Goal: Task Accomplishment & Management: Manage account settings

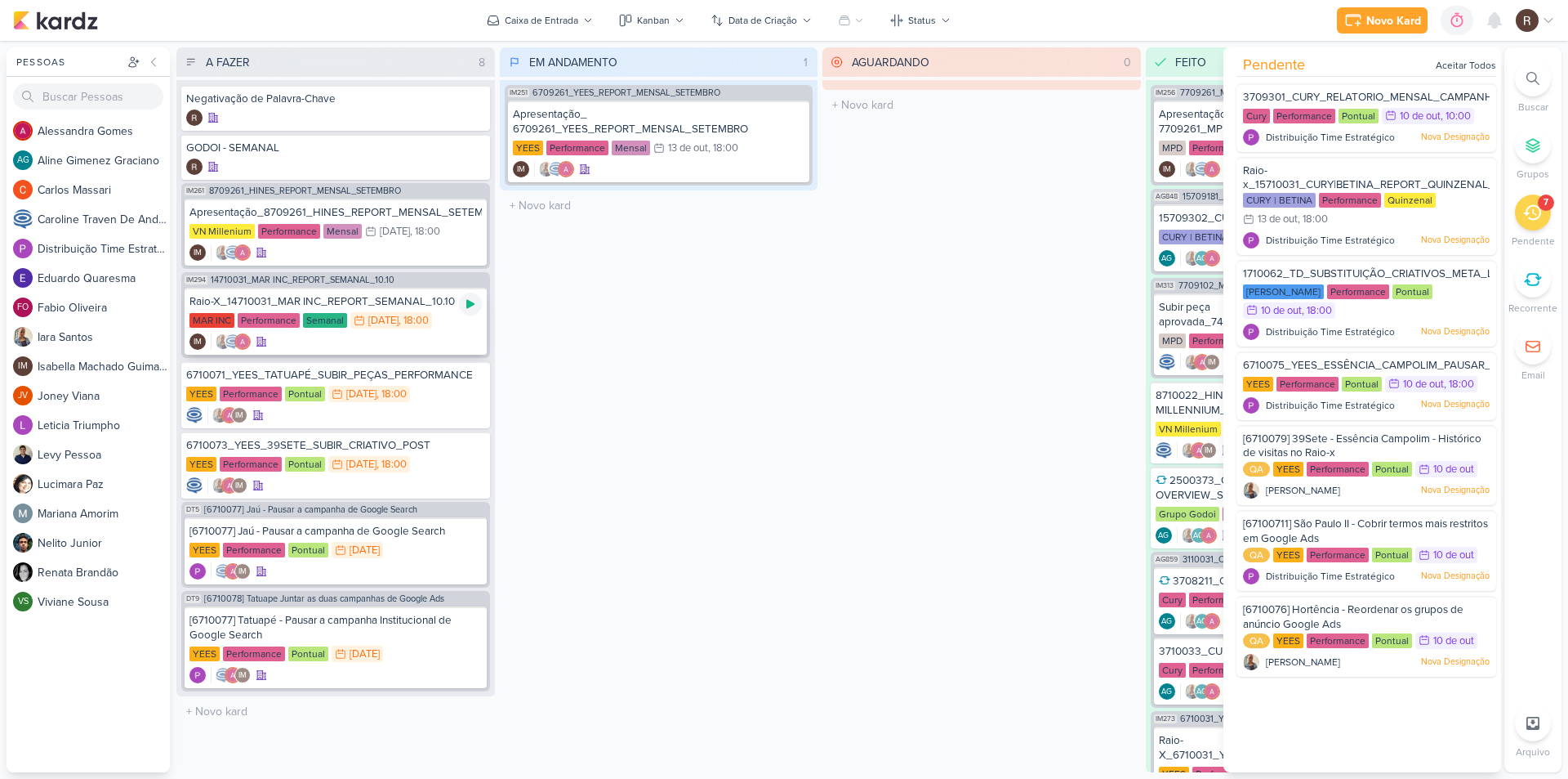
click at [466, 305] on icon at bounding box center [471, 304] width 13 height 13
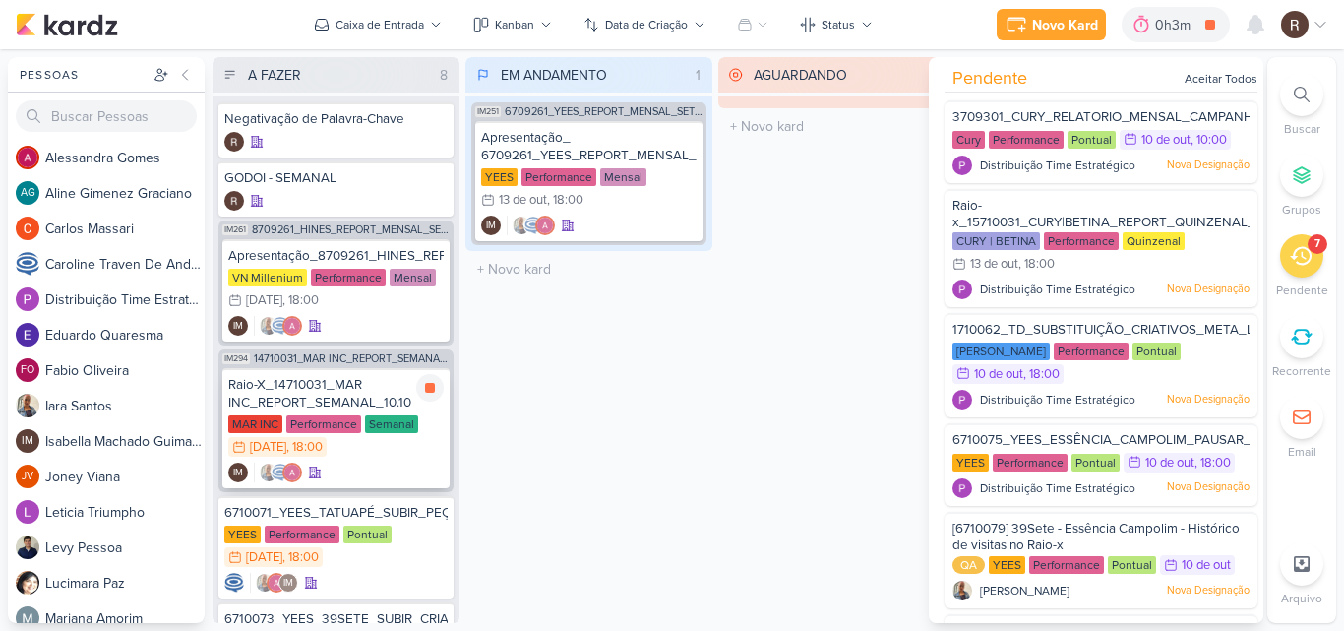
click at [346, 400] on div "Raio-X_14710031_MAR INC_REPORT_SEMANAL_10.10" at bounding box center [335, 393] width 215 height 35
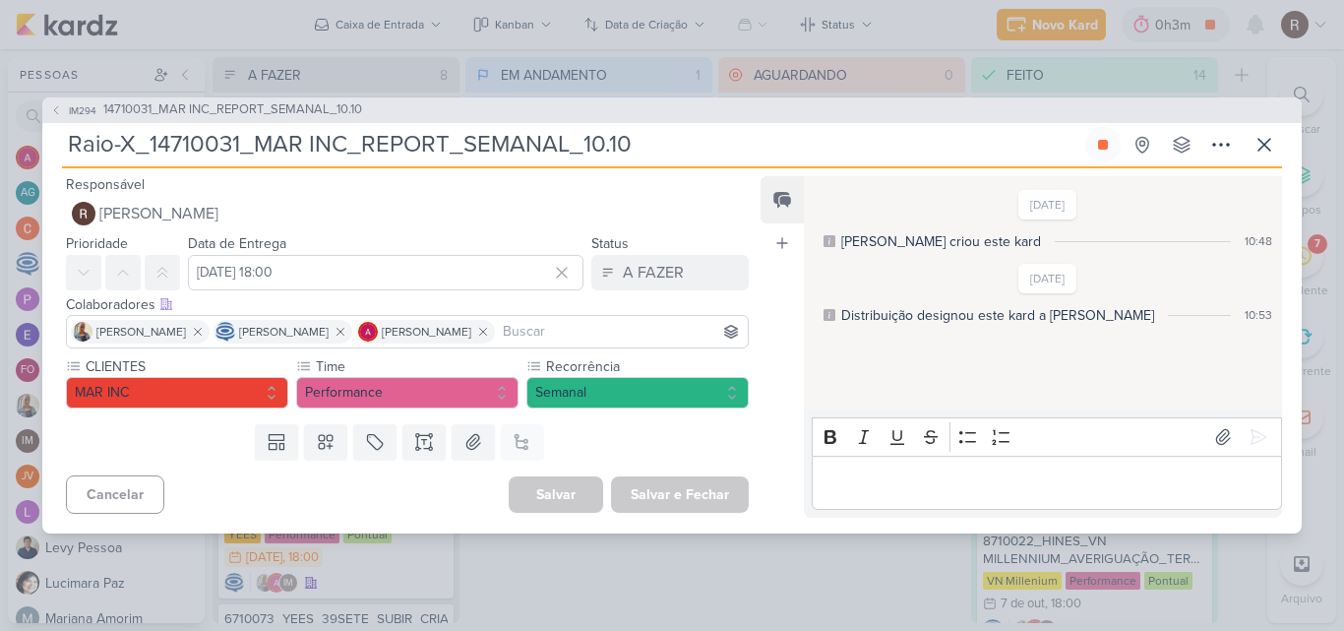
click at [870, 470] on p "Editor editing area: main" at bounding box center [1047, 482] width 450 height 24
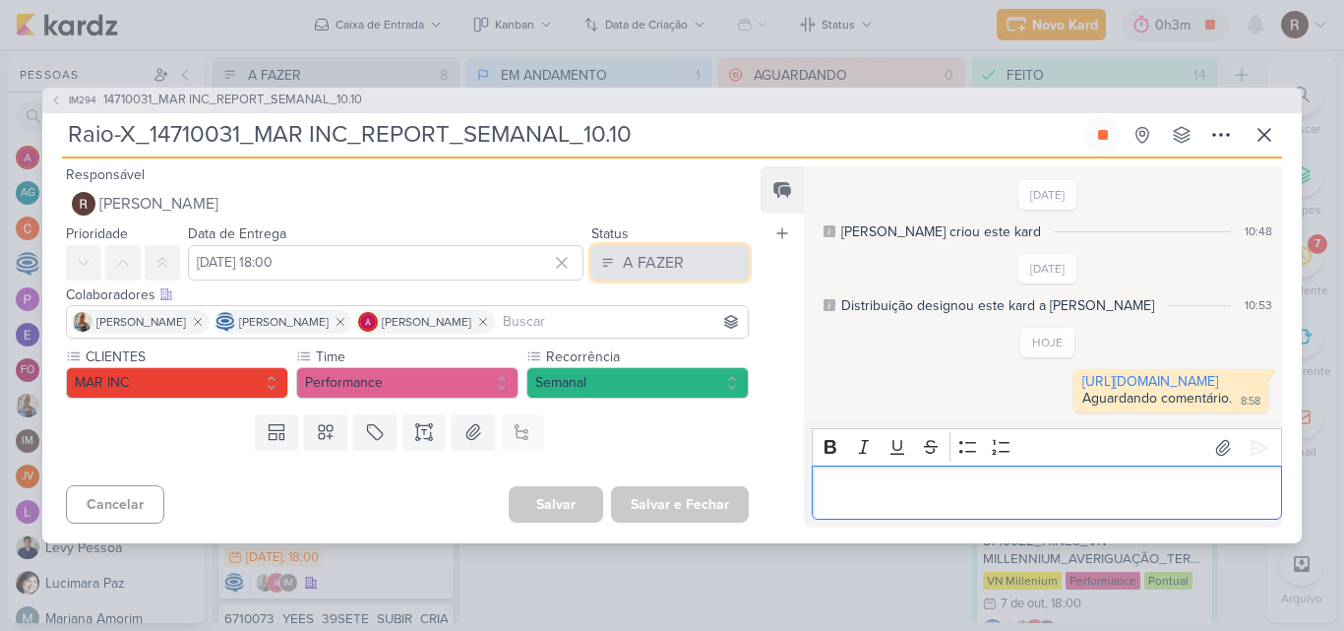
click at [672, 251] on div "A FAZER" at bounding box center [653, 263] width 61 height 24
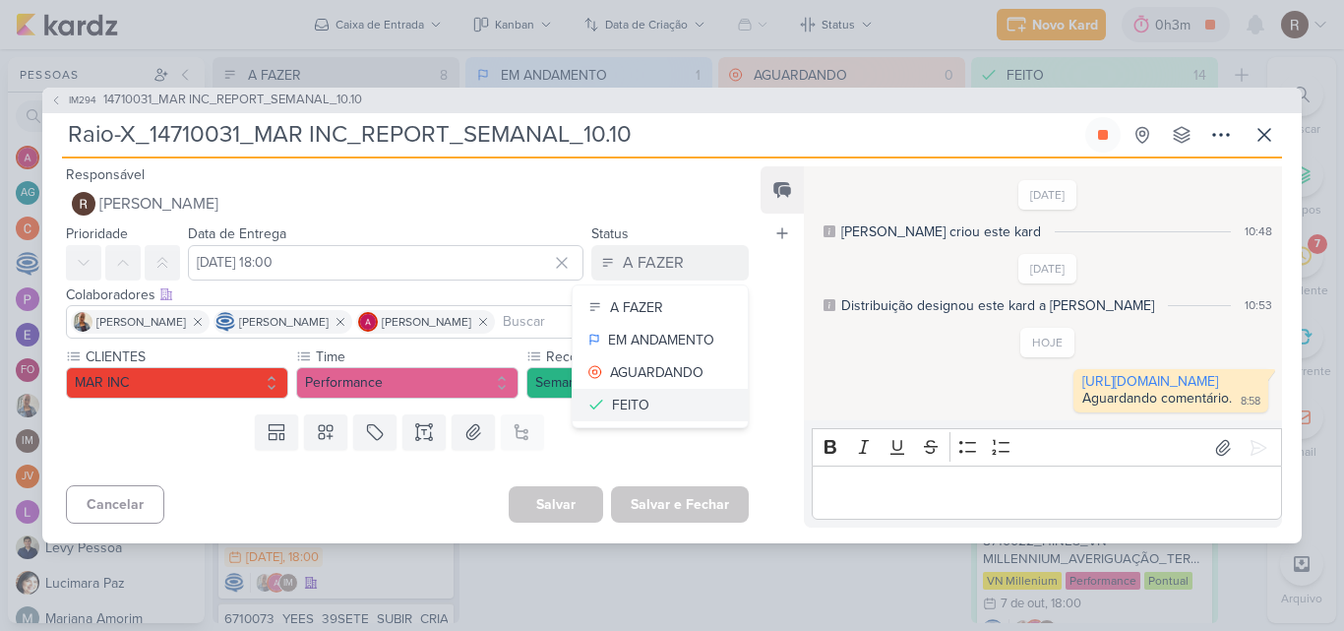
click at [624, 395] on div "FEITO" at bounding box center [630, 405] width 37 height 21
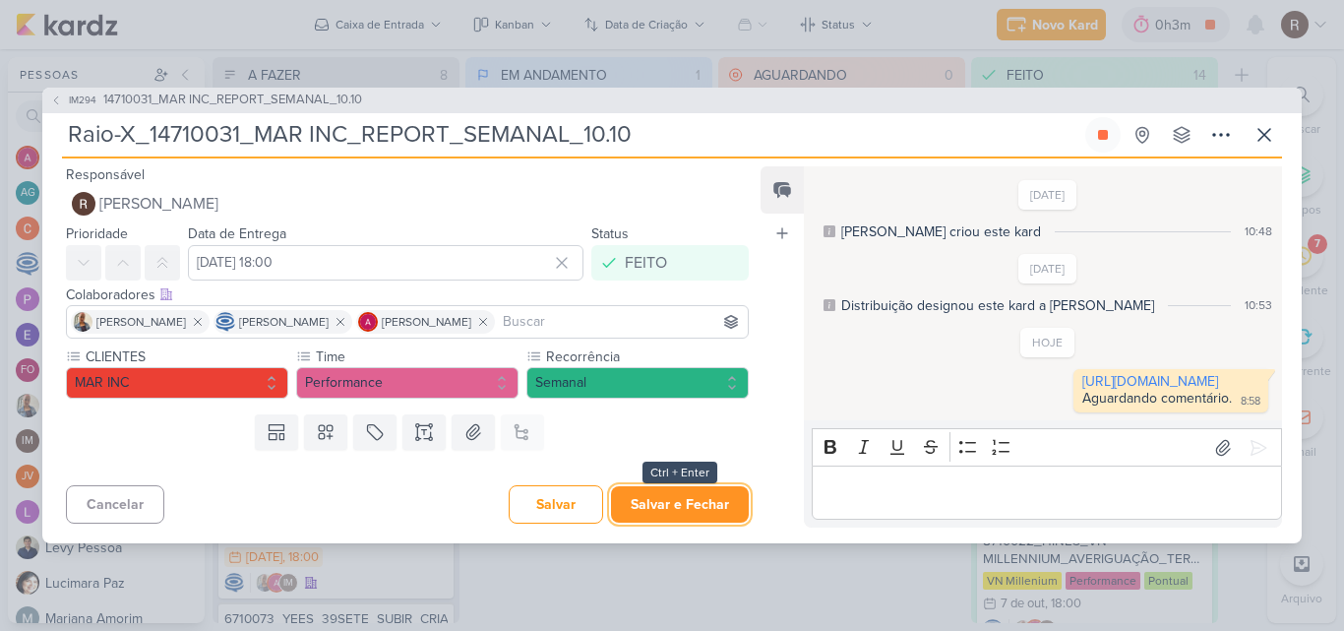
click at [679, 514] on button "Salvar e Fechar" at bounding box center [680, 504] width 138 height 36
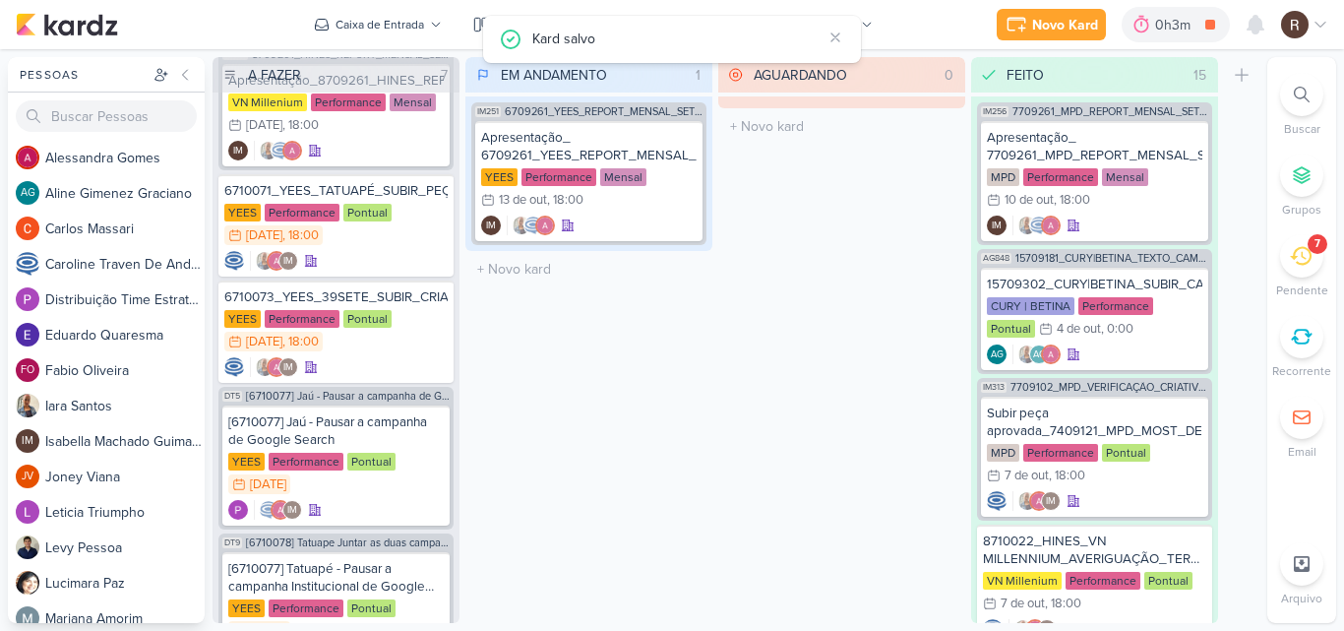
scroll to position [271, 0]
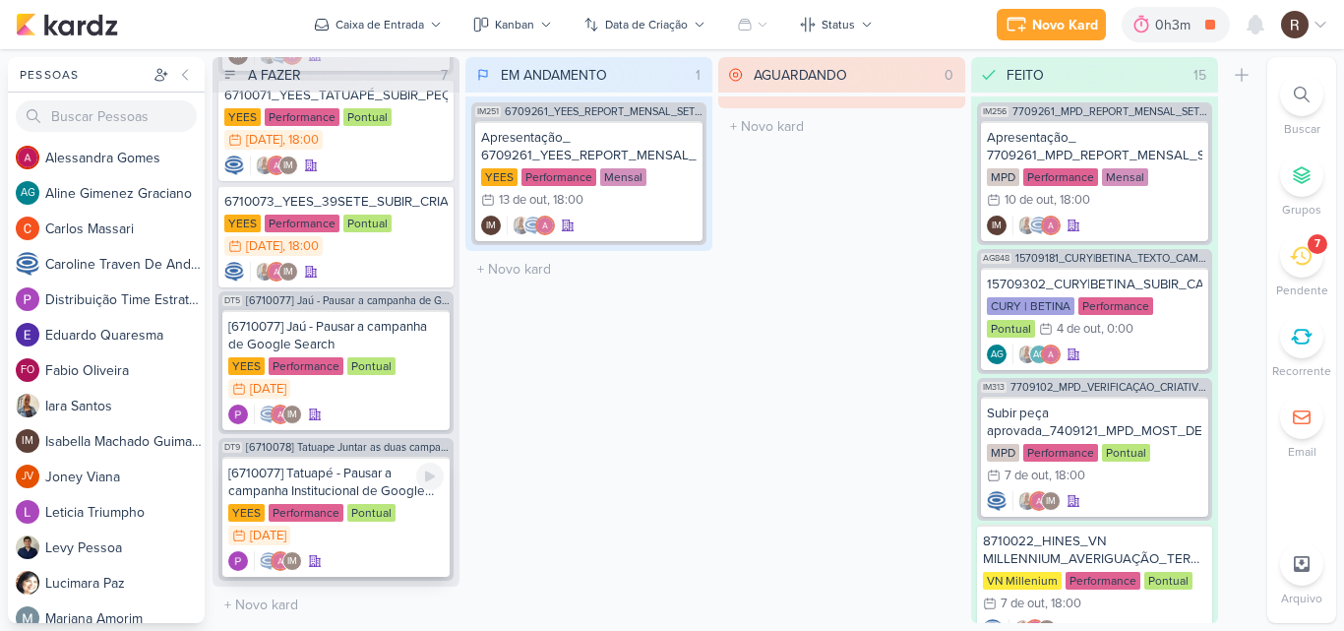
click at [356, 484] on div "[6710077] Tatuapé - Pausar a campanha Institucional de Google Search" at bounding box center [335, 481] width 215 height 35
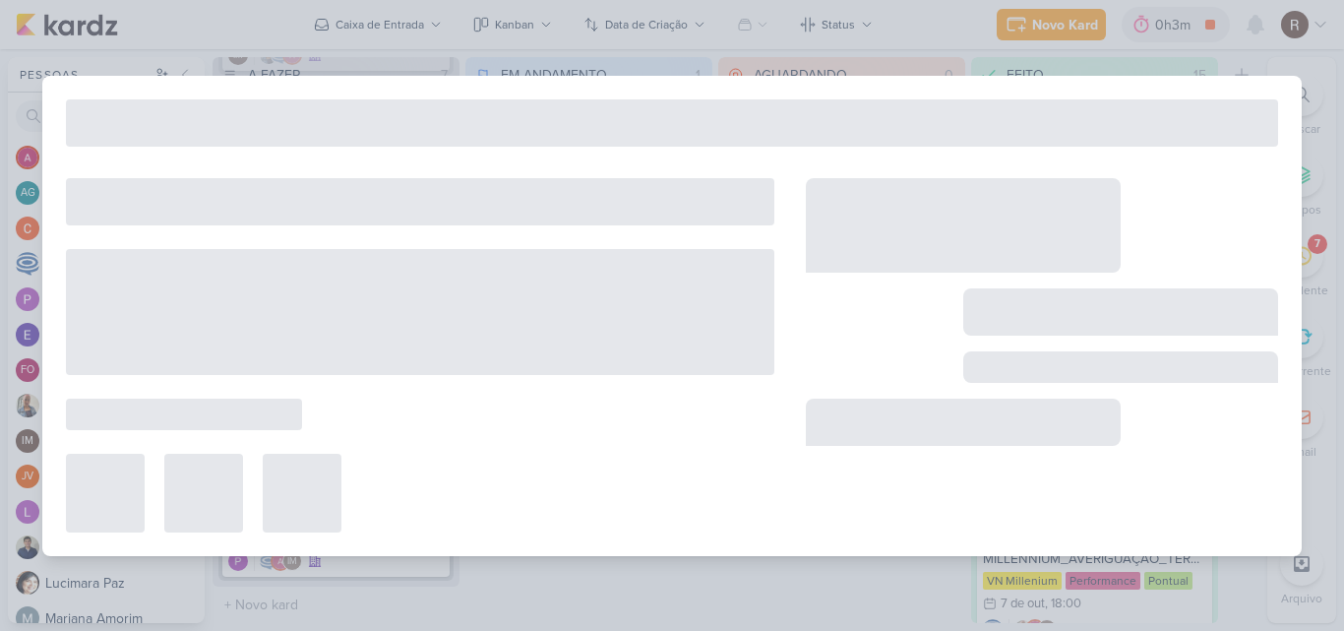
type input "[6710077] Tatuapé - Pausar a campanha Institucional de Google Search"
type input "[DATE] 23:59"
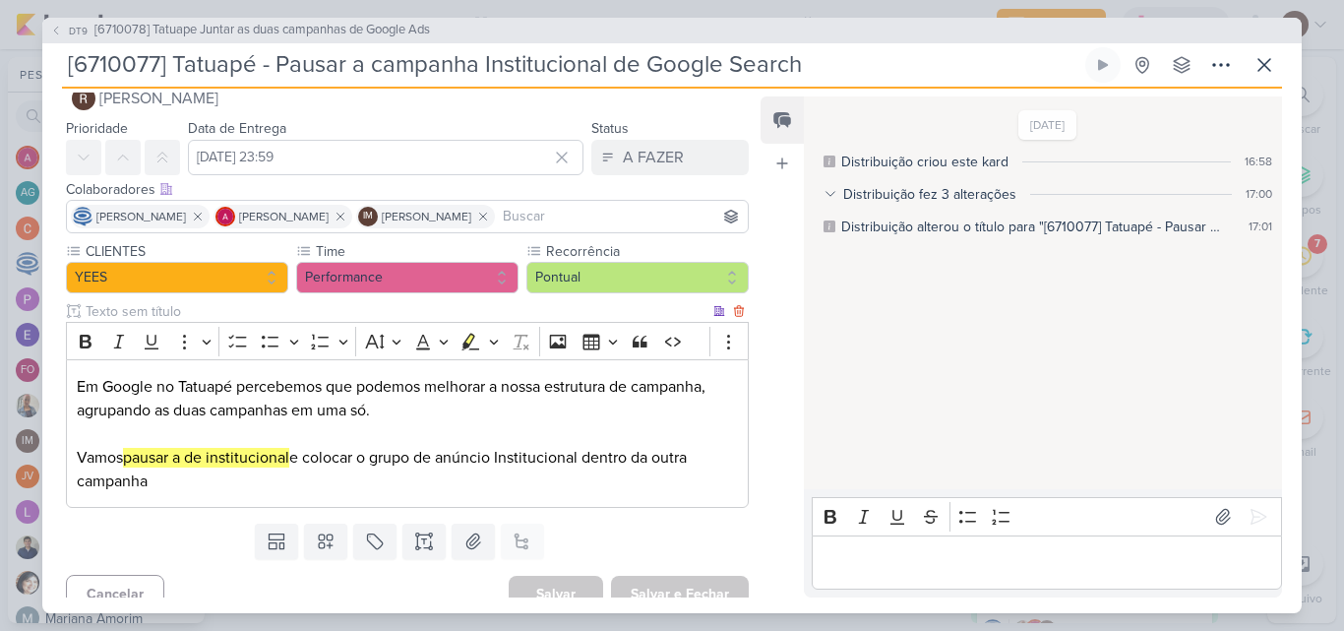
scroll to position [55, 0]
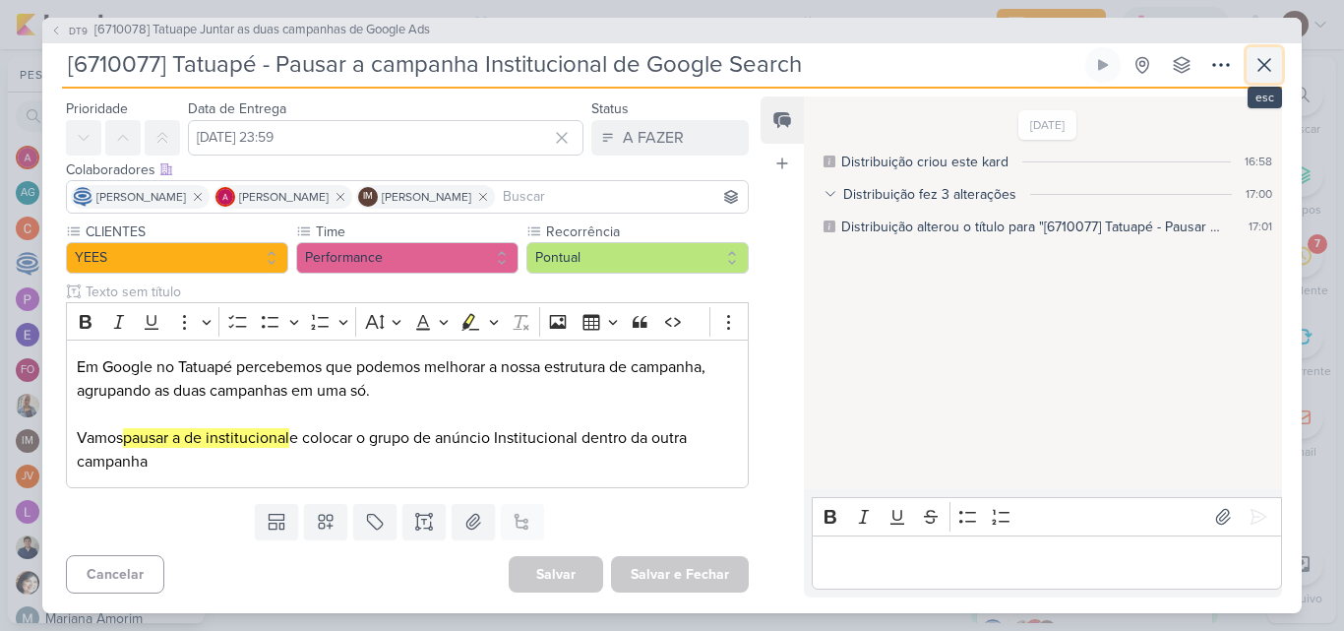
click at [1263, 79] on button at bounding box center [1264, 64] width 35 height 35
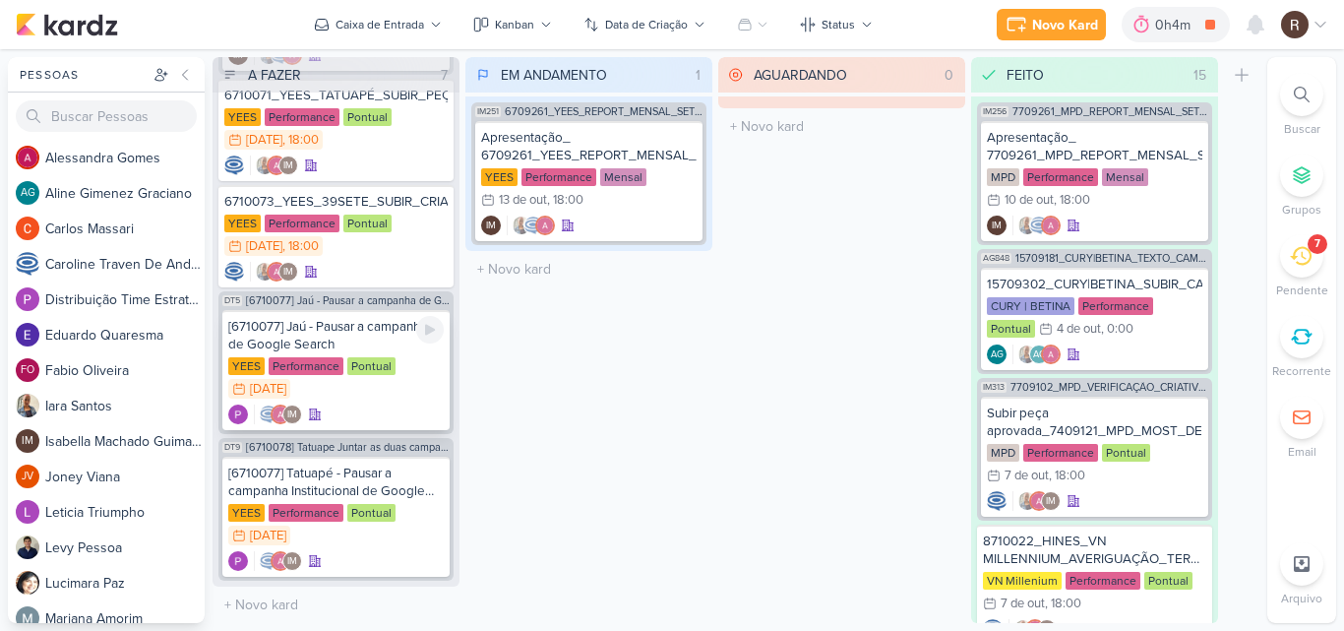
click at [378, 353] on div "[6710077] Jaú - Pausar a campanha de Google Search [GEOGRAPHIC_DATA] Performanc…" at bounding box center [335, 370] width 227 height 120
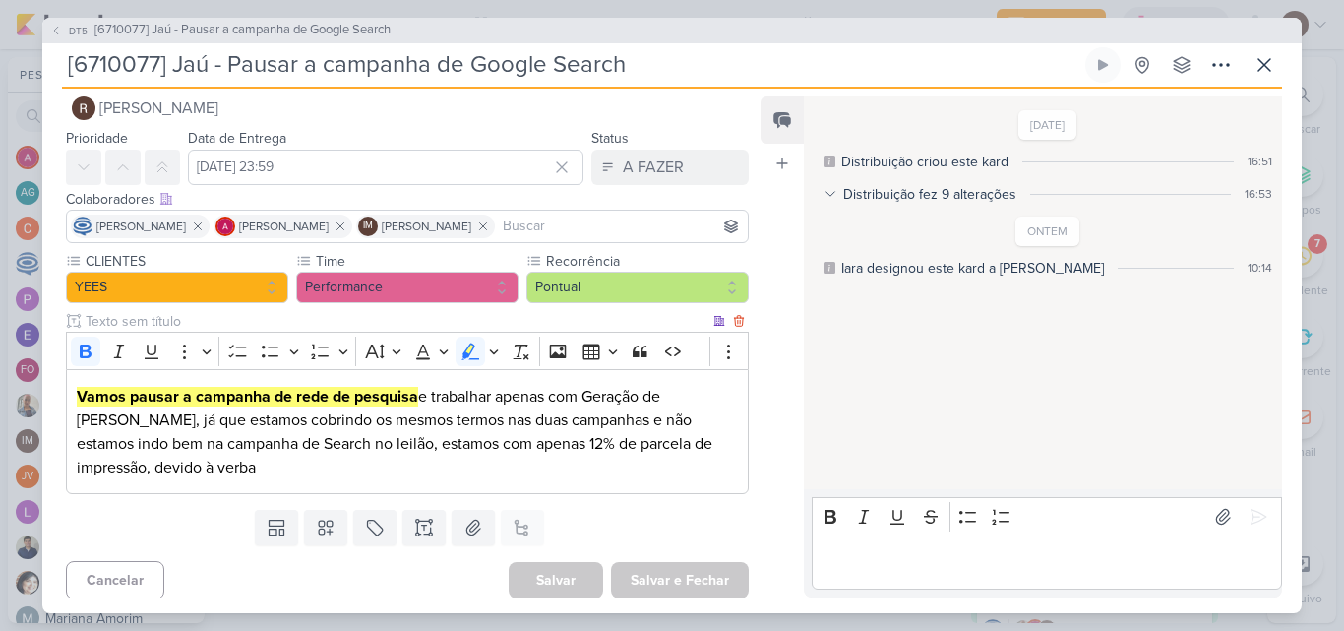
scroll to position [31, 0]
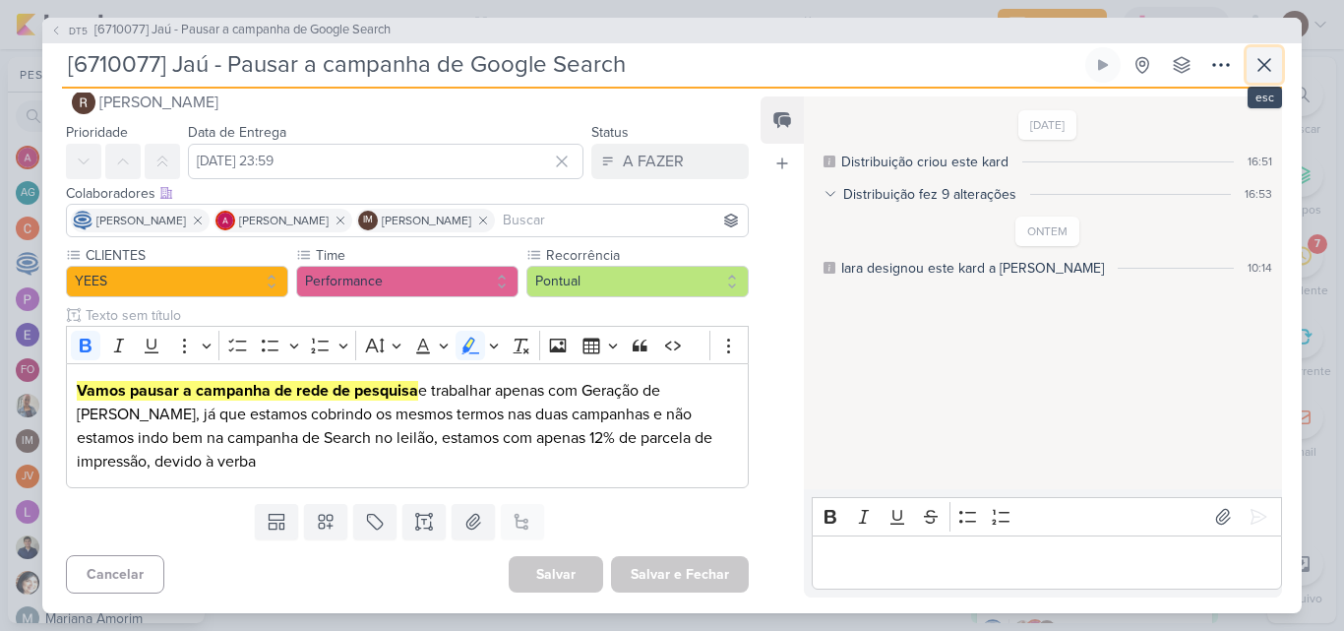
click at [1274, 76] on icon at bounding box center [1264, 65] width 24 height 24
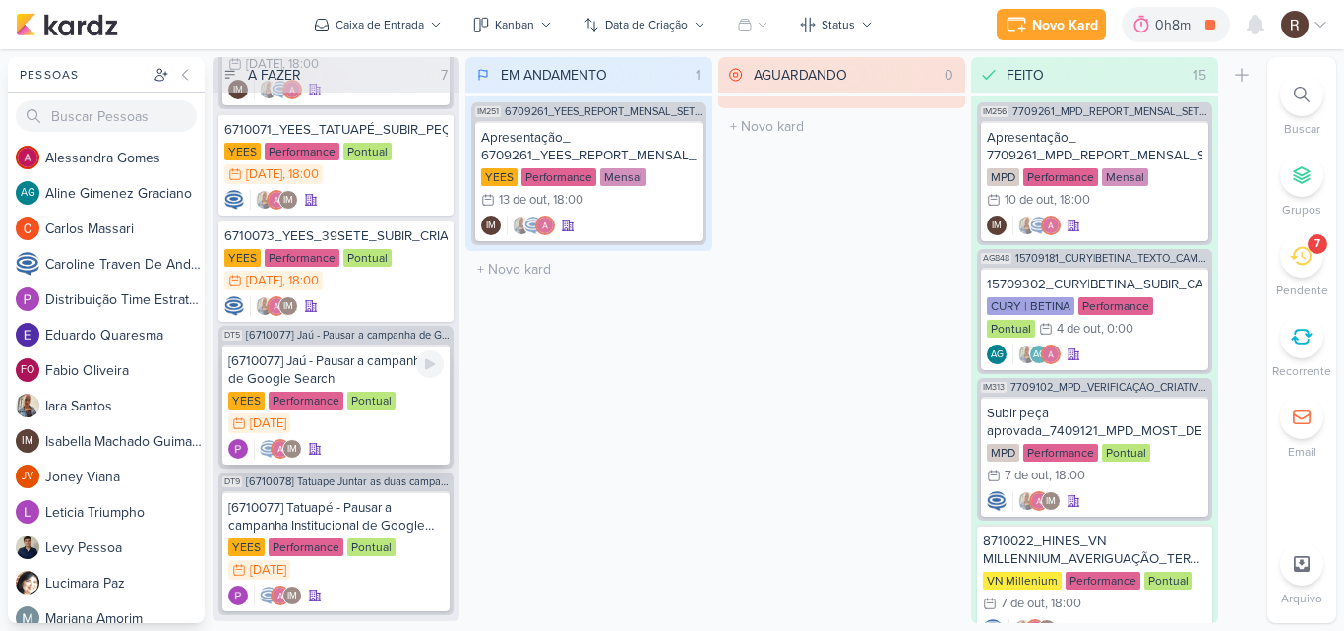
scroll to position [271, 0]
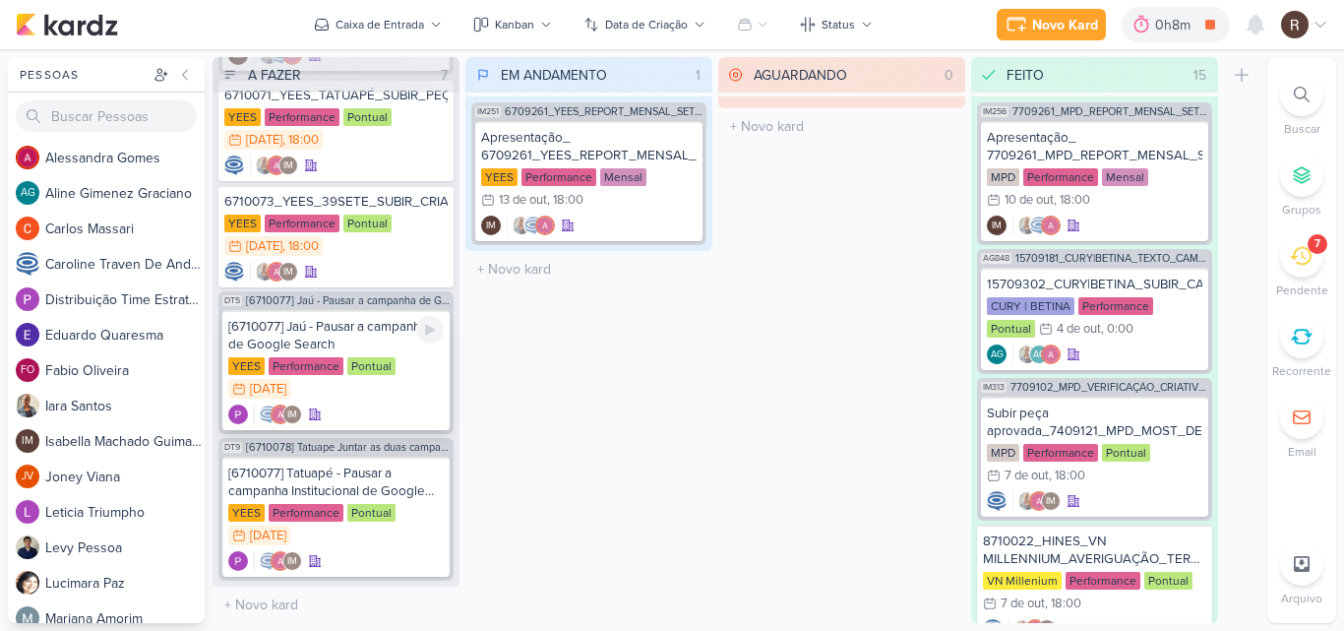
click at [397, 362] on div "YEES Performance Pontual 9/10 [DATE]" at bounding box center [335, 378] width 215 height 43
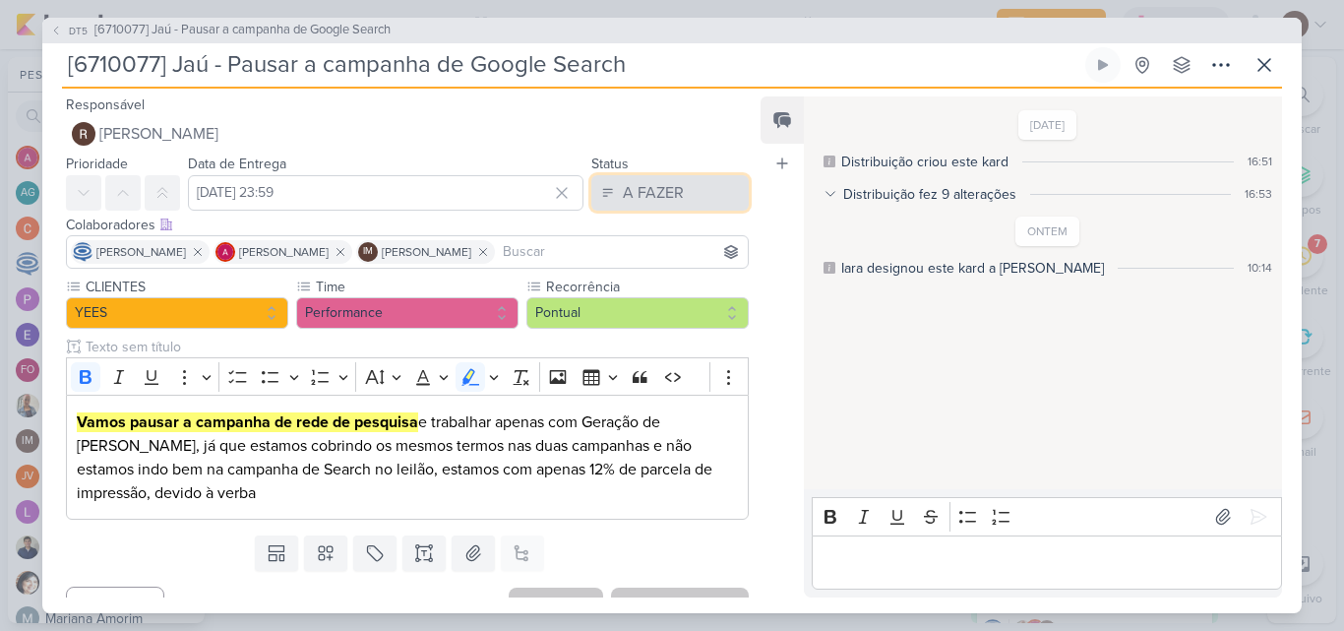
click at [671, 205] on button "A FAZER" at bounding box center [669, 192] width 157 height 35
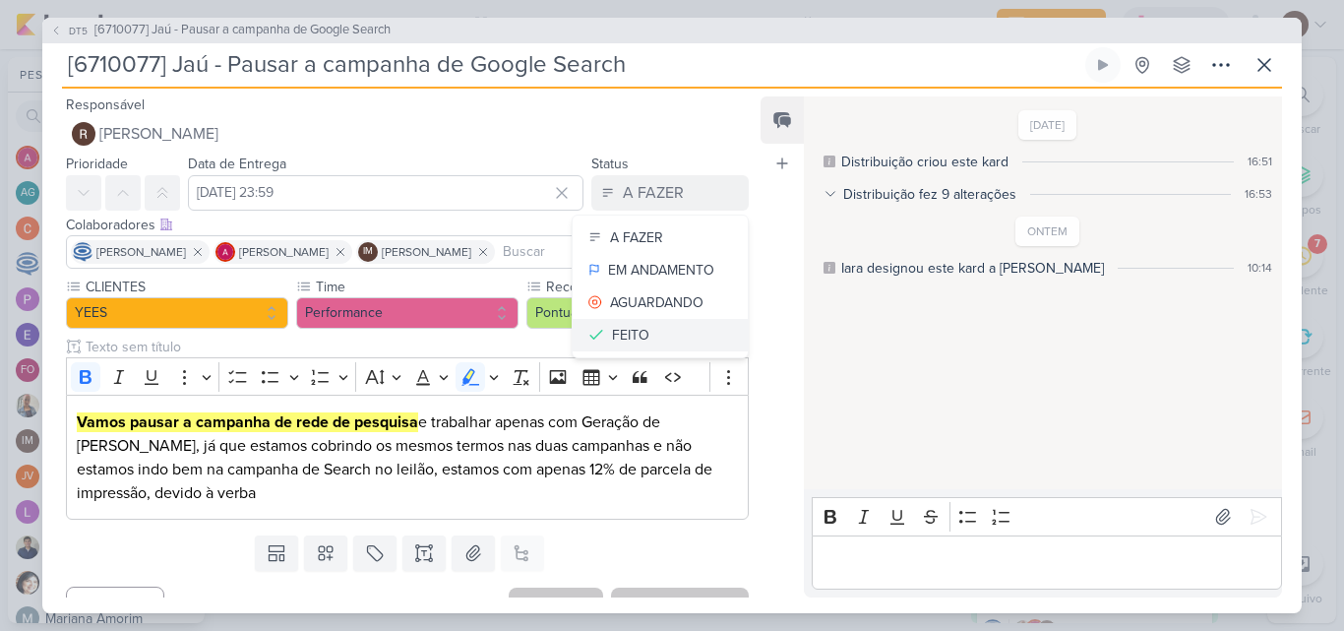
click at [661, 335] on button "FEITO" at bounding box center [660, 335] width 175 height 32
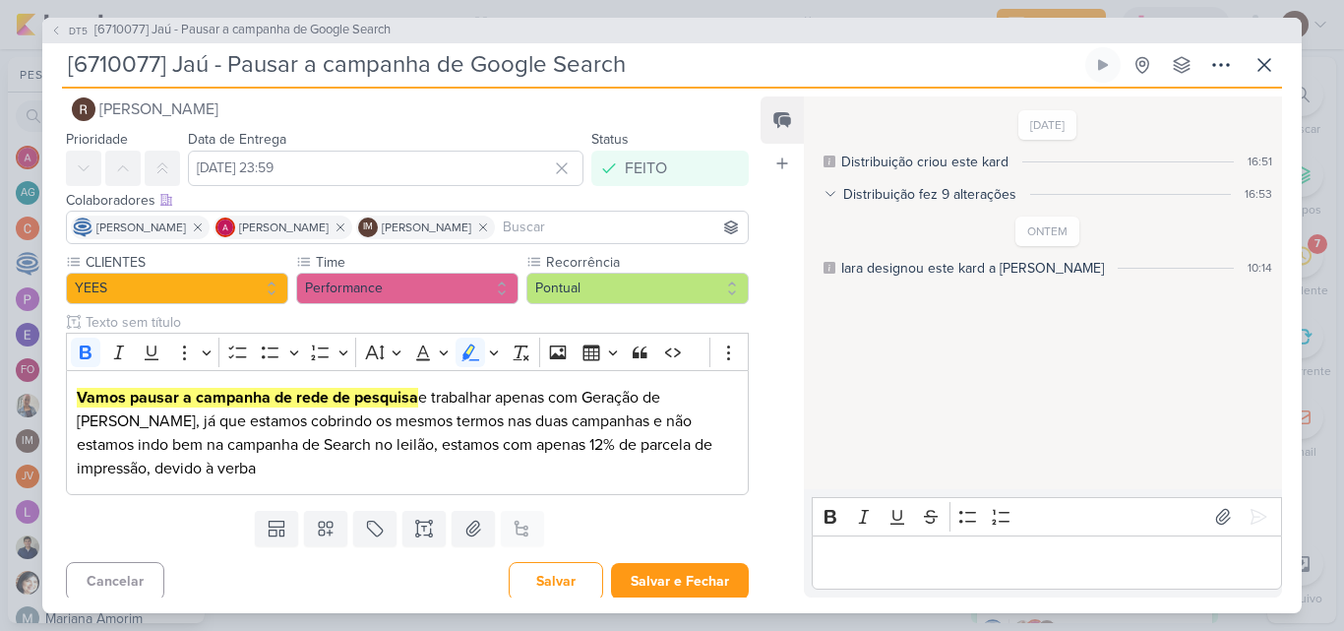
scroll to position [31, 0]
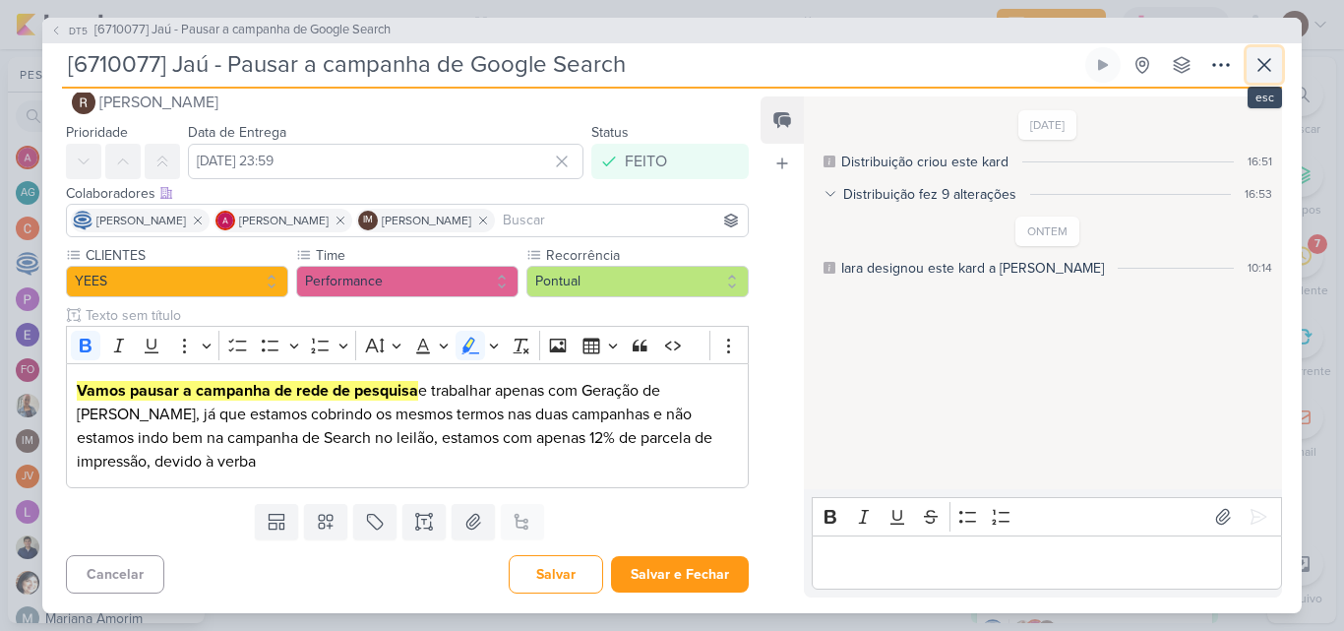
click at [1267, 70] on icon at bounding box center [1264, 65] width 24 height 24
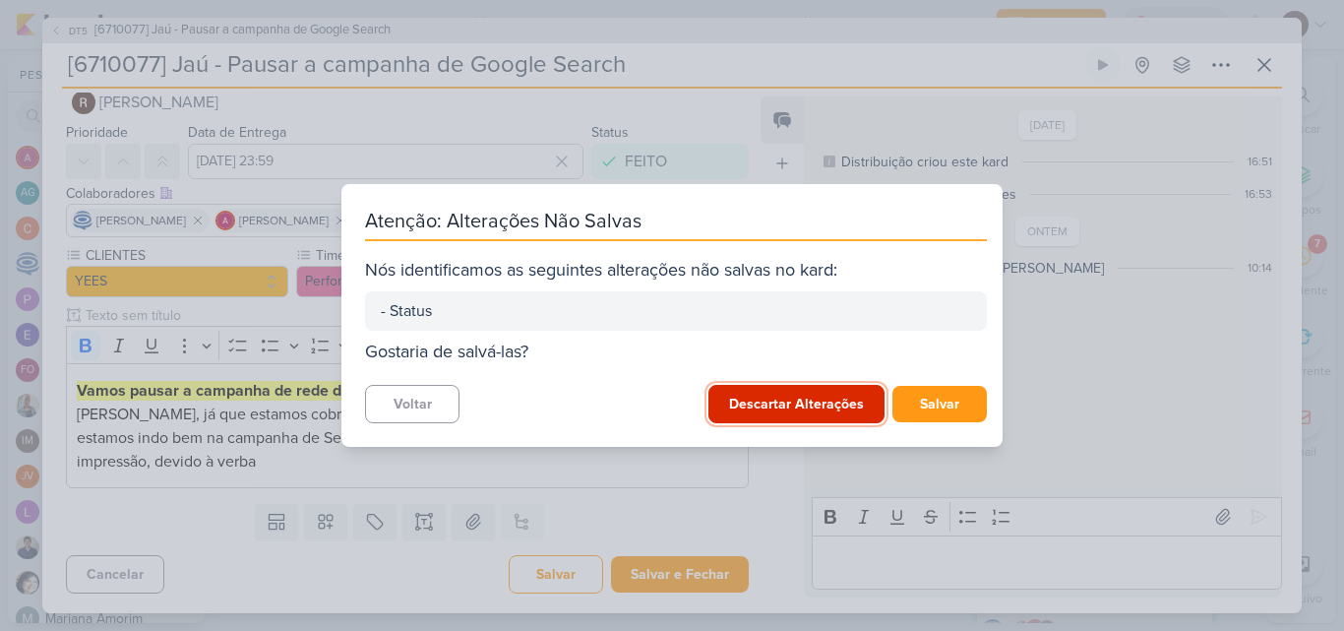
click at [797, 398] on button "Descartar Alterações" at bounding box center [796, 404] width 176 height 38
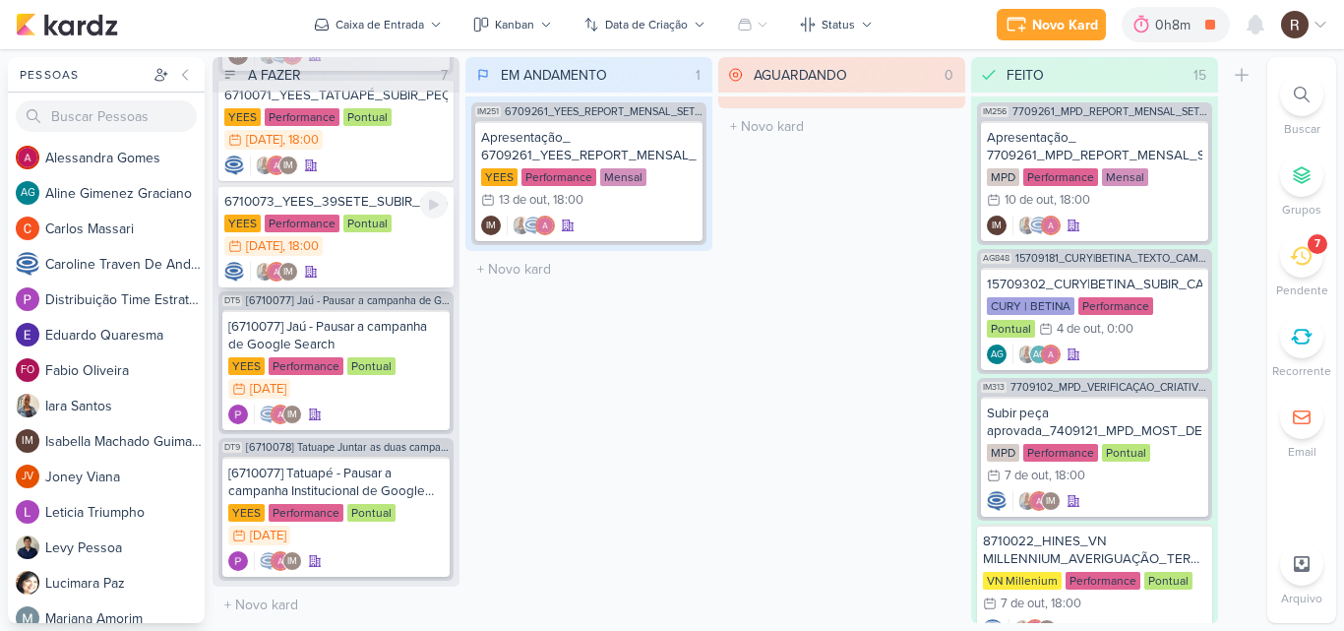
click at [383, 248] on div "YEES Performance Pontual 9/10 [DATE] 18:00" at bounding box center [335, 235] width 223 height 43
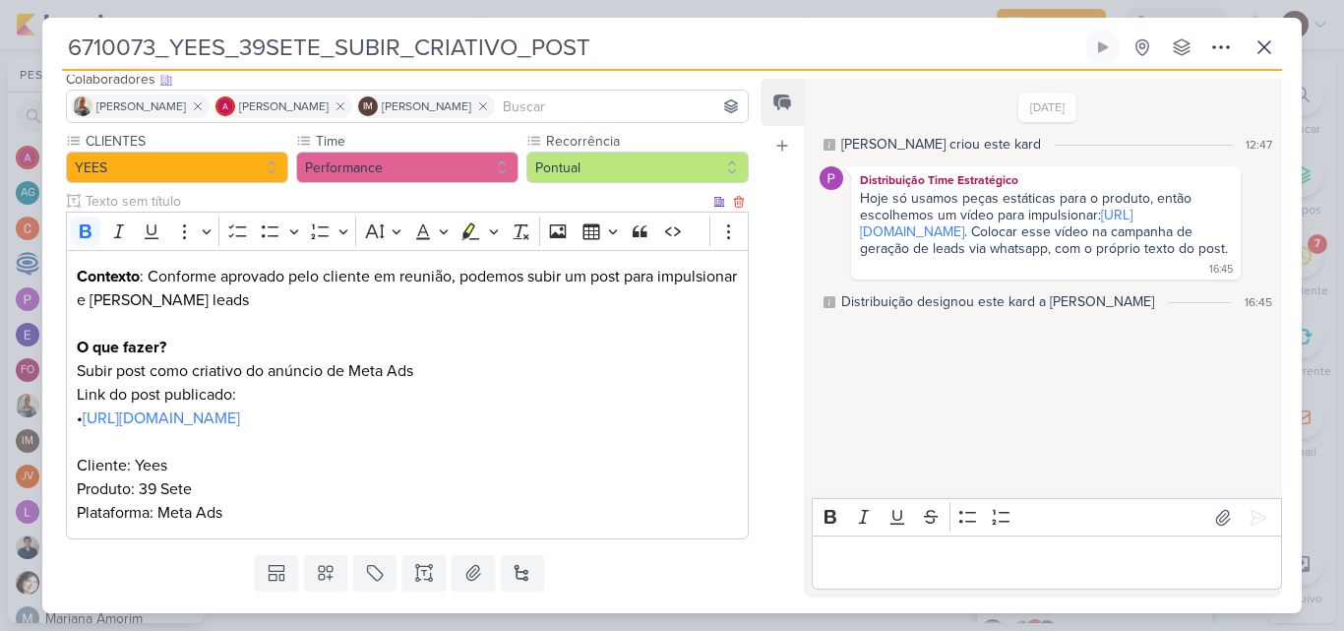
scroll to position [98, 0]
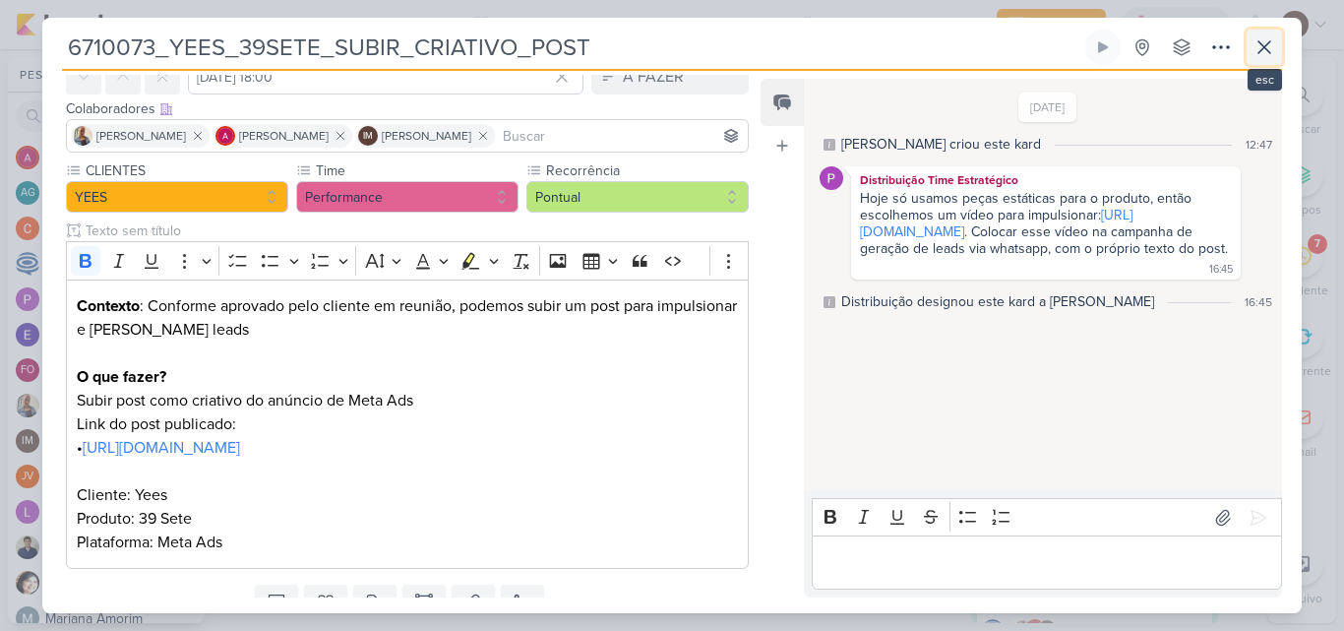
click at [1268, 49] on icon at bounding box center [1264, 47] width 24 height 24
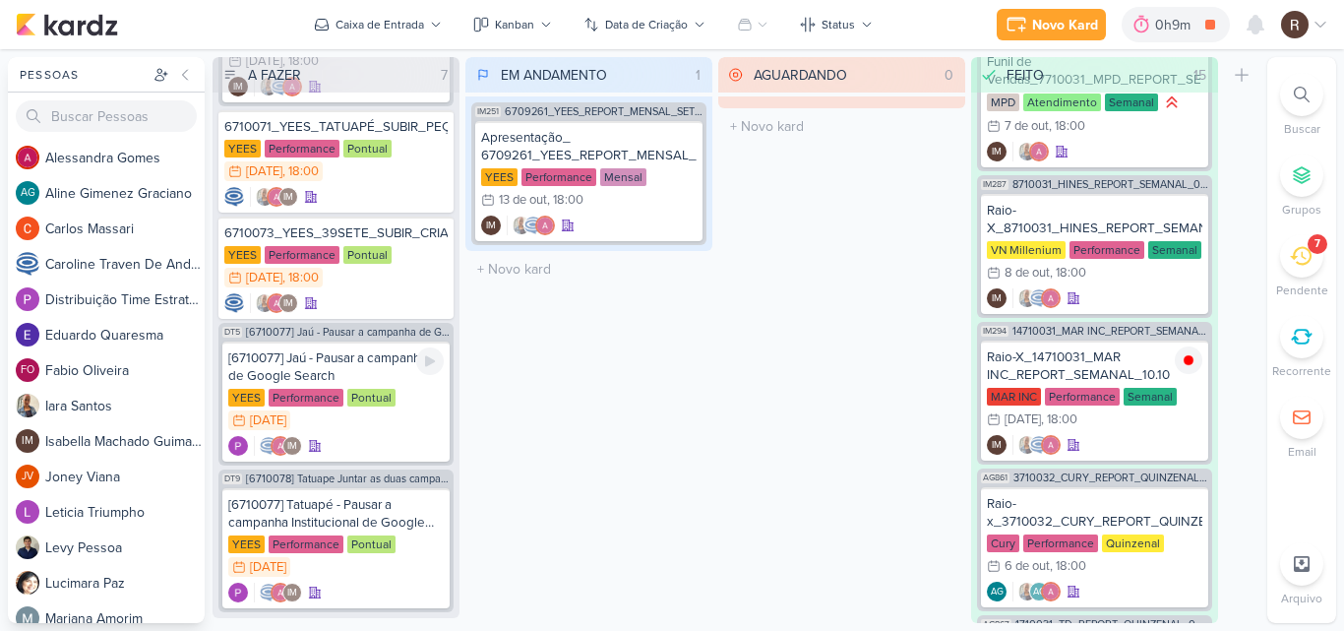
scroll to position [271, 0]
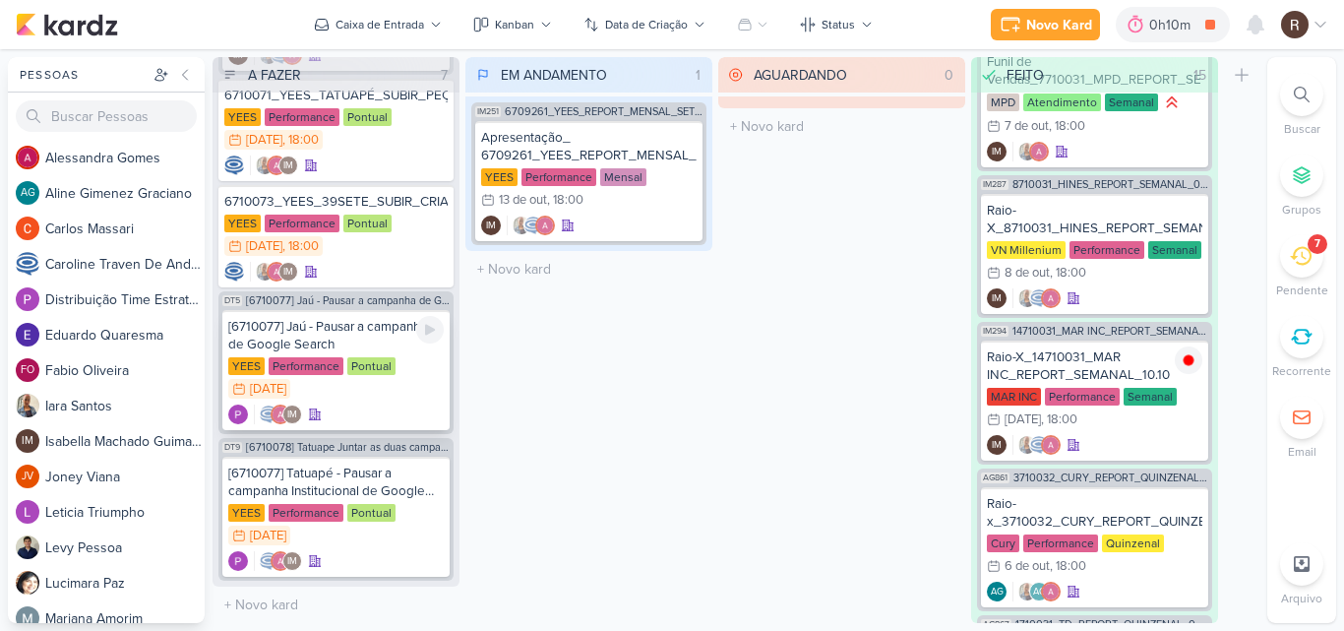
click at [381, 401] on div "[6710077] Jaú - Pausar a campanha de Google Search [GEOGRAPHIC_DATA] Performanc…" at bounding box center [335, 370] width 227 height 120
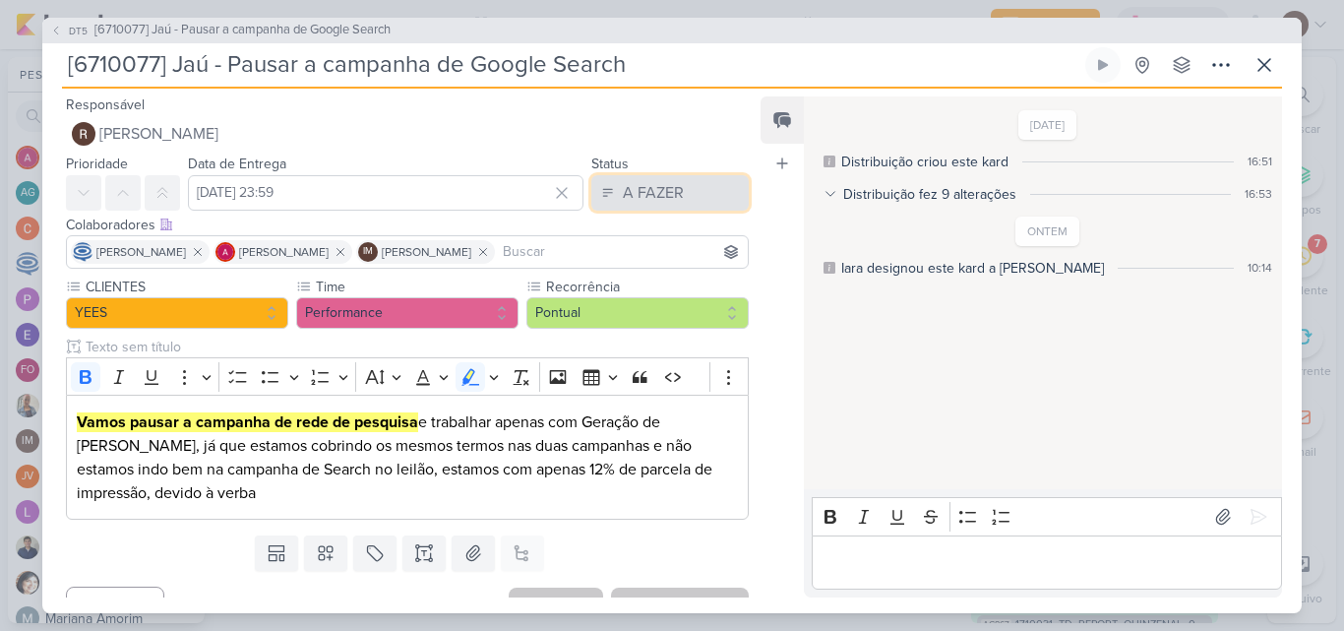
click at [660, 200] on div "A FAZER" at bounding box center [653, 193] width 61 height 24
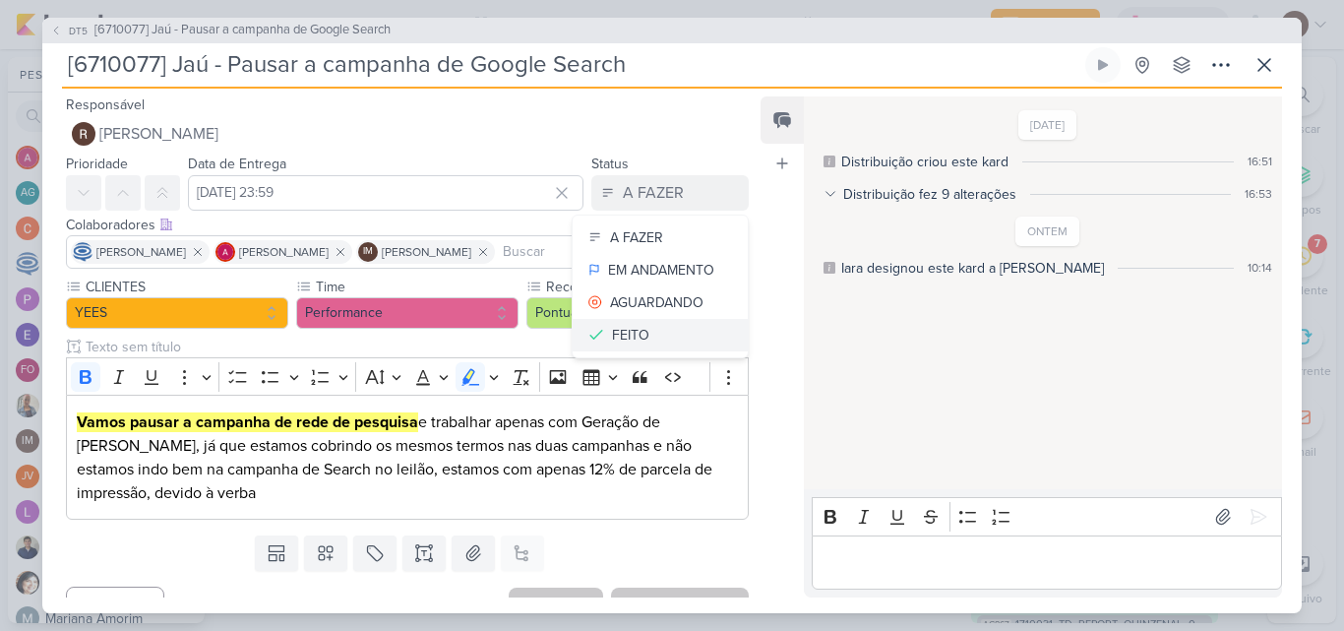
click at [629, 325] on div "FEITO" at bounding box center [630, 335] width 37 height 21
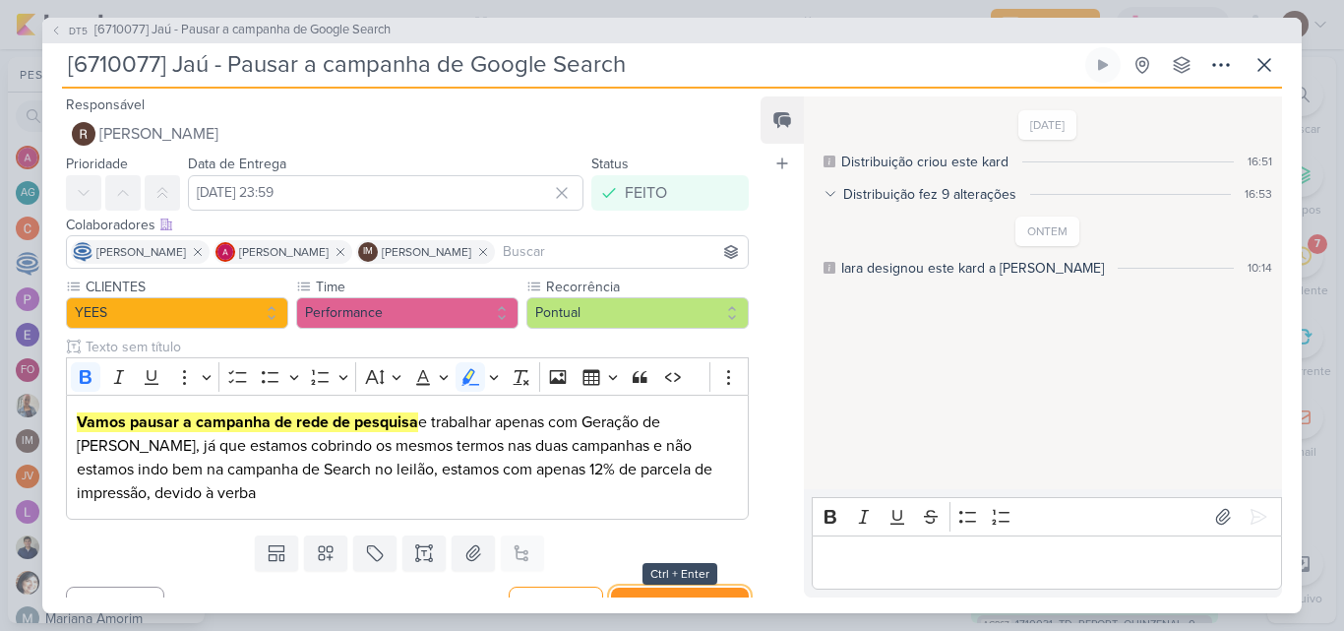
click at [708, 588] on button "Salvar e Fechar" at bounding box center [680, 605] width 138 height 36
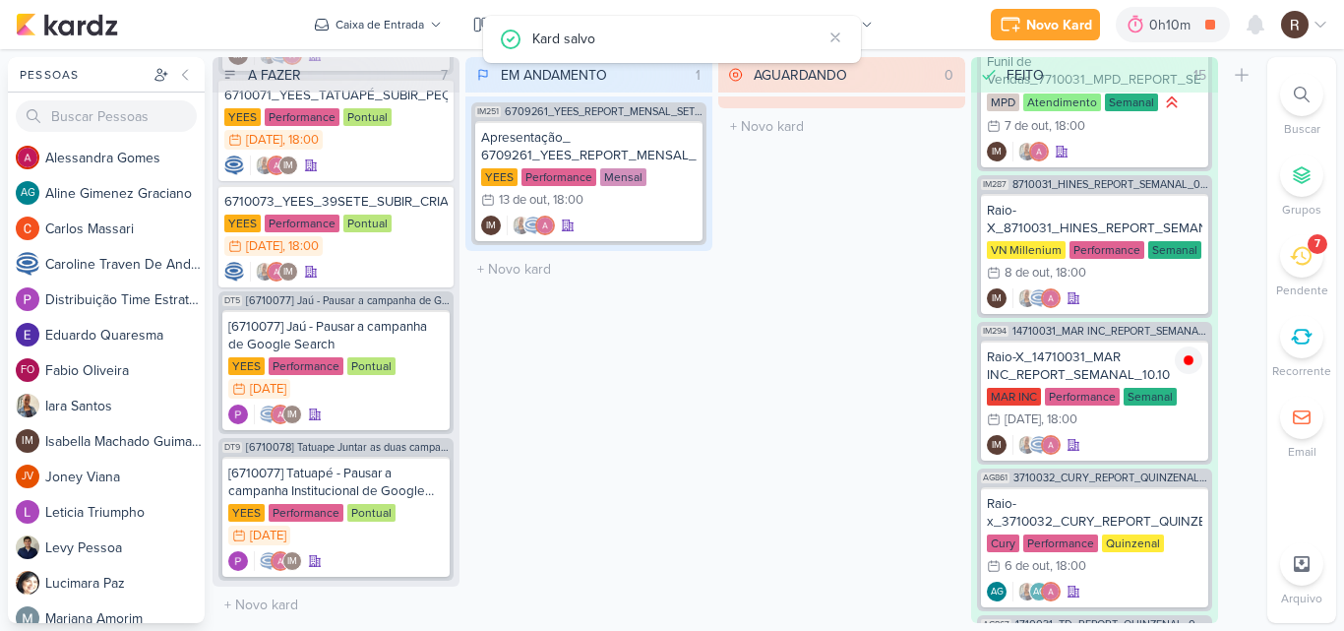
scroll to position [124, 0]
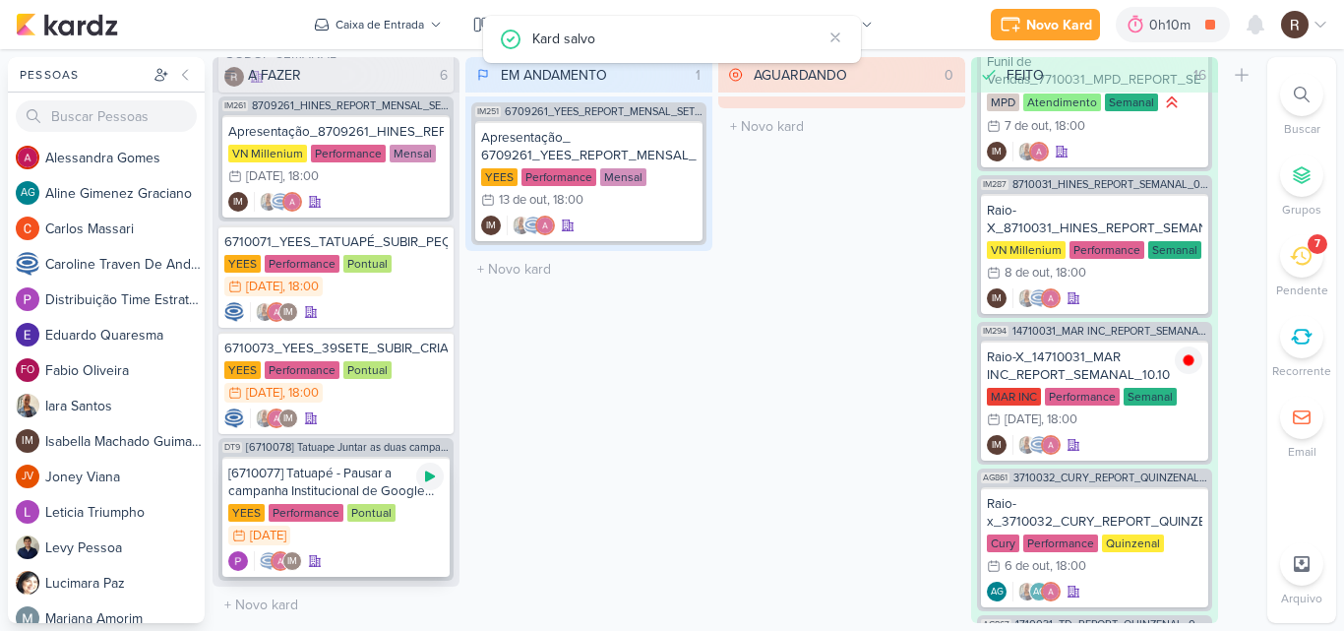
click at [434, 477] on icon at bounding box center [430, 476] width 10 height 11
click at [379, 488] on div "[6710077] Tatuapé - Pausar a campanha Institucional de Google Search" at bounding box center [335, 481] width 215 height 35
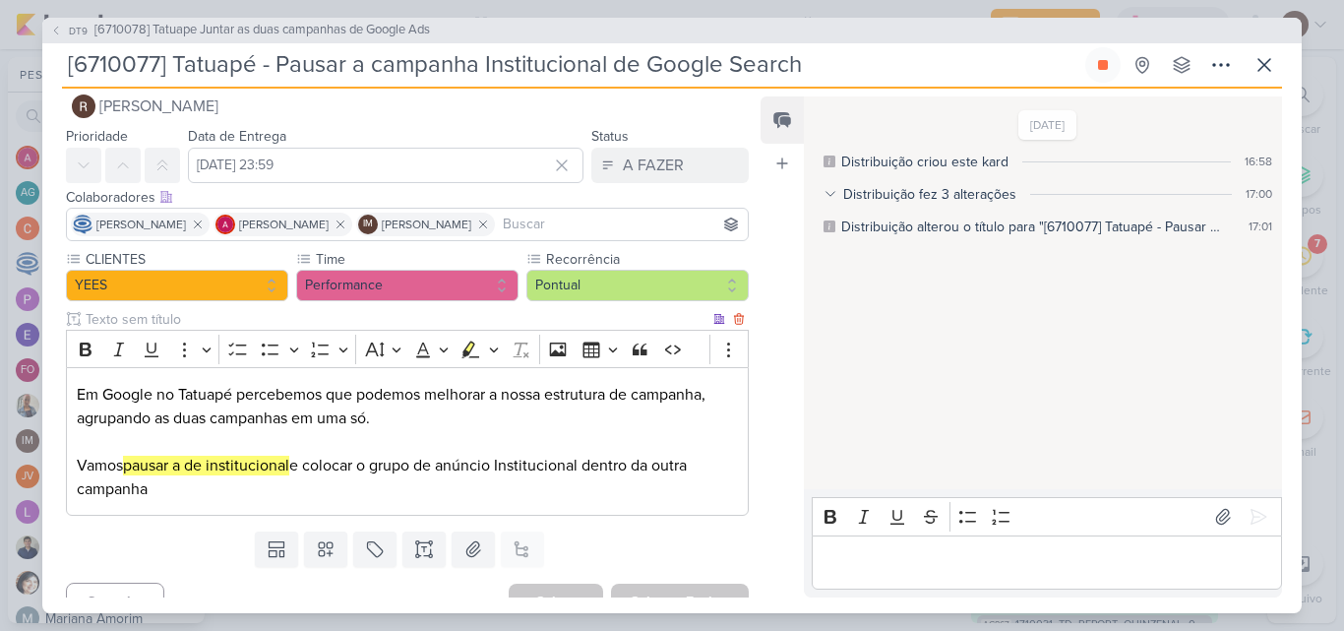
scroll to position [55, 0]
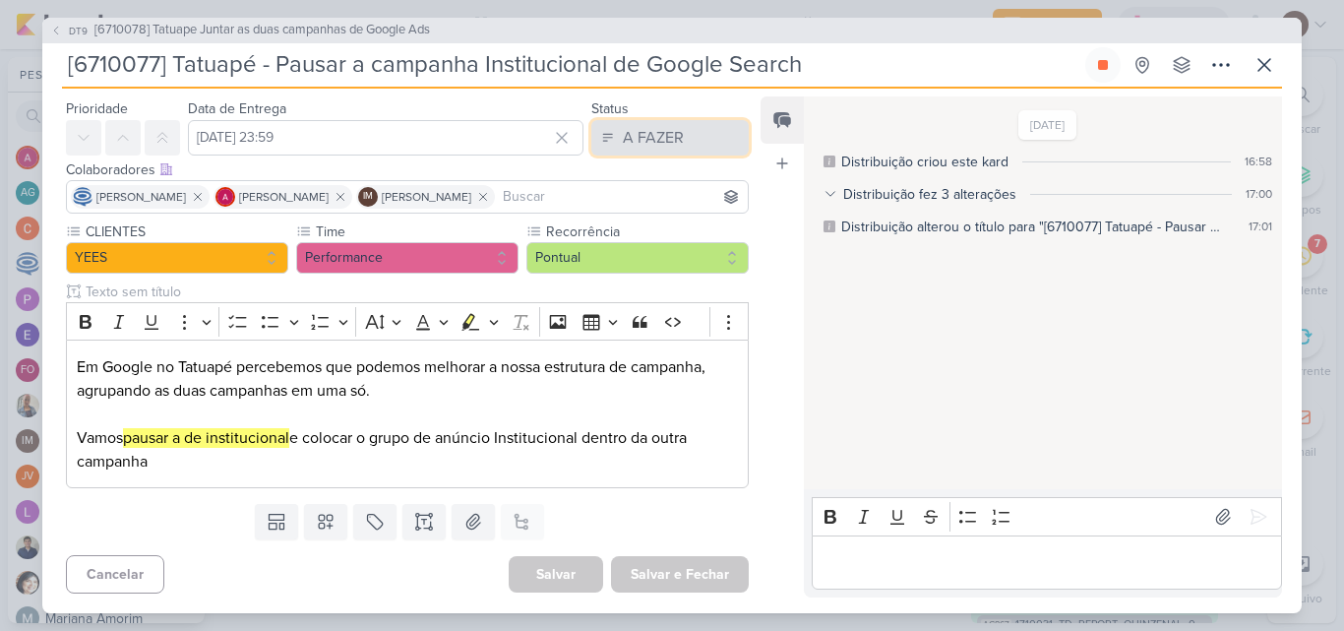
click at [675, 126] on div "A FAZER" at bounding box center [653, 138] width 61 height 24
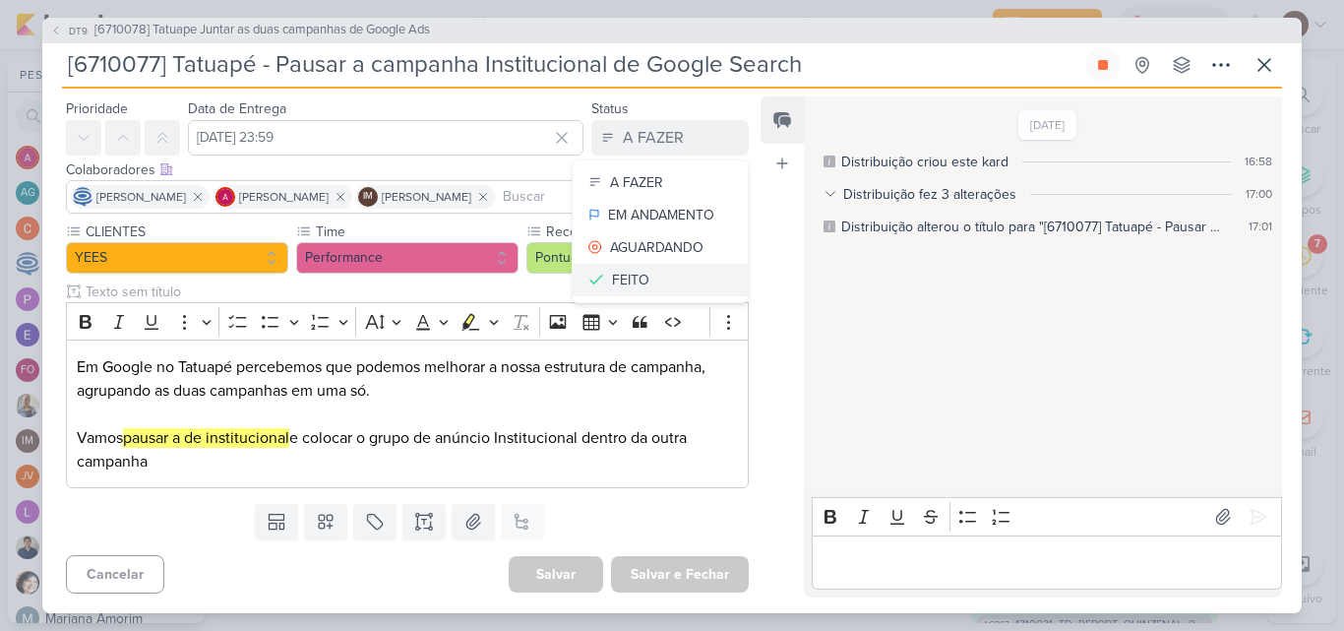
click at [655, 276] on button "FEITO" at bounding box center [660, 280] width 175 height 32
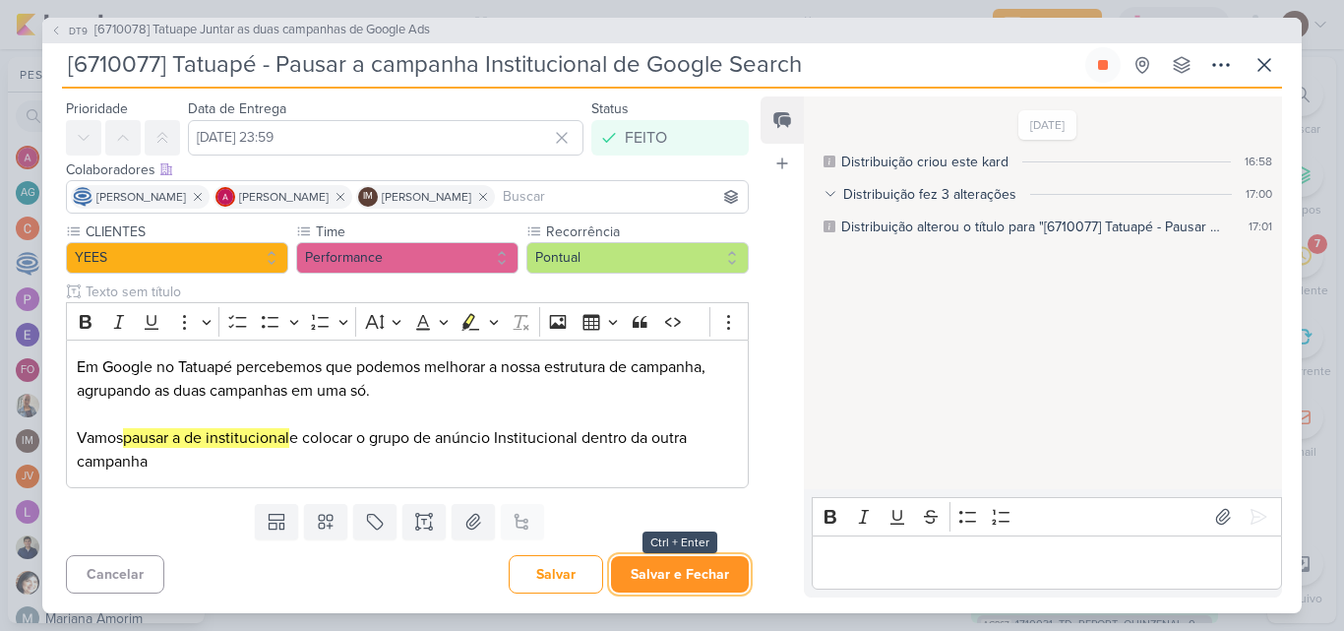
click at [676, 573] on button "Salvar e Fechar" at bounding box center [680, 574] width 138 height 36
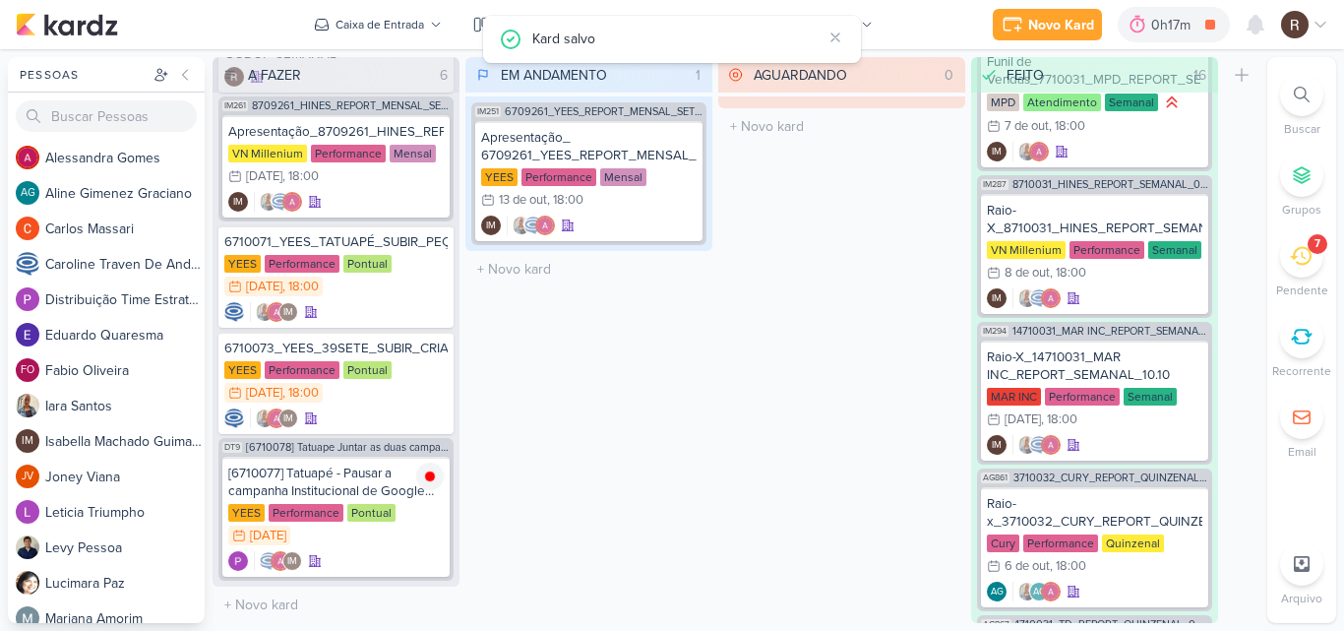
scroll to position [0, 0]
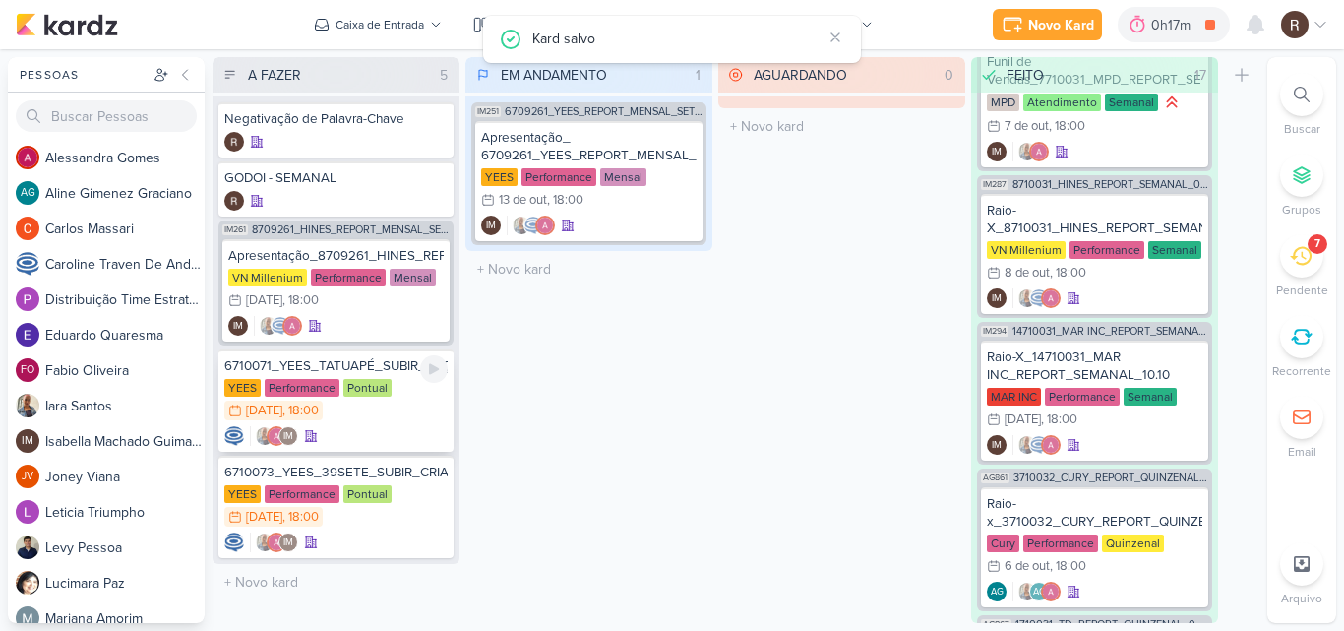
click at [379, 371] on div "6710071_YEES_TATUAPÉ_SUBIR_PEÇAS_PERFORMANCE" at bounding box center [335, 366] width 223 height 18
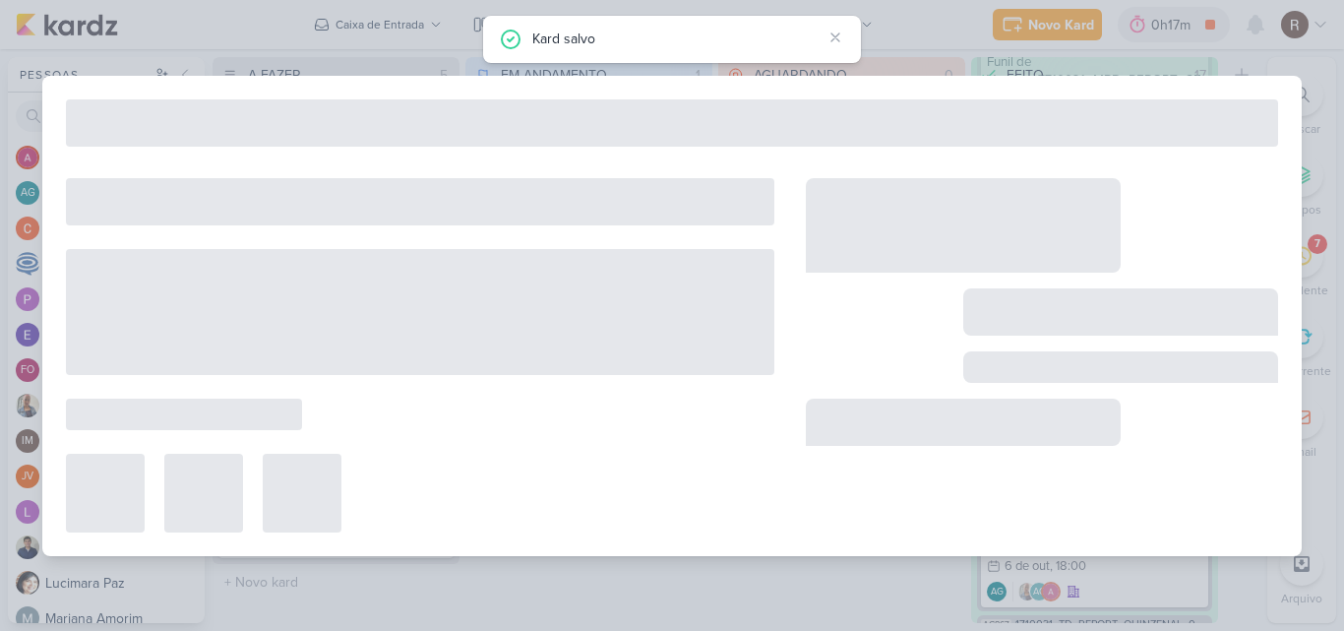
type input "6710071_YEES_TATUAPÉ_SUBIR_PEÇAS_PERFORMANCE"
type input "[DATE] 18:00"
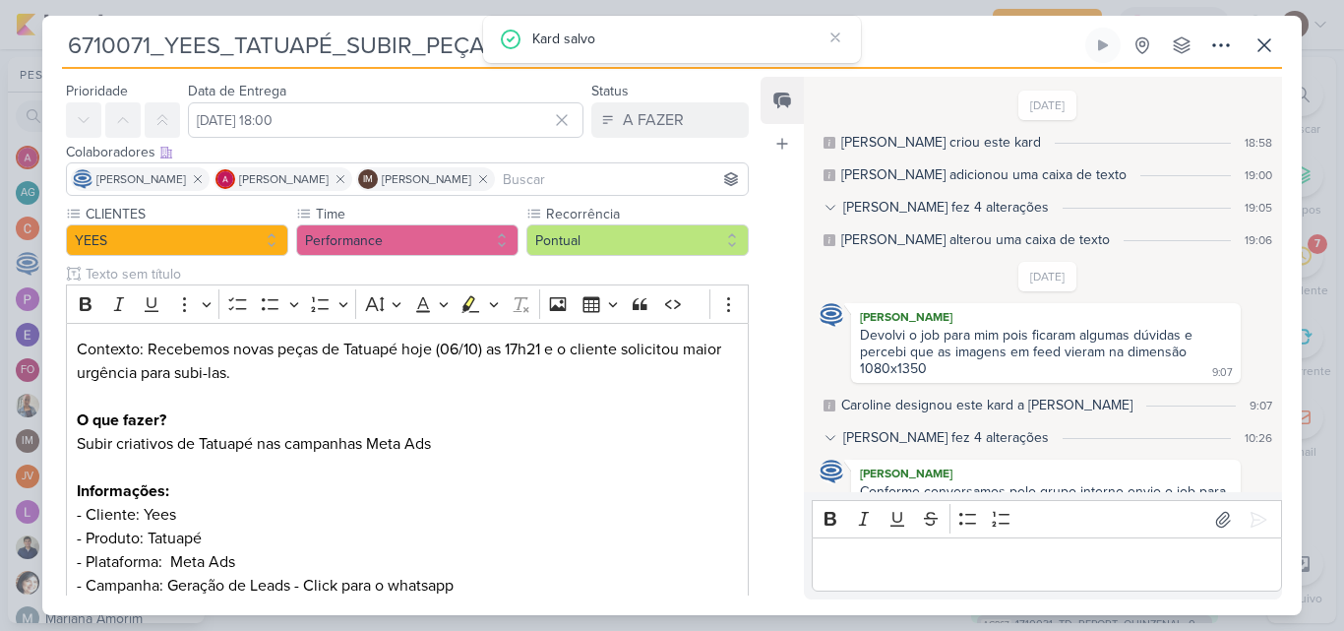
scroll to position [145, 0]
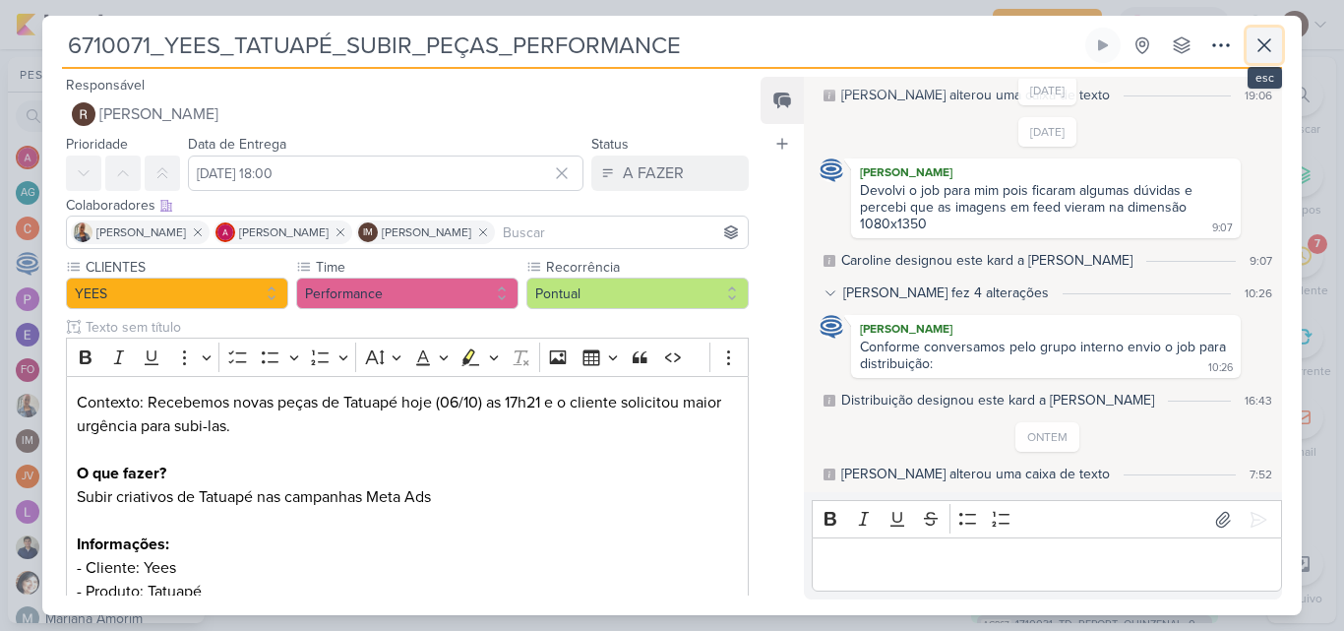
click at [1267, 49] on icon at bounding box center [1264, 45] width 12 height 12
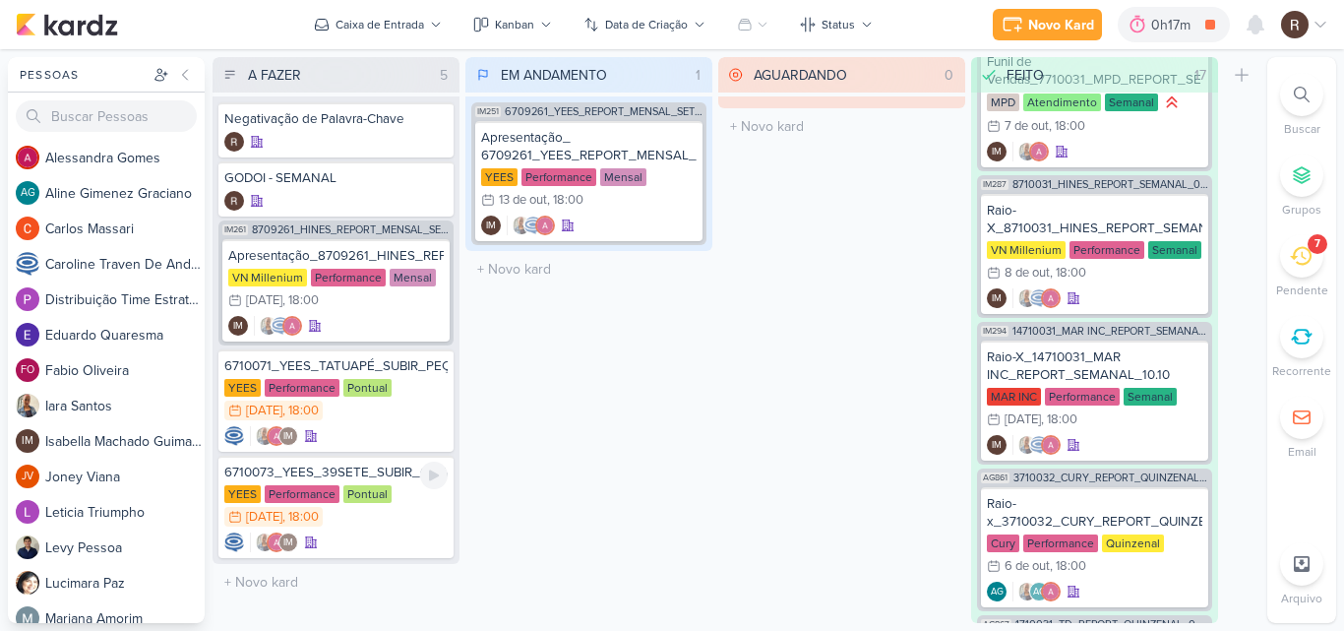
click at [392, 485] on div "6710073_YEES_39SETE_SUBIR_CRIATIVO_POST [GEOGRAPHIC_DATA] Performance Pontual 9…" at bounding box center [335, 507] width 235 height 102
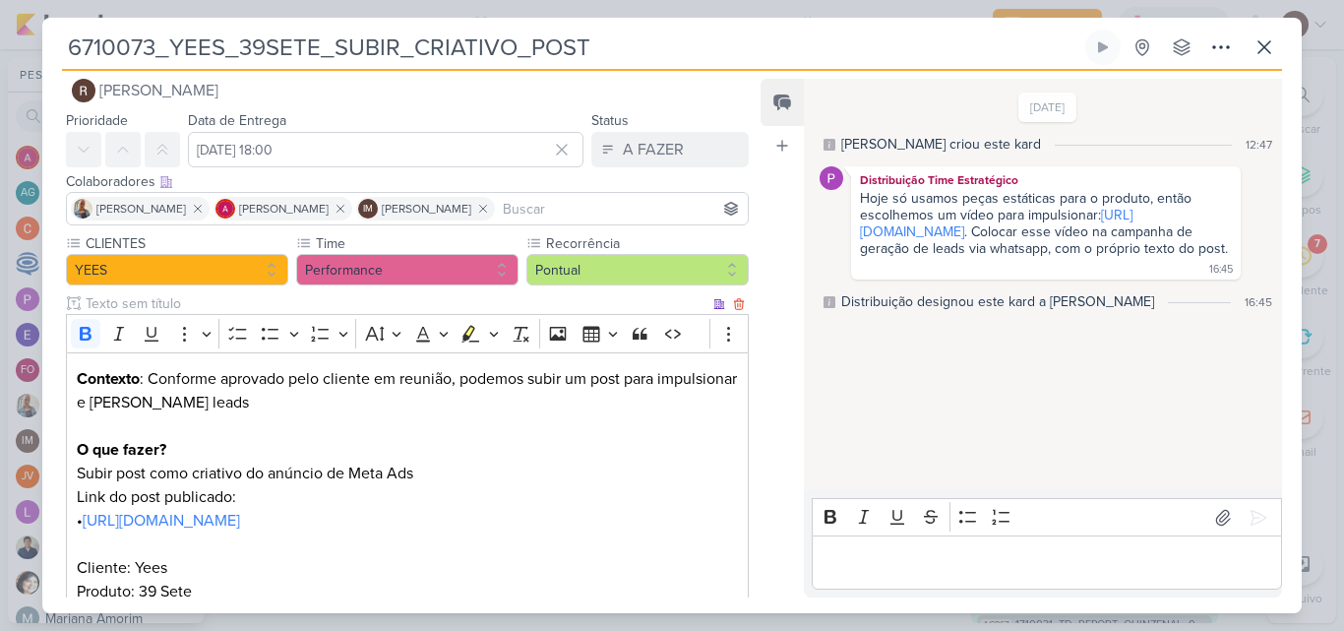
scroll to position [98, 0]
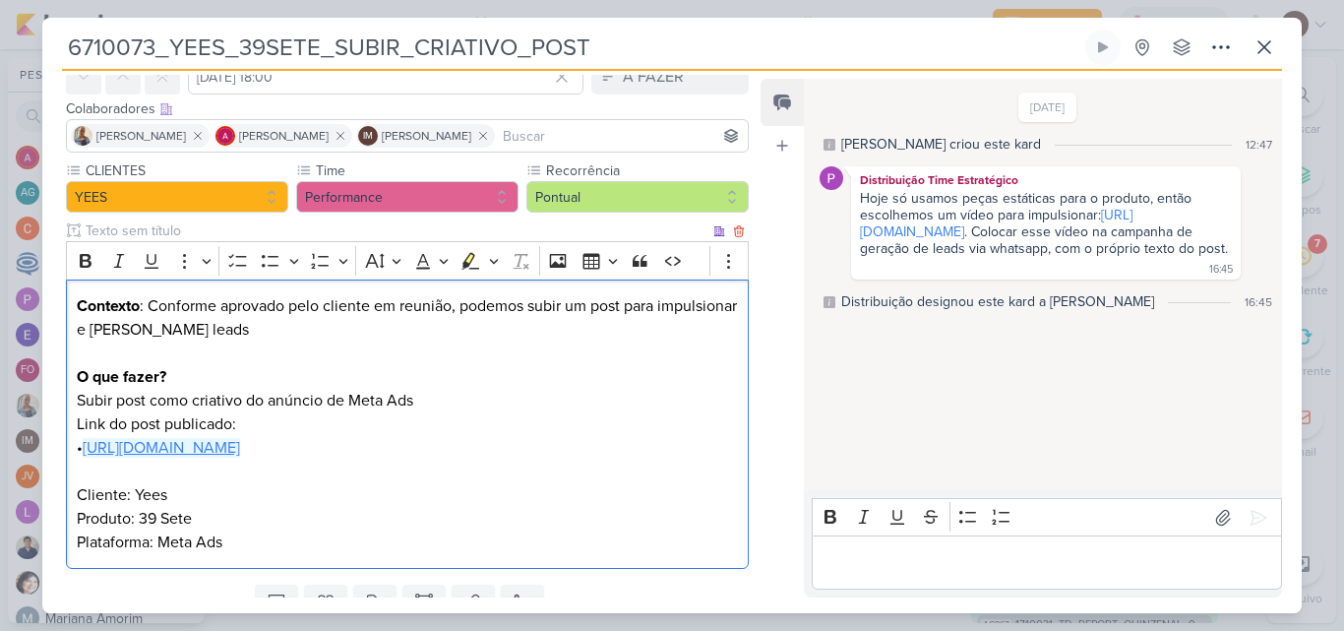
click at [240, 457] on link "[URL][DOMAIN_NAME]" at bounding box center [161, 448] width 157 height 20
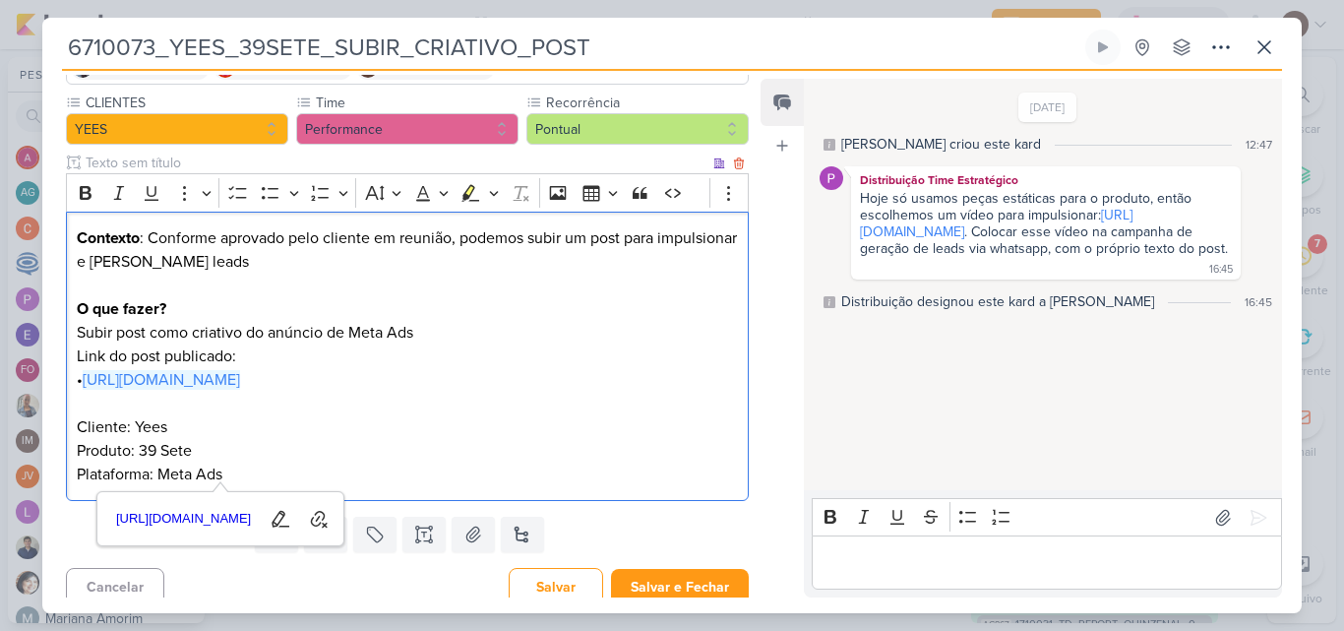
scroll to position [197, 0]
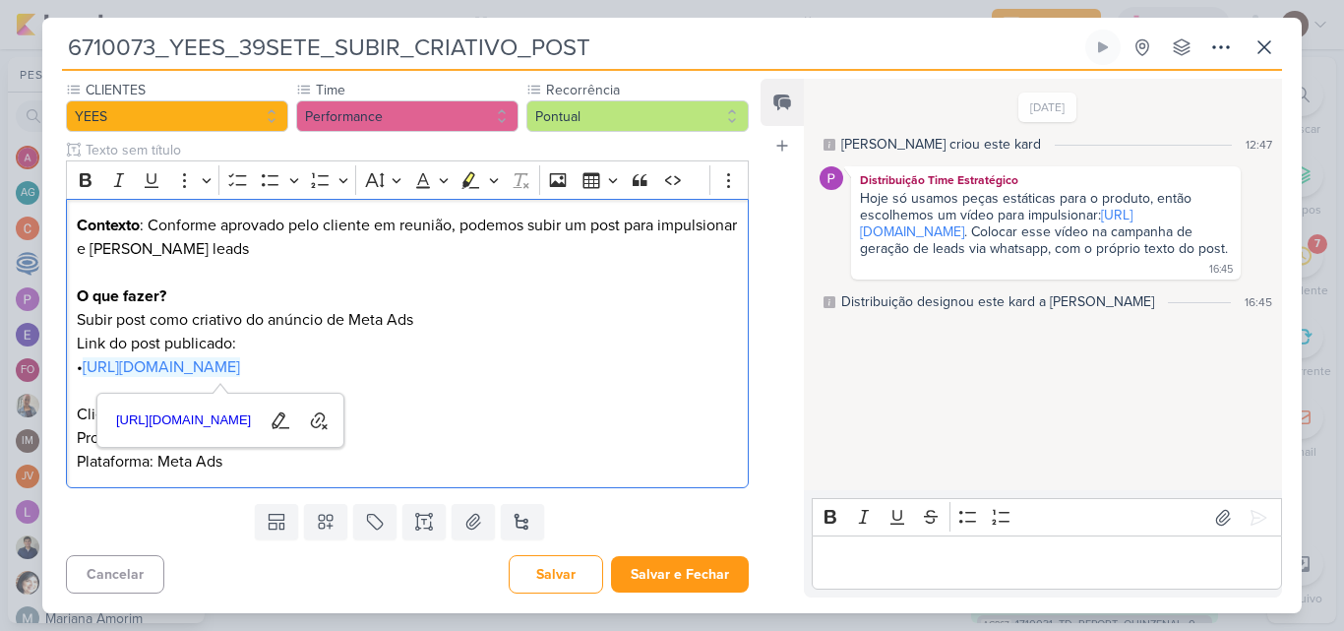
click at [841, 415] on div "[DATE] [PERSON_NAME] criou este kard 12:47 Distribuição Time Estratégico Hoje s…" at bounding box center [1042, 285] width 476 height 409
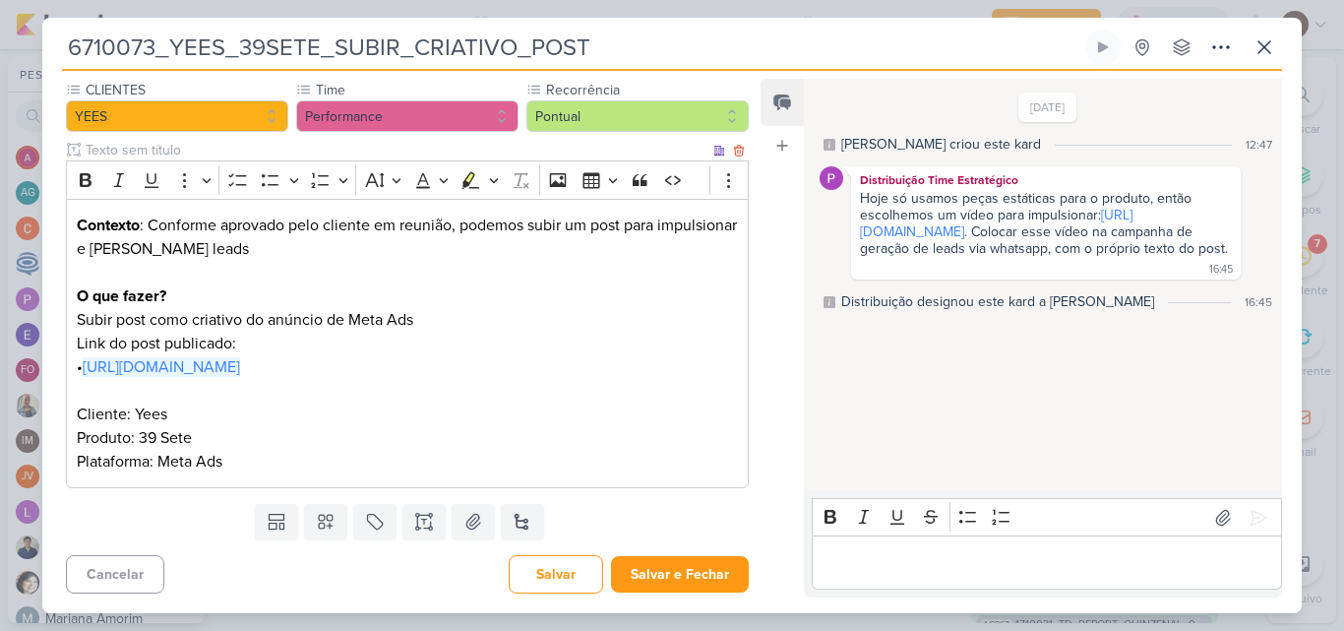
scroll to position [203, 0]
click at [918, 240] on link "[URL][DOMAIN_NAME]" at bounding box center [996, 223] width 273 height 33
click at [899, 240] on link "[URL][DOMAIN_NAME]" at bounding box center [996, 223] width 273 height 33
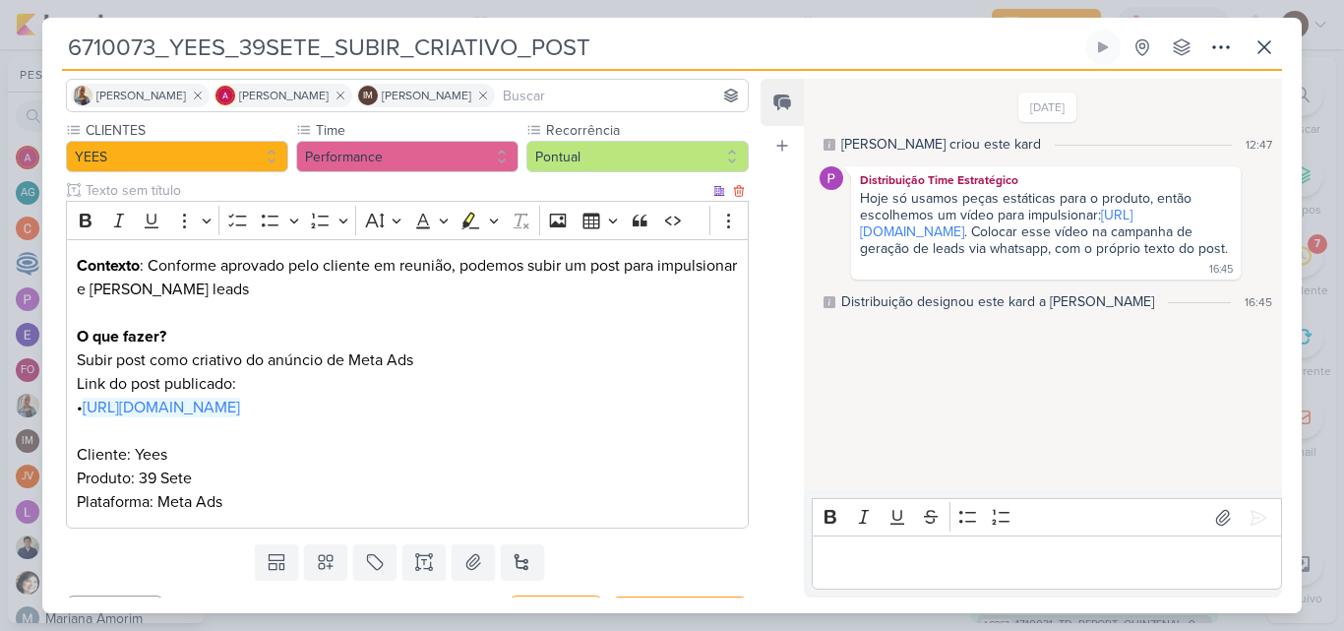
scroll to position [104, 0]
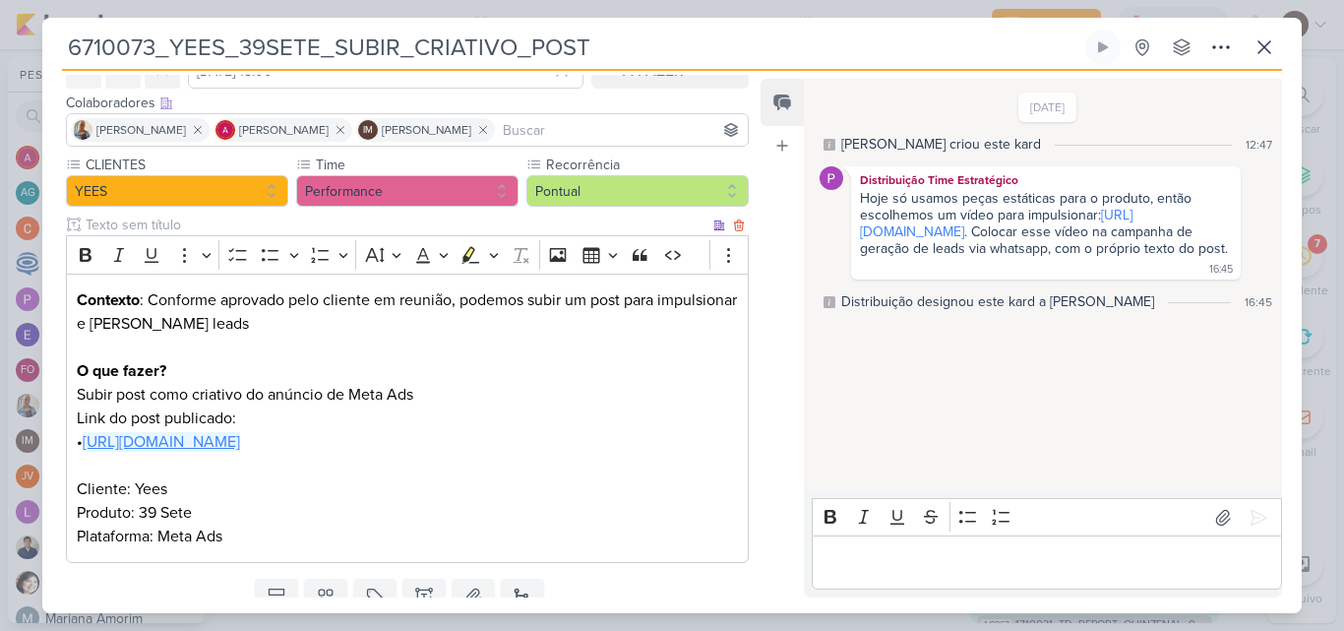
click at [240, 452] on link "[URL][DOMAIN_NAME]" at bounding box center [161, 442] width 157 height 20
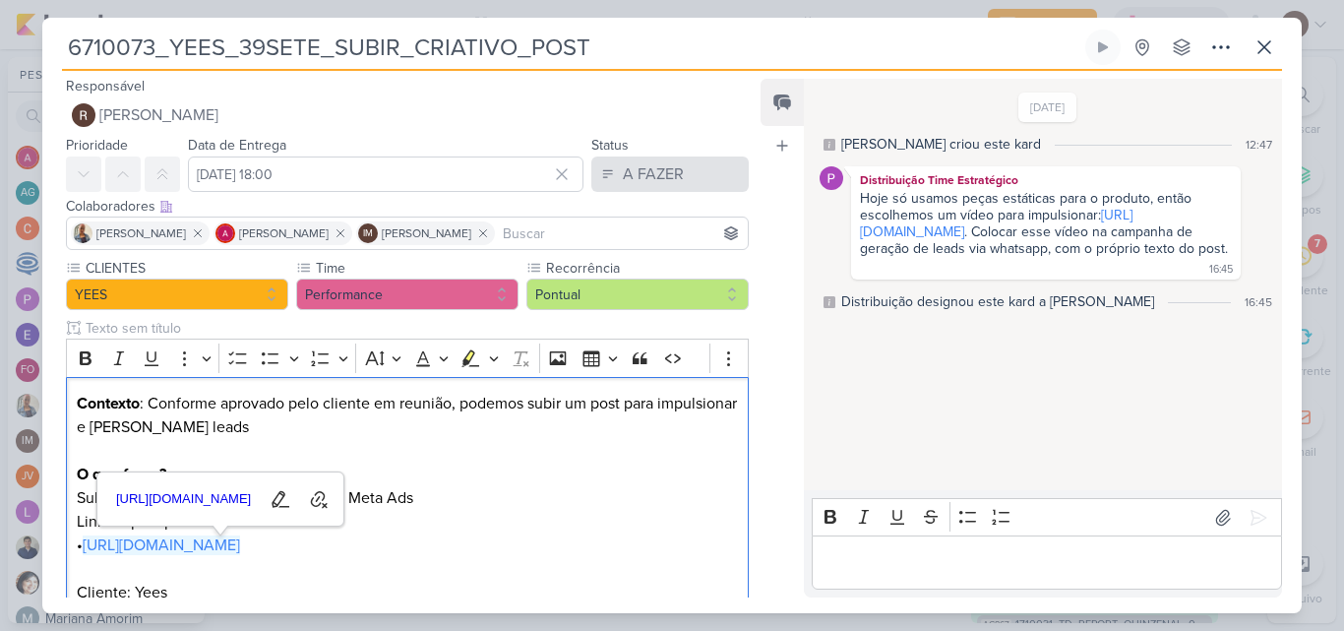
scroll to position [0, 0]
click at [673, 177] on div "A FAZER" at bounding box center [653, 175] width 61 height 24
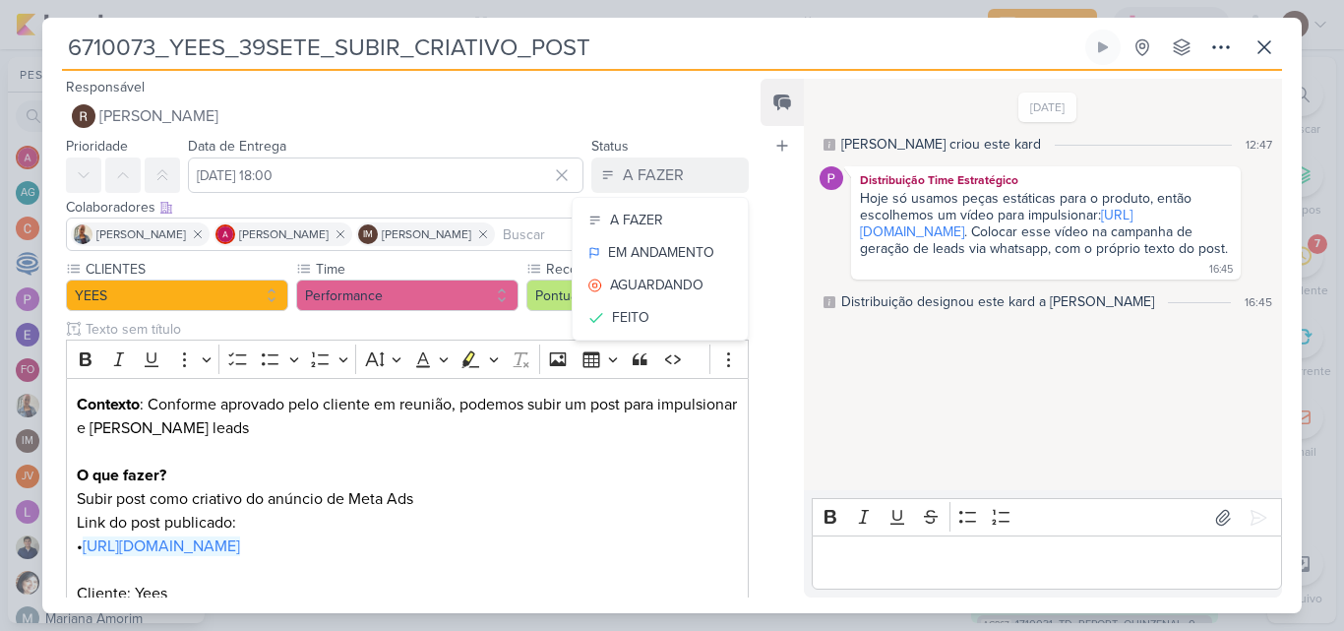
click at [782, 209] on div "Feed Atrelar email Solte o email para atrelar ao kard" at bounding box center [782, 338] width 43 height 518
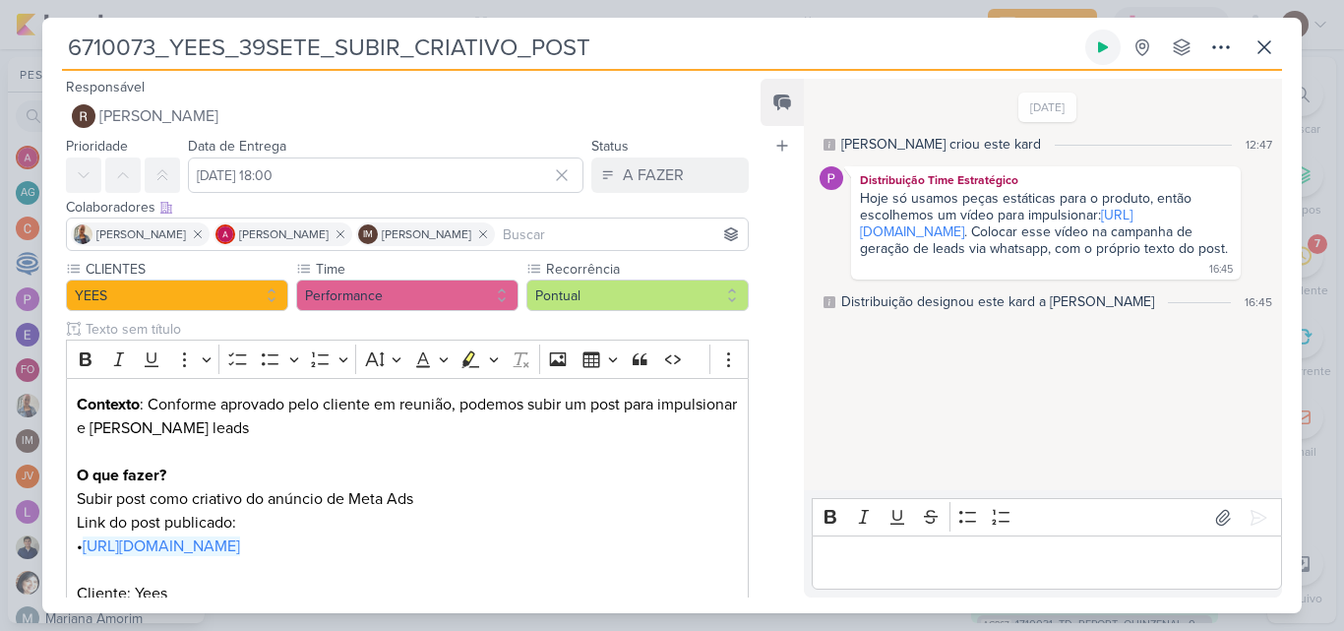
click at [1095, 46] on icon at bounding box center [1103, 47] width 16 height 16
click at [1266, 48] on icon at bounding box center [1264, 47] width 12 height 12
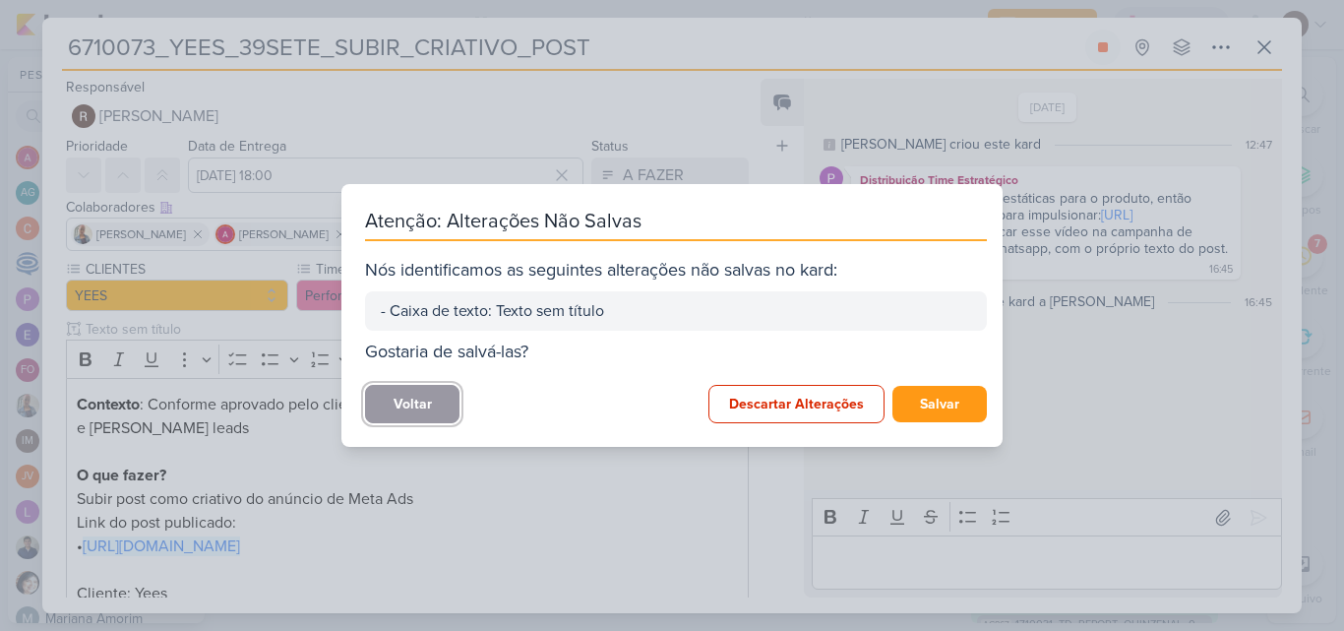
click at [452, 413] on button "Voltar" at bounding box center [412, 404] width 94 height 38
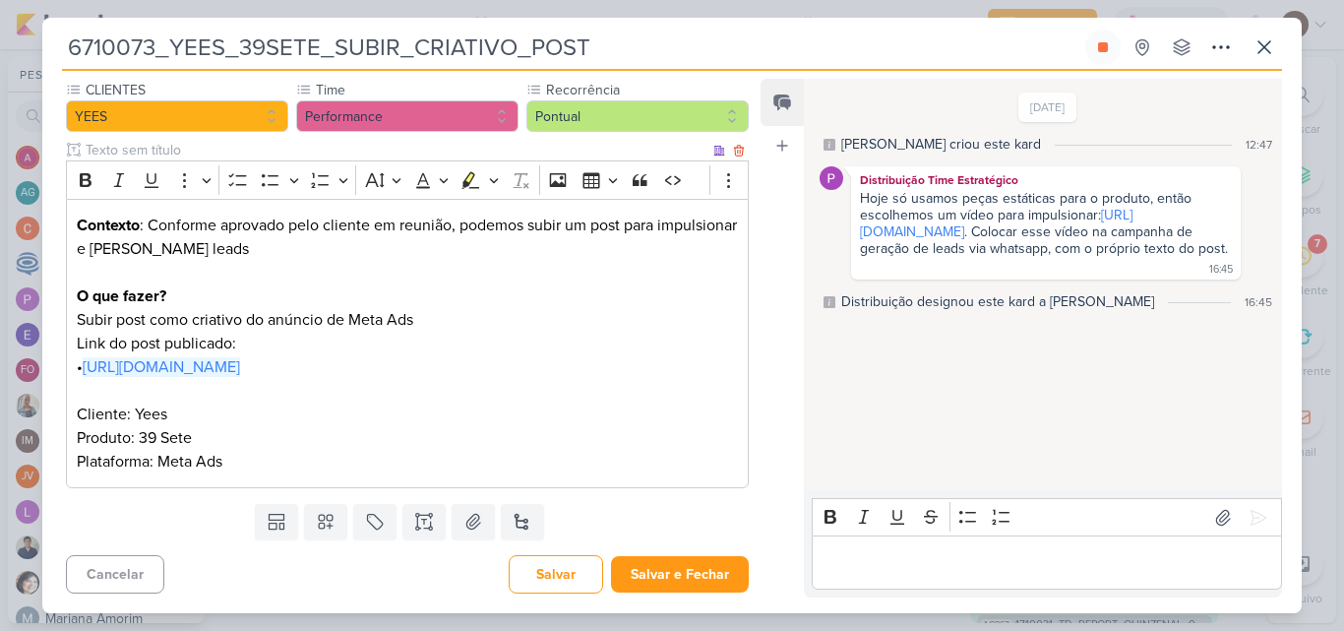
scroll to position [203, 0]
click at [1264, 43] on icon at bounding box center [1264, 47] width 24 height 24
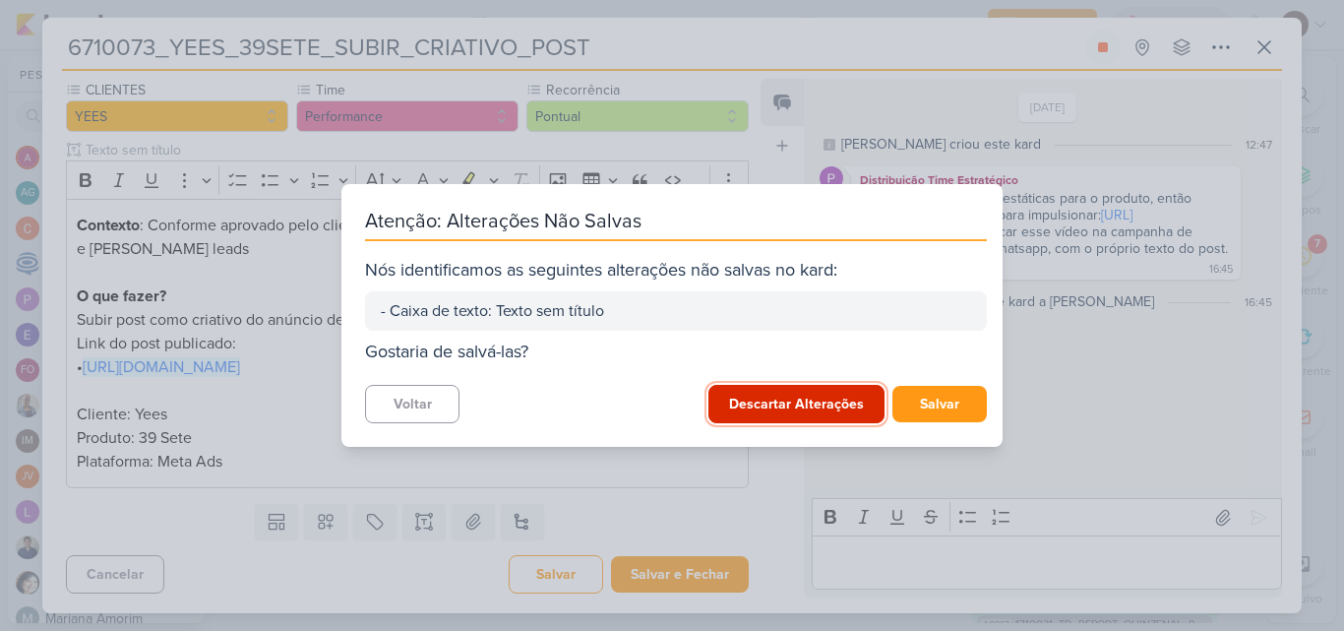
click at [814, 421] on button "Descartar Alterações" at bounding box center [796, 404] width 176 height 38
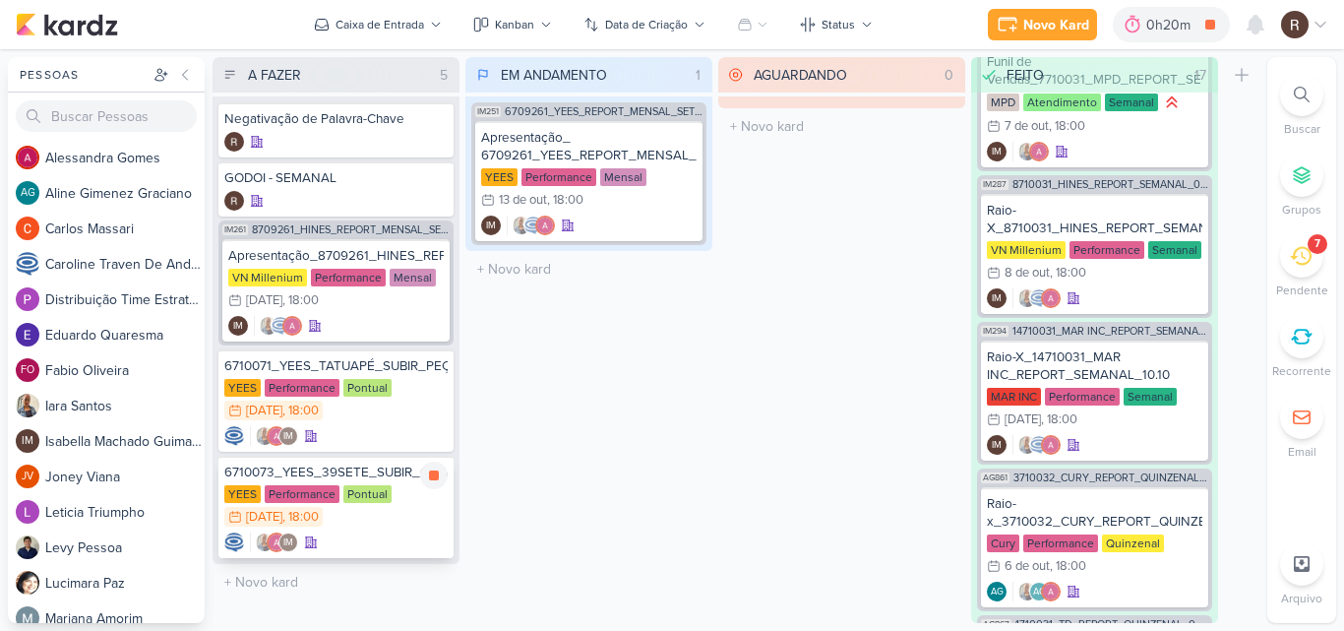
click at [328, 502] on div "Performance" at bounding box center [302, 494] width 75 height 18
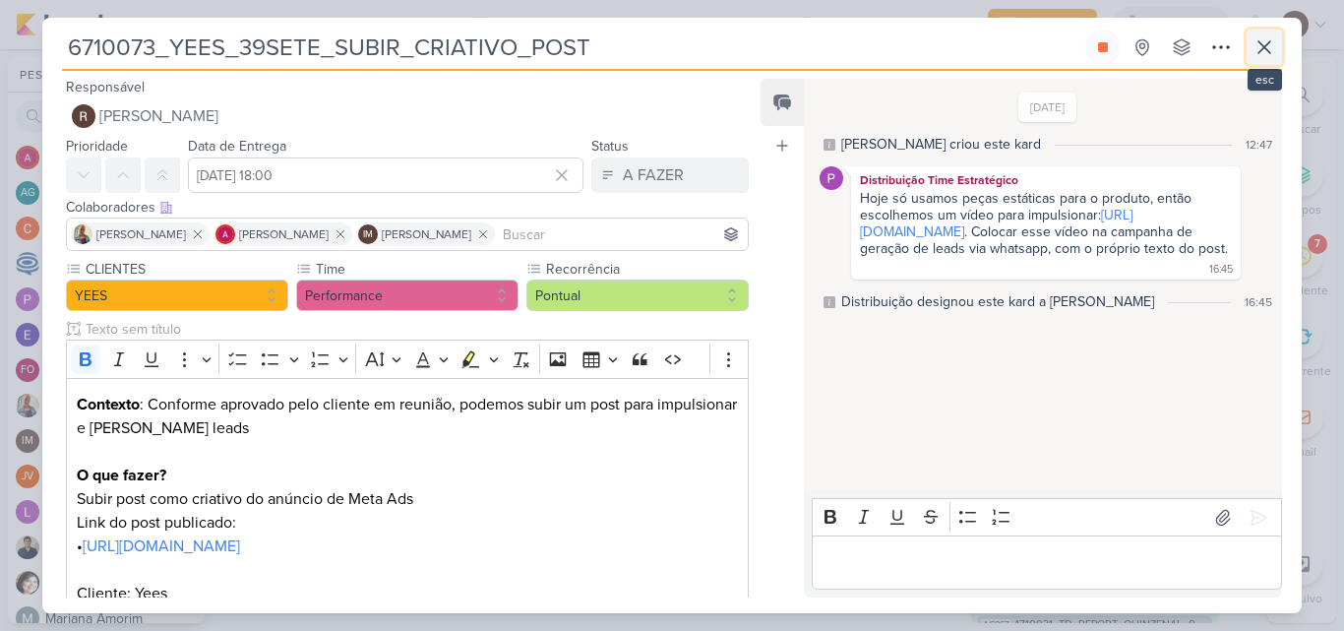
click at [1257, 50] on icon at bounding box center [1264, 47] width 24 height 24
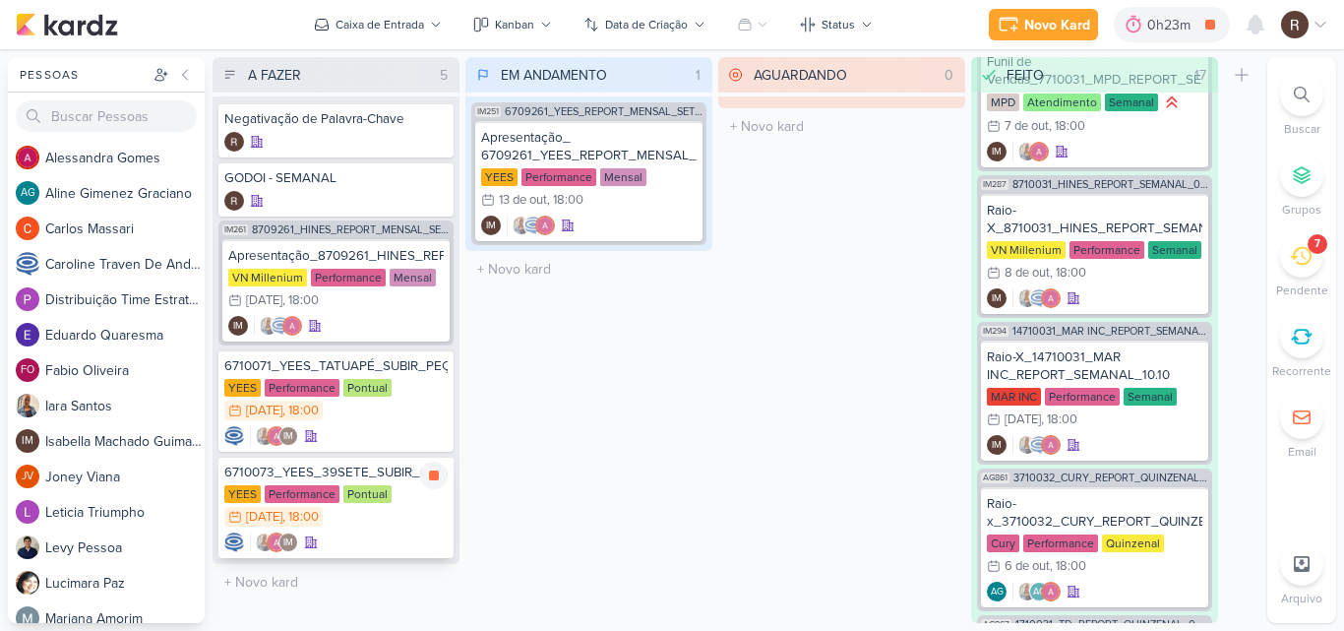
click at [366, 476] on div "6710073_YEES_39SETE_SUBIR_CRIATIVO_POST" at bounding box center [335, 472] width 223 height 18
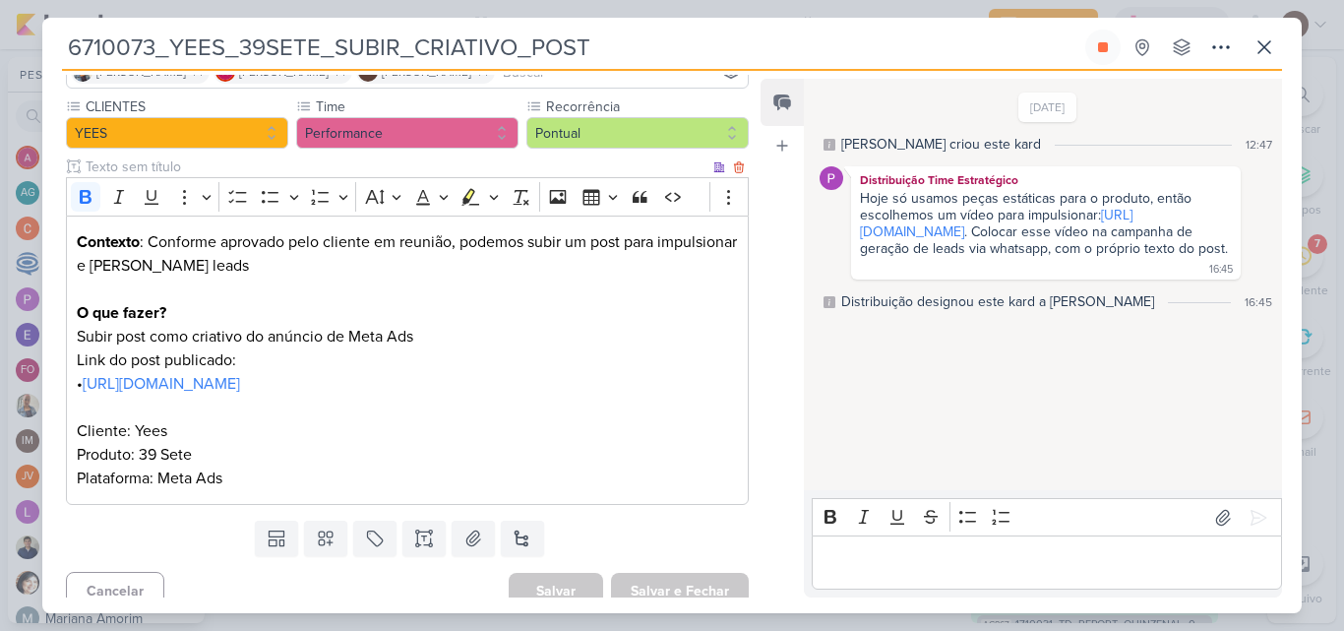
scroll to position [197, 0]
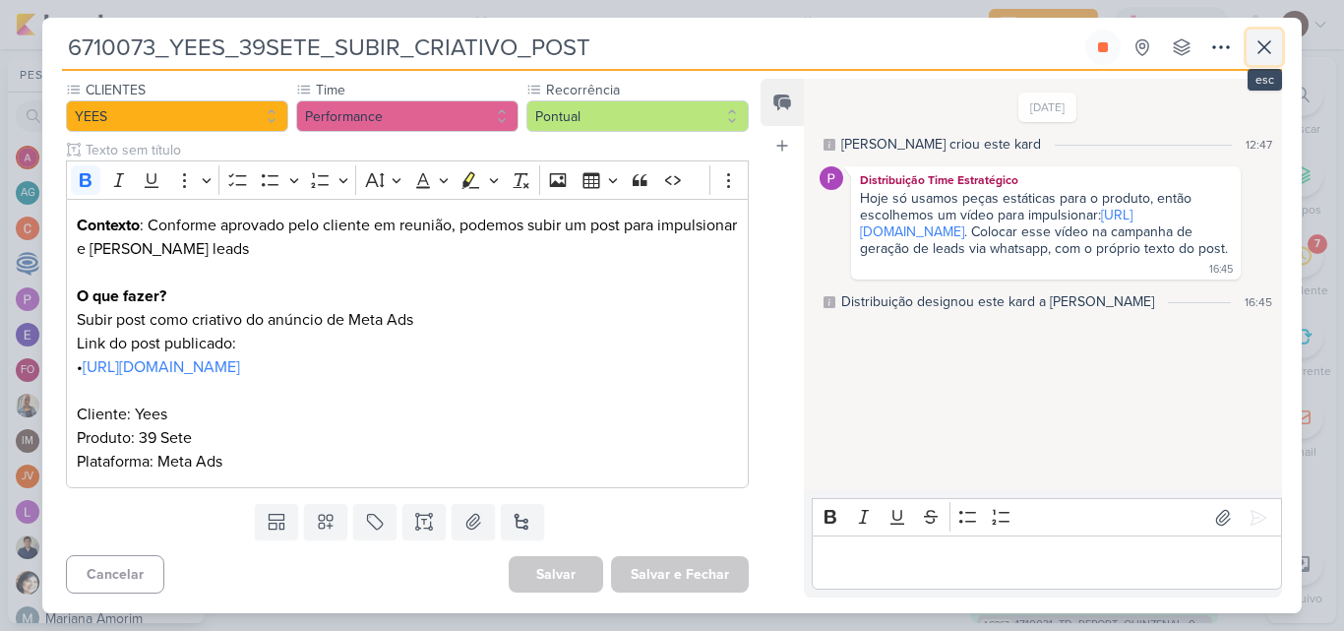
click at [1263, 47] on icon at bounding box center [1264, 47] width 12 height 12
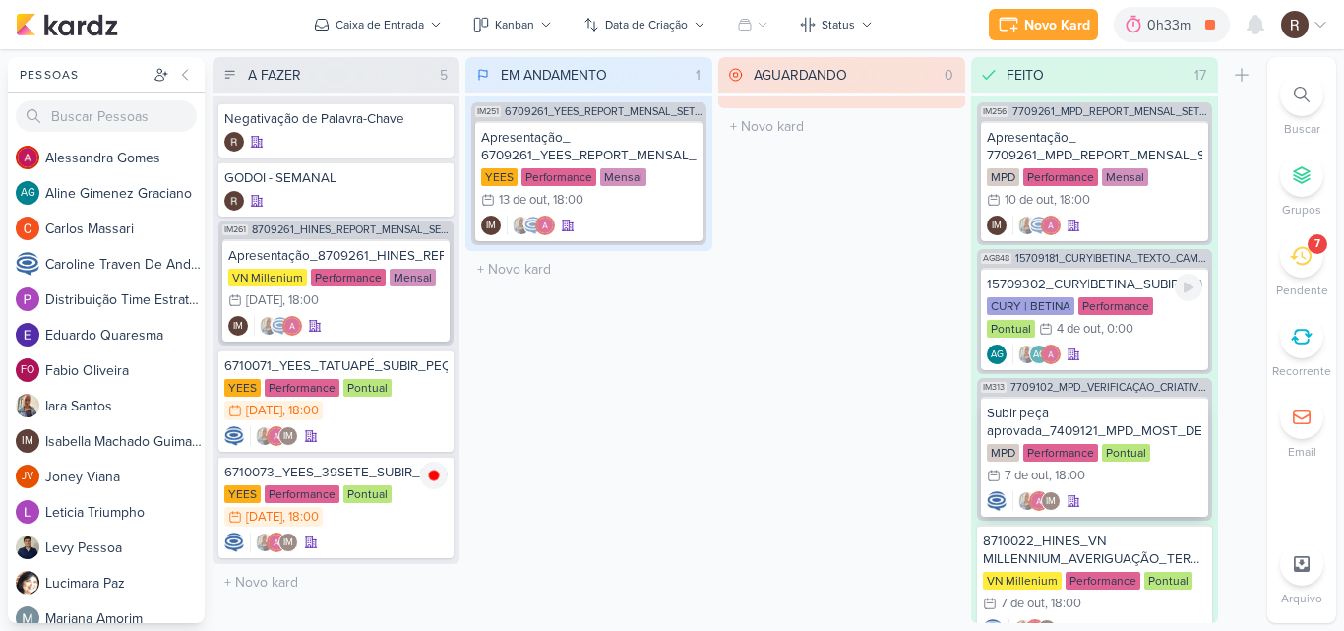
scroll to position [98, 0]
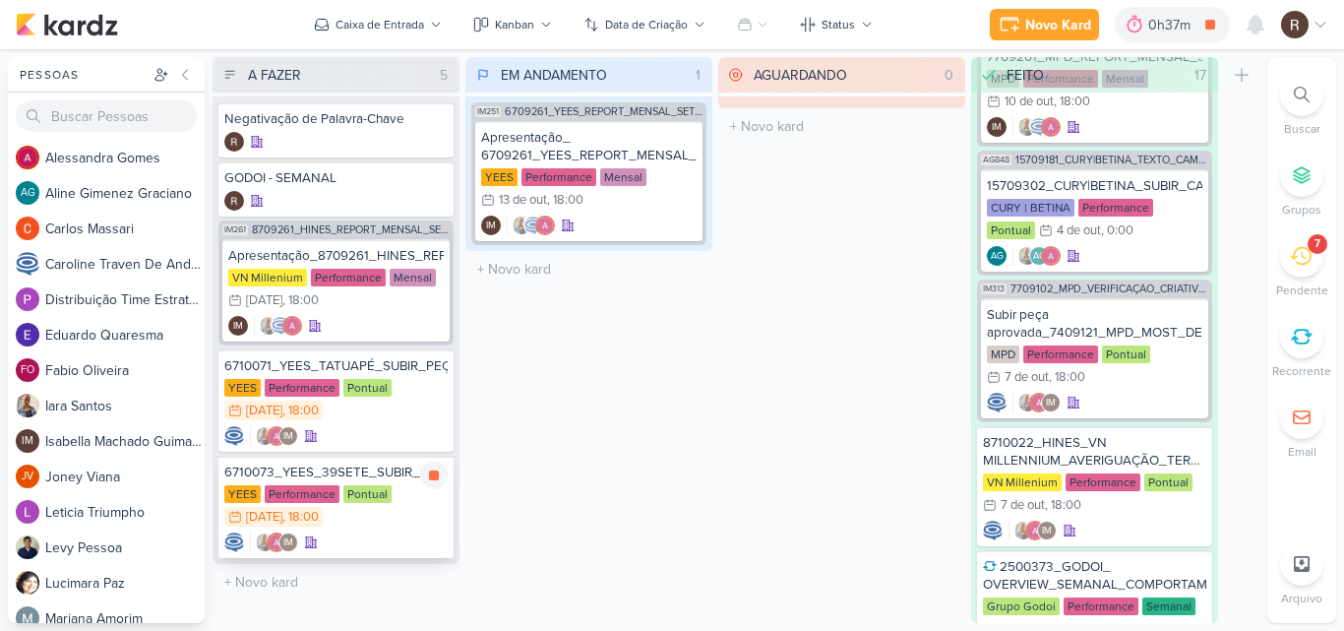
click at [381, 490] on div "Pontual" at bounding box center [367, 494] width 48 height 18
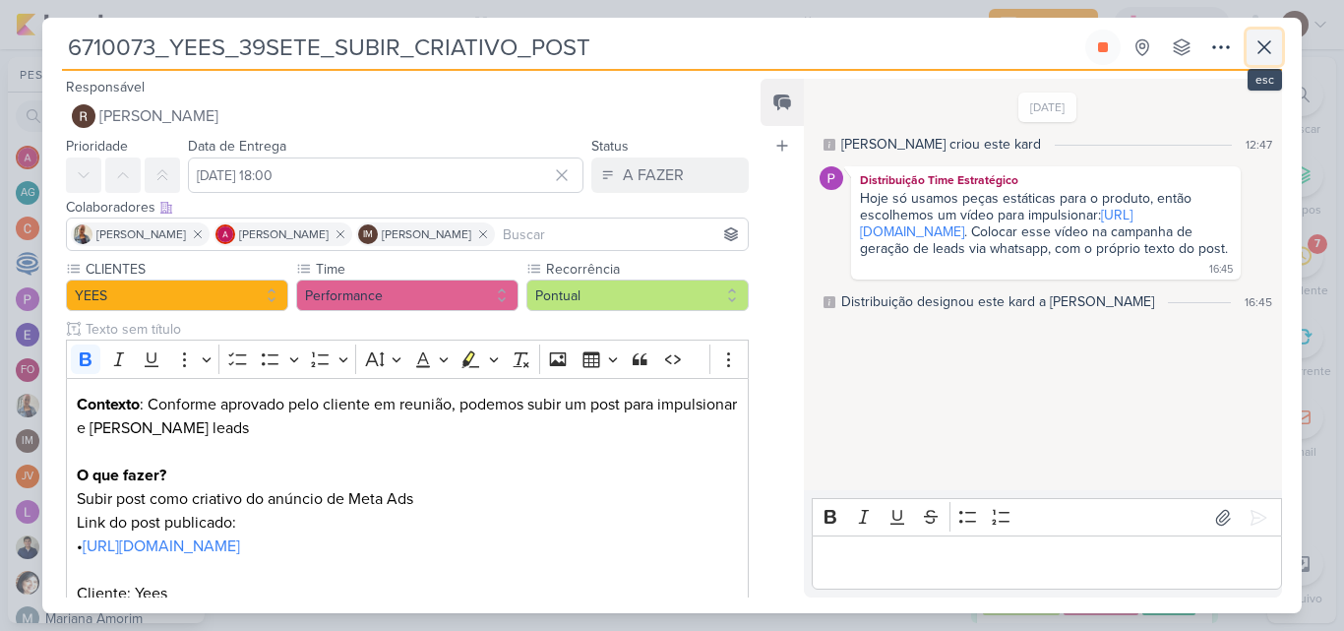
click at [1256, 51] on icon at bounding box center [1264, 47] width 24 height 24
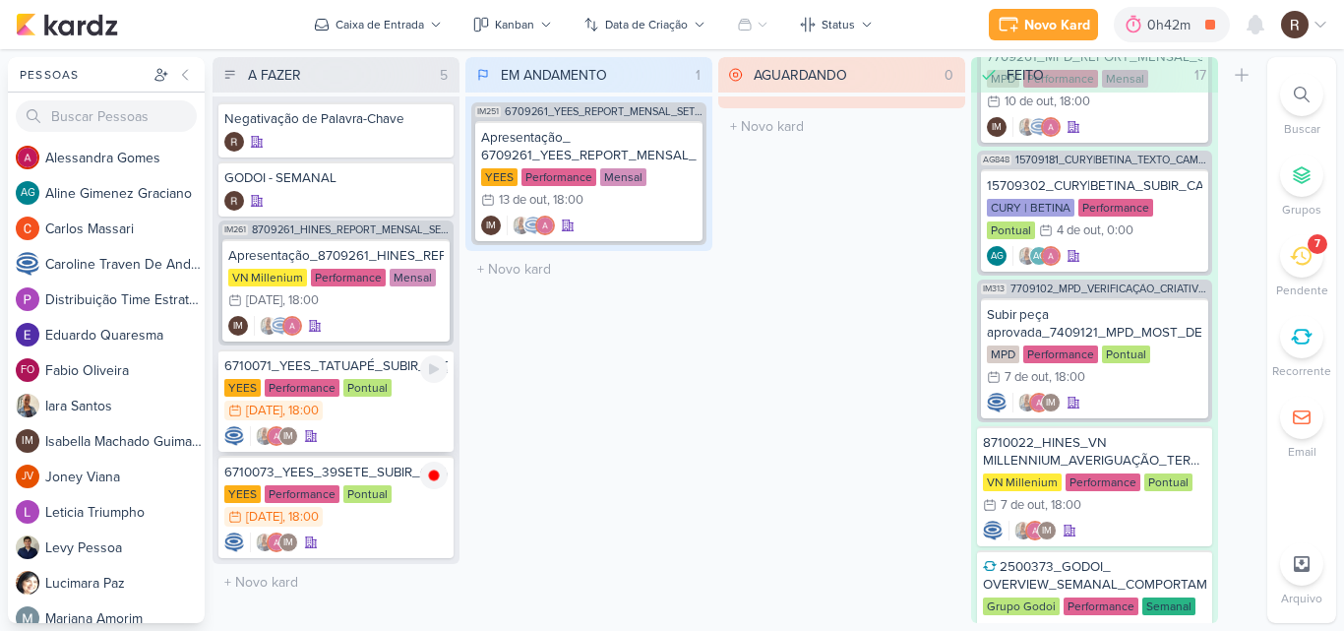
click at [387, 378] on div "6710071_YEES_TATUAPÉ_SUBIR_PEÇAS_PERFORMANCE [GEOGRAPHIC_DATA] Performance Pont…" at bounding box center [335, 400] width 235 height 102
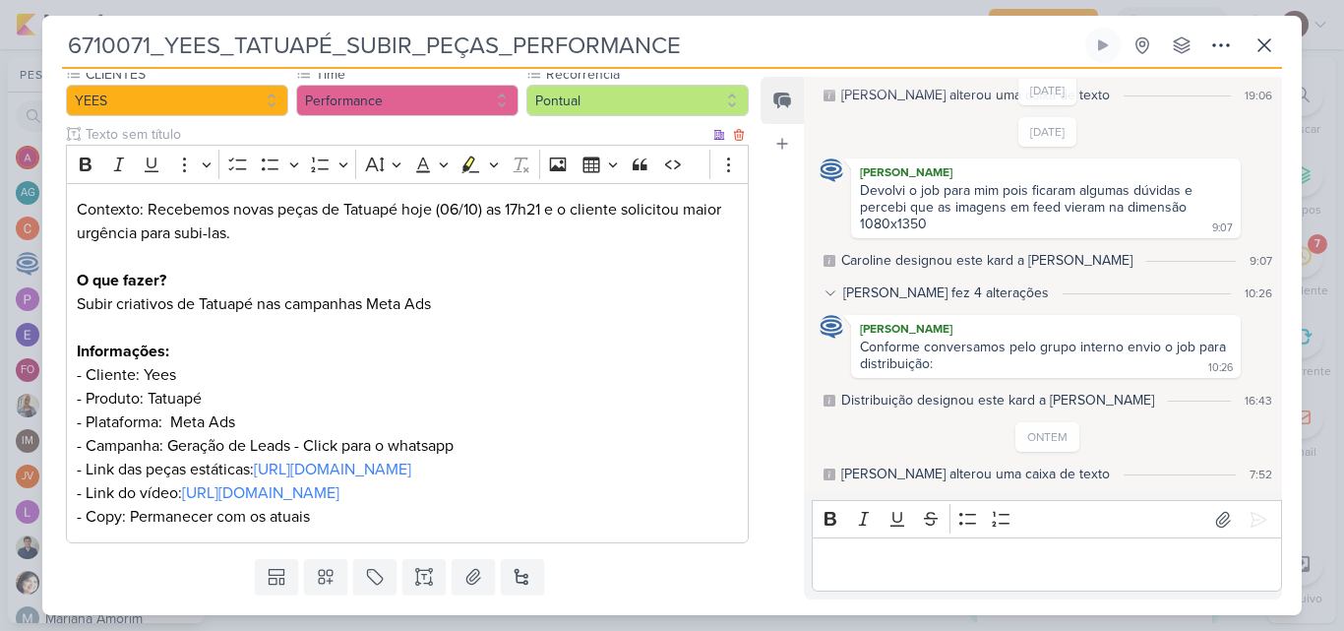
scroll to position [295, 0]
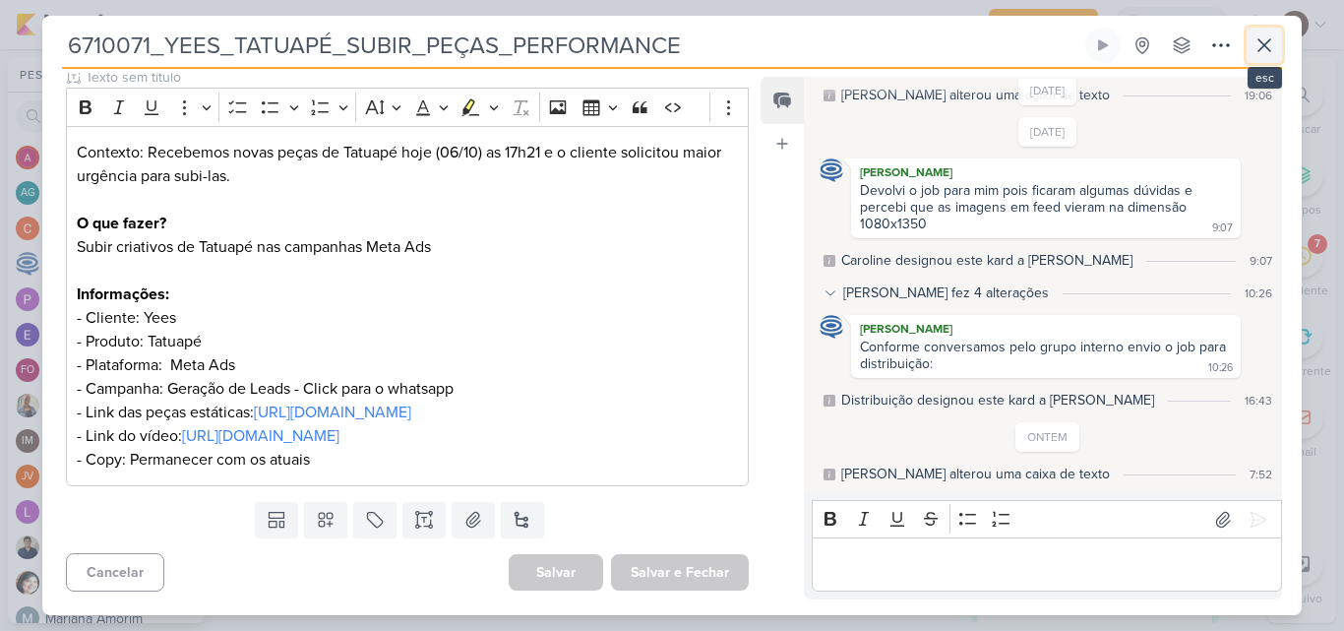
click at [1255, 43] on icon at bounding box center [1264, 45] width 24 height 24
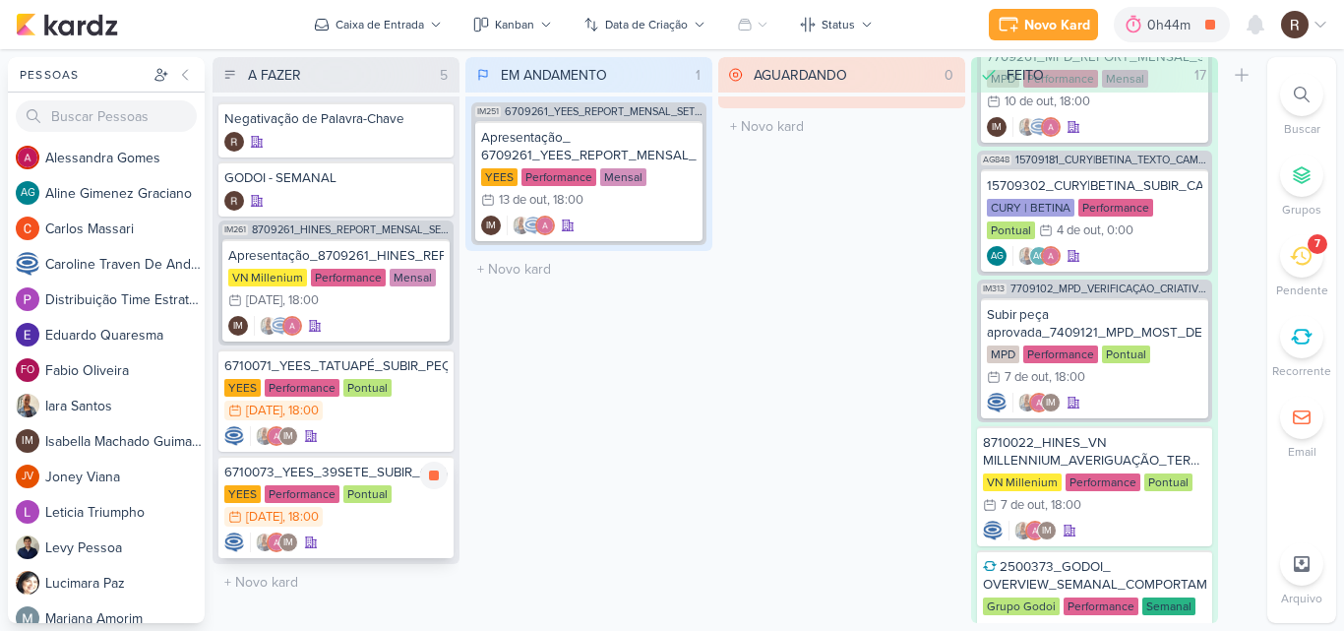
click at [377, 474] on div "6710073_YEES_39SETE_SUBIR_CRIATIVO_POST" at bounding box center [335, 472] width 223 height 18
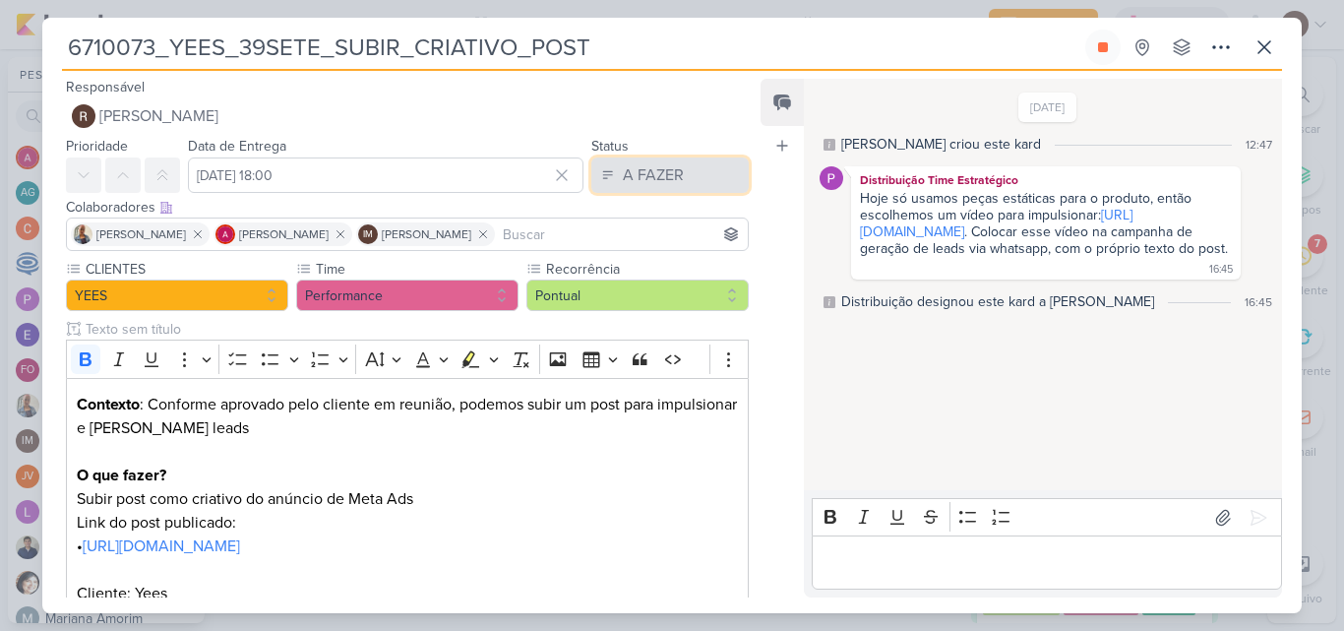
click at [655, 184] on div "A FAZER" at bounding box center [653, 175] width 61 height 24
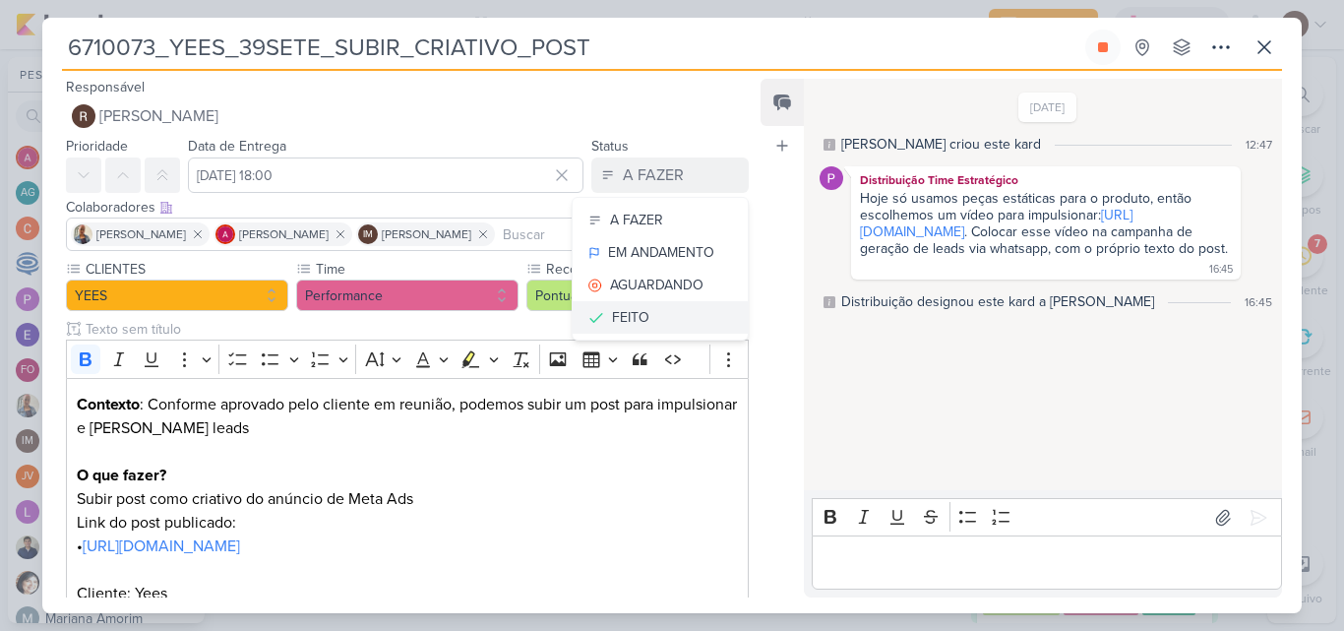
click at [619, 310] on div "FEITO" at bounding box center [630, 317] width 37 height 21
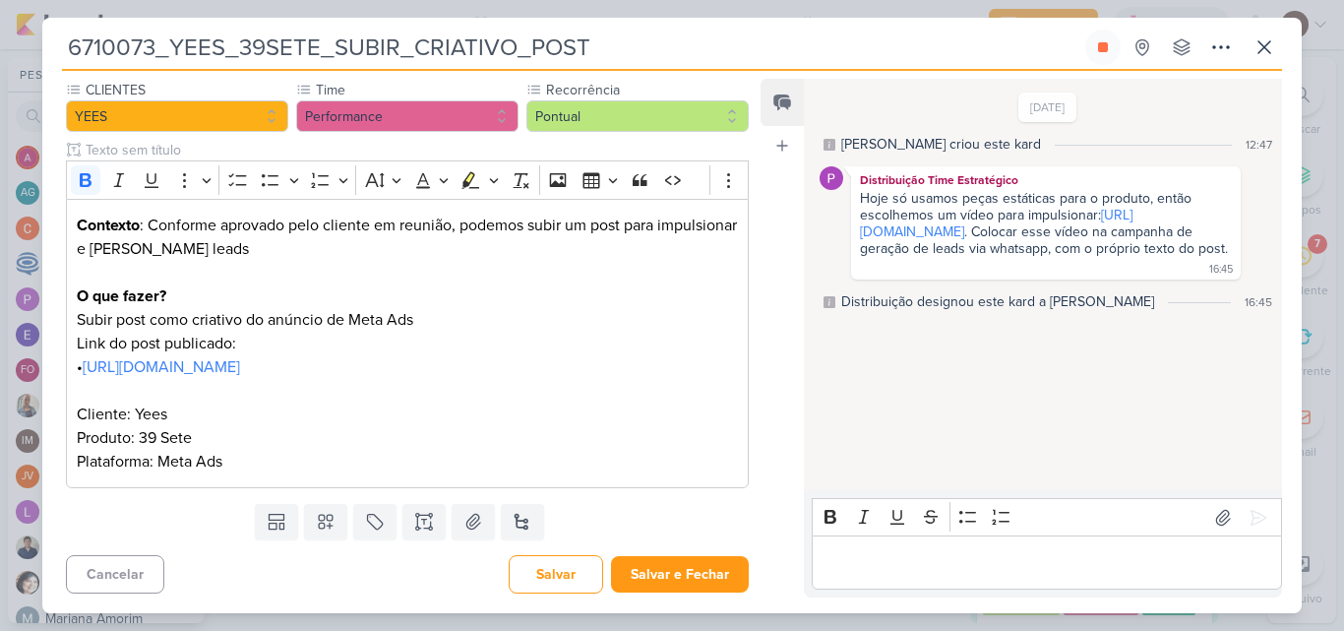
scroll to position [203, 0]
click at [680, 570] on button "Salvar e Fechar" at bounding box center [680, 574] width 138 height 36
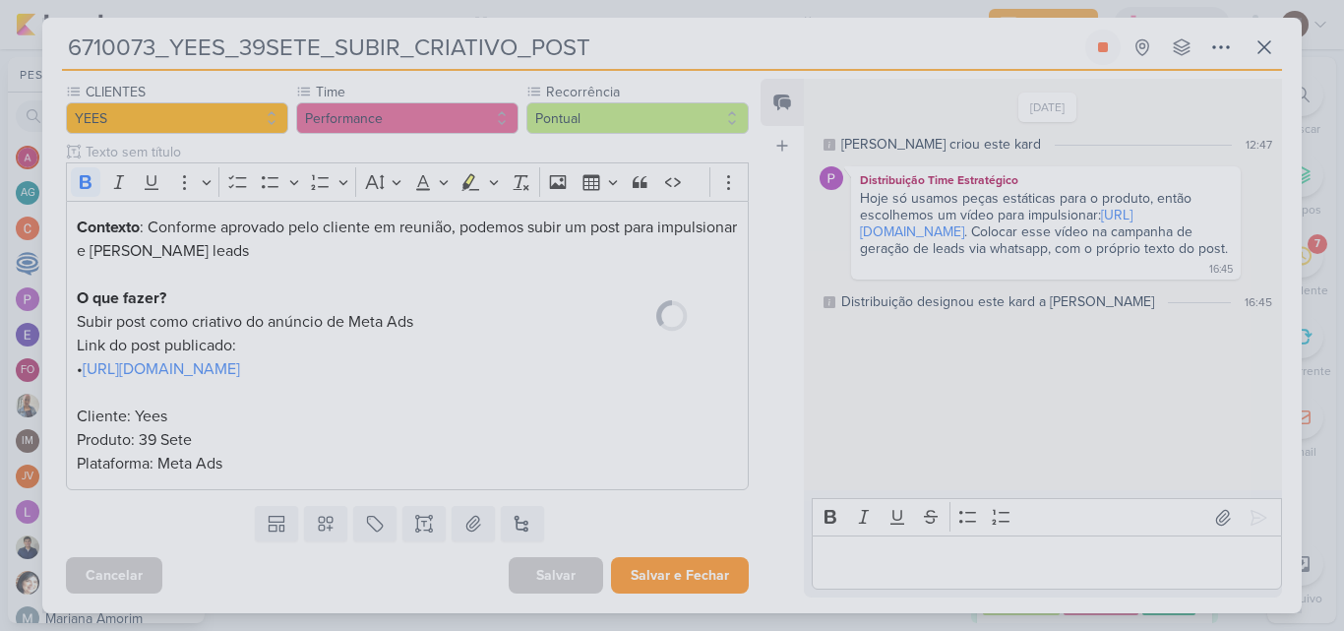
scroll to position [201, 0]
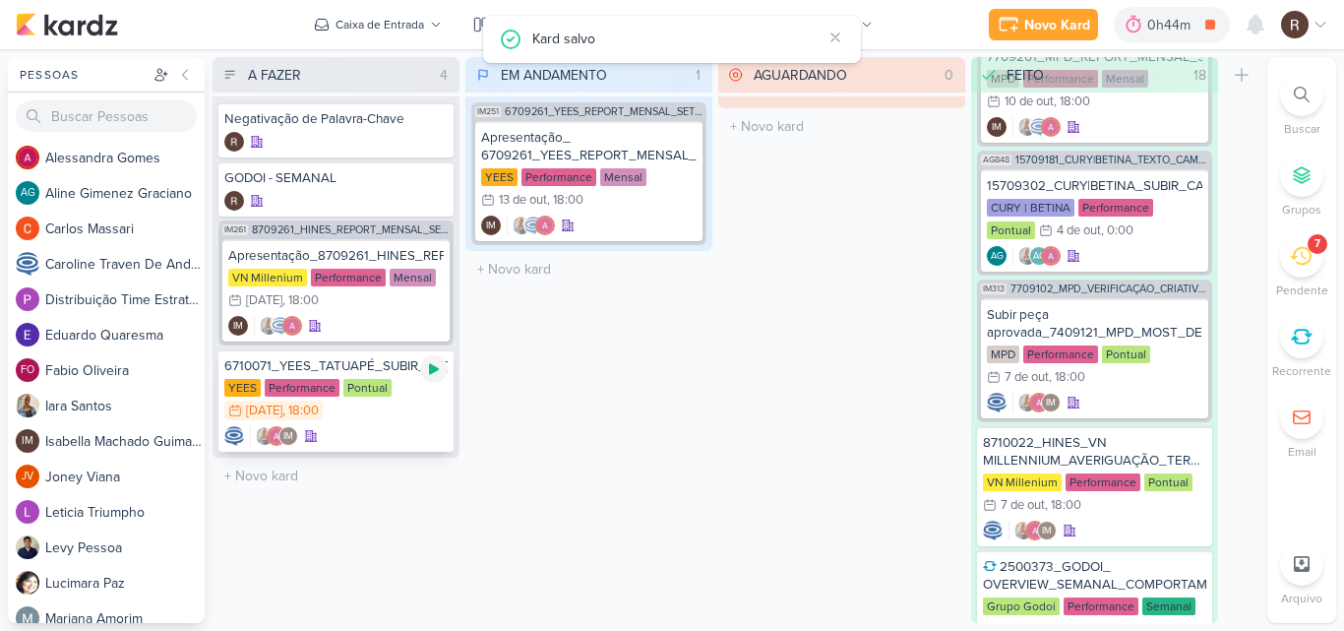
click at [436, 368] on icon at bounding box center [434, 369] width 10 height 11
click at [373, 380] on div "Pontual" at bounding box center [367, 388] width 48 height 18
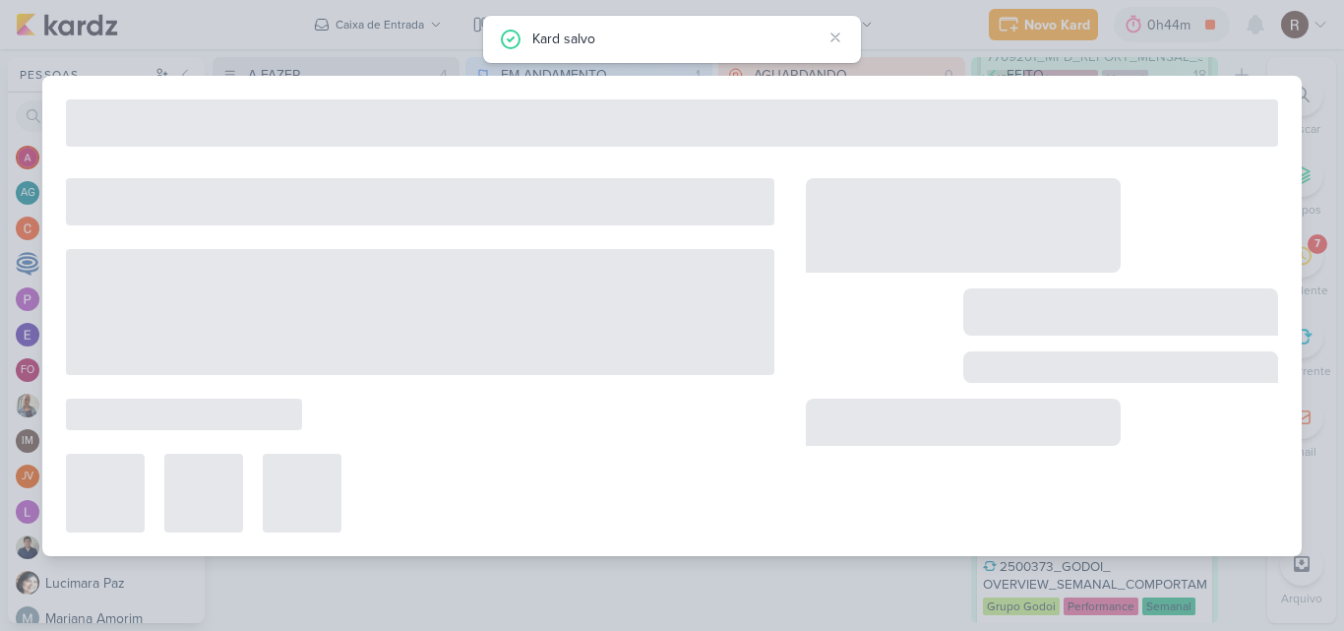
type input "6710071_YEES_TATUAPÉ_SUBIR_PEÇAS_PERFORMANCE"
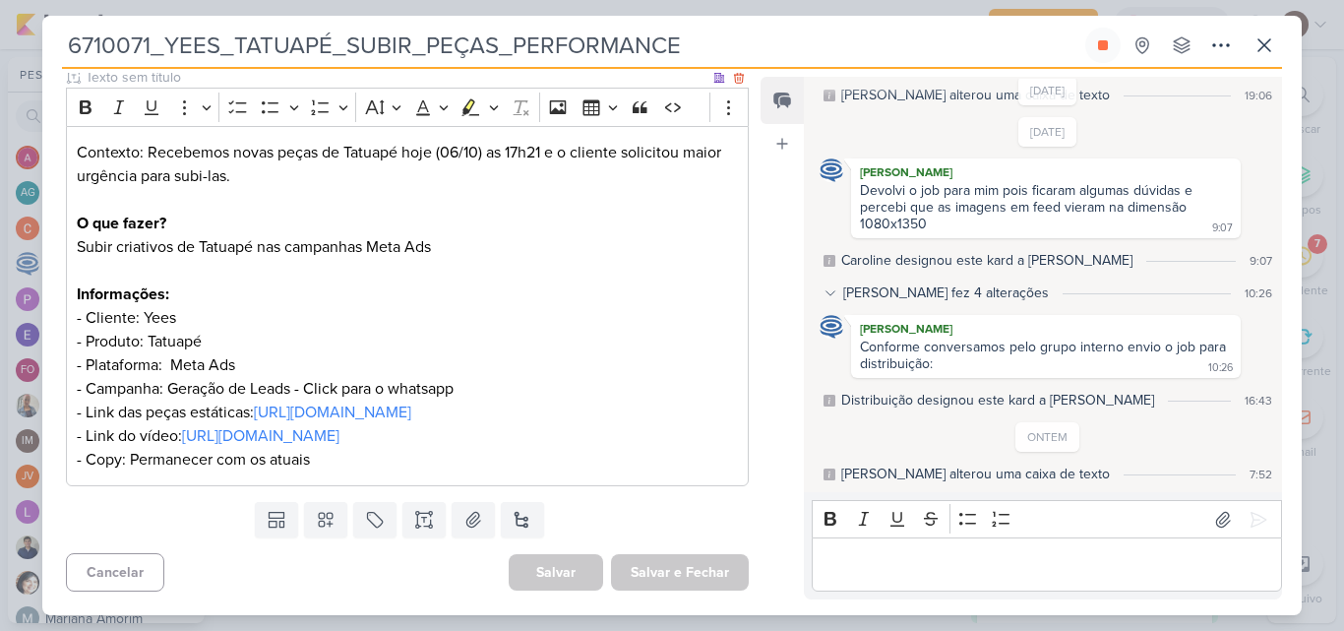
scroll to position [295, 0]
click at [310, 402] on link "[URL][DOMAIN_NAME]" at bounding box center [332, 412] width 157 height 20
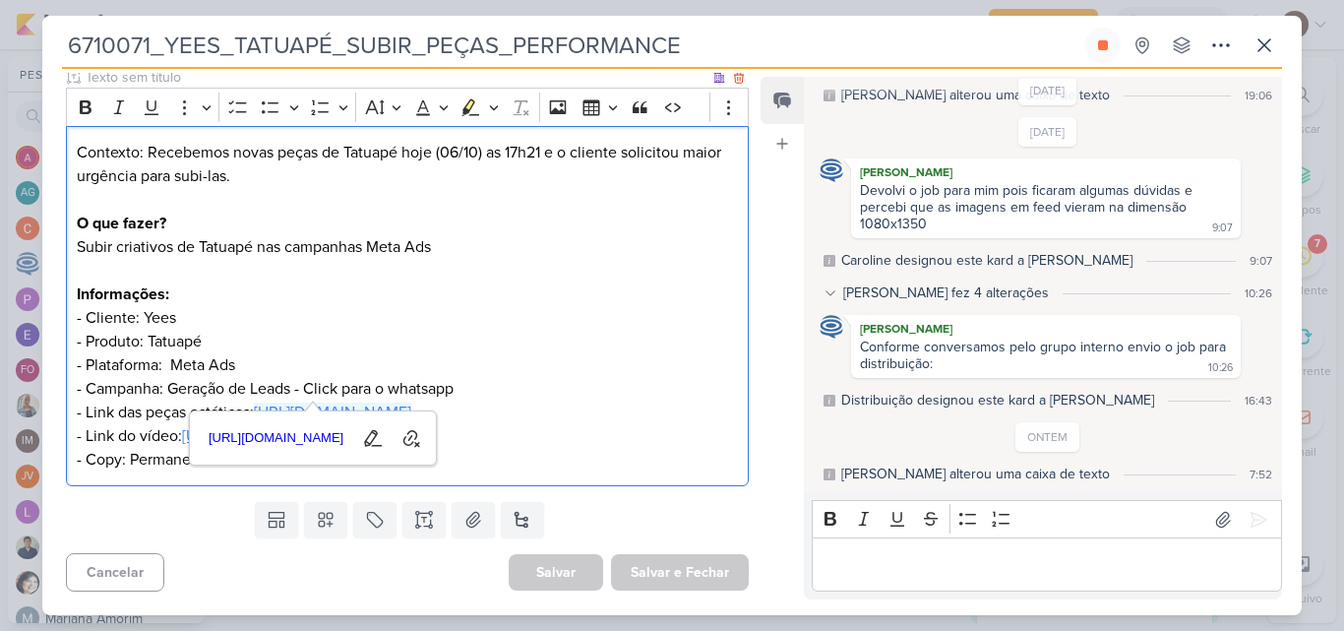
click at [339, 426] on link "[URL][DOMAIN_NAME]" at bounding box center [260, 436] width 157 height 20
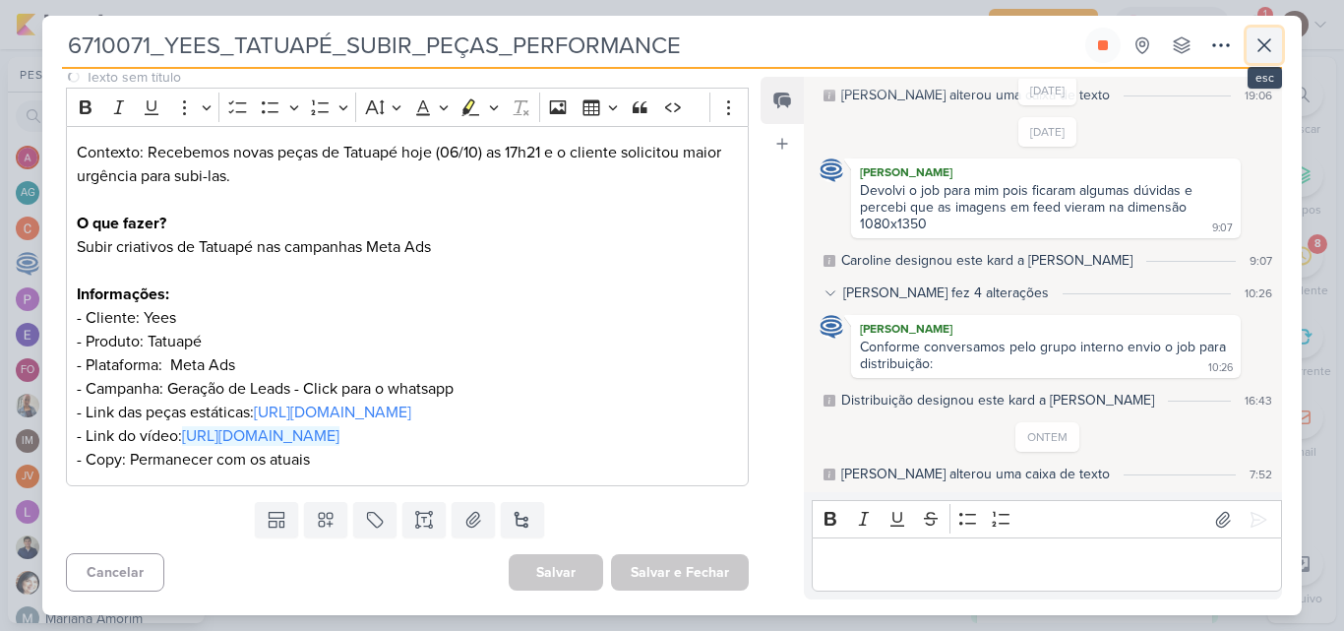
click at [1254, 41] on icon at bounding box center [1264, 45] width 24 height 24
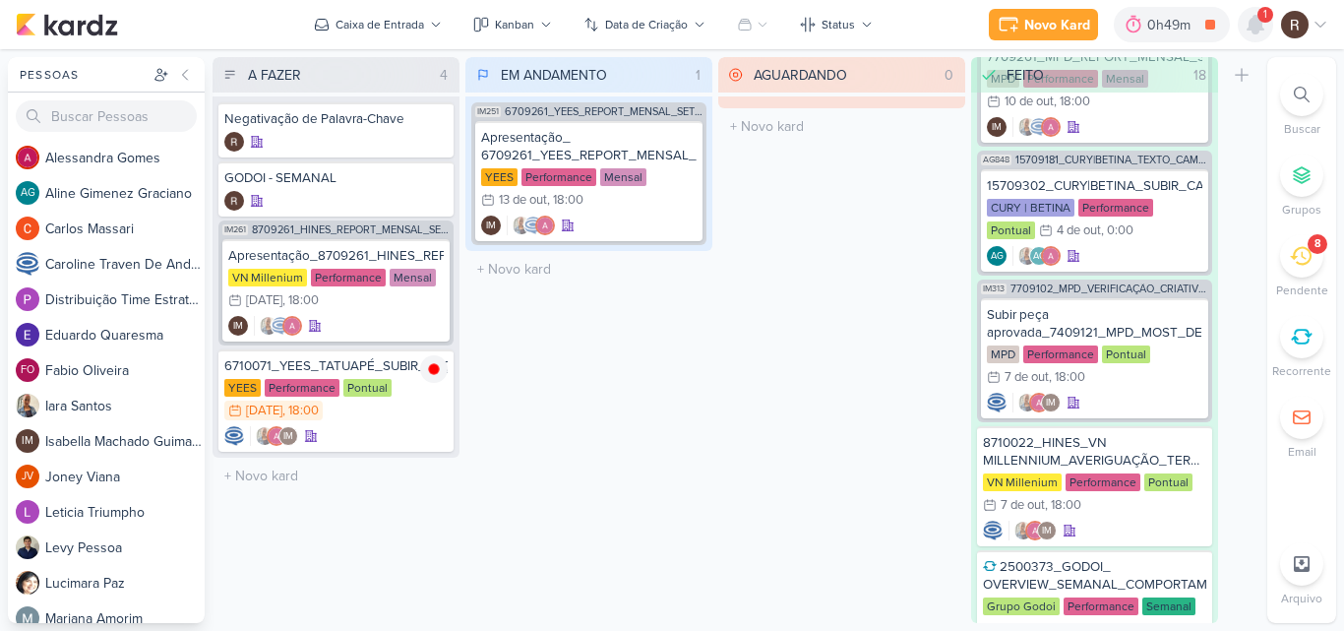
click at [1243, 32] on div at bounding box center [1255, 24] width 35 height 35
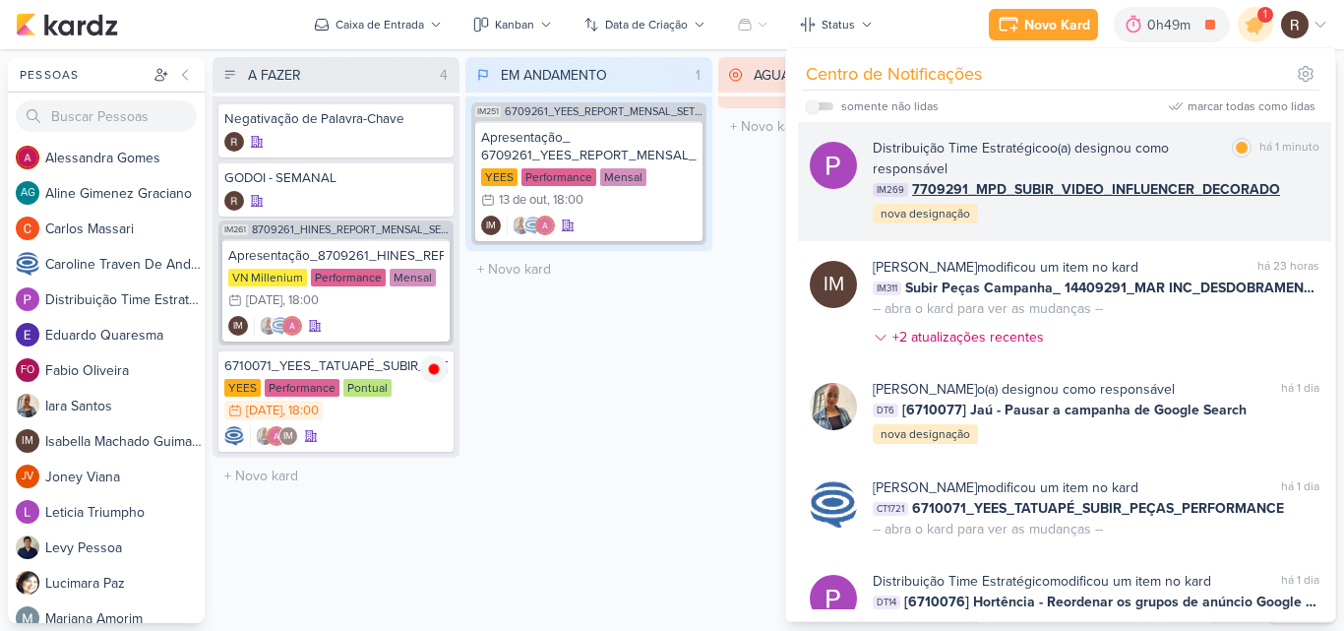
click at [1268, 215] on div "Distribuição Time Estratégico o(a) designou como responsável marcar como lida h…" at bounding box center [1096, 182] width 447 height 88
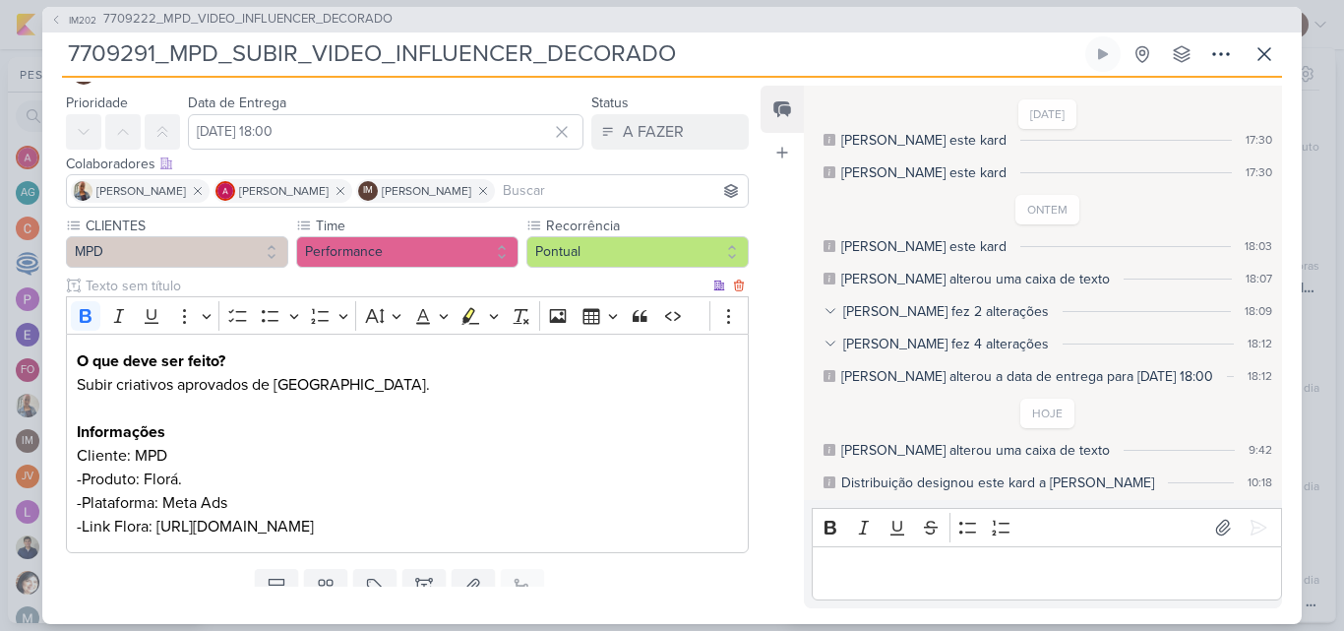
scroll to position [98, 0]
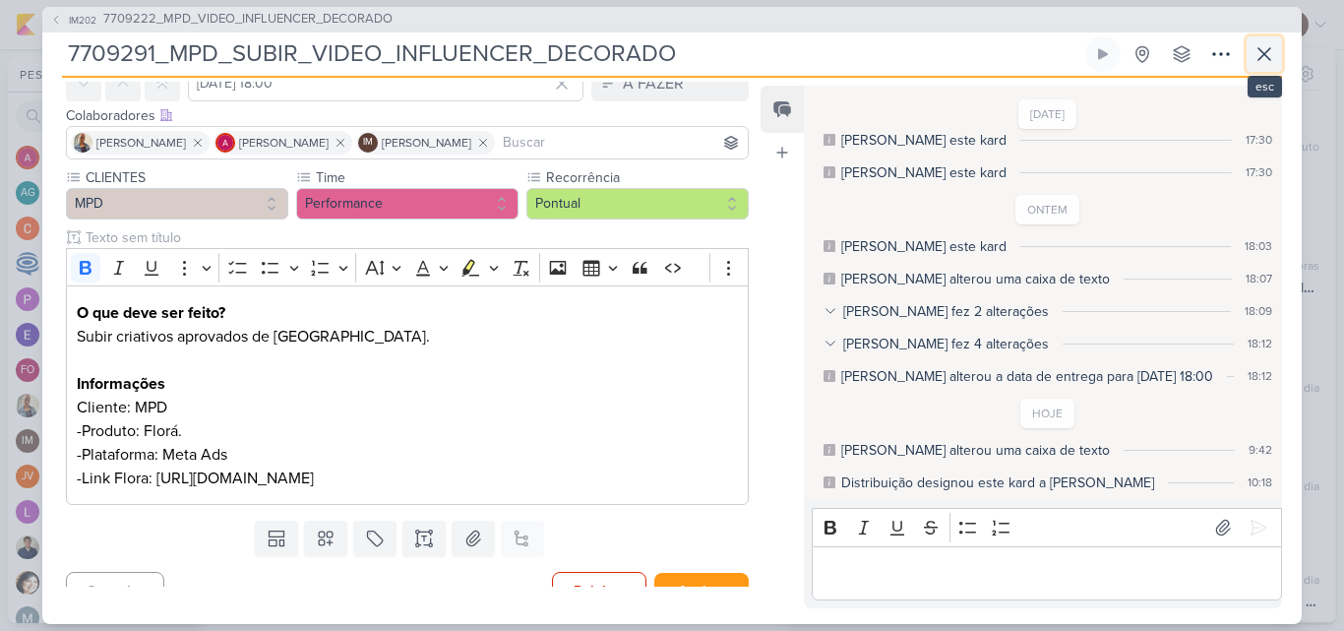
click at [1257, 61] on icon at bounding box center [1264, 54] width 24 height 24
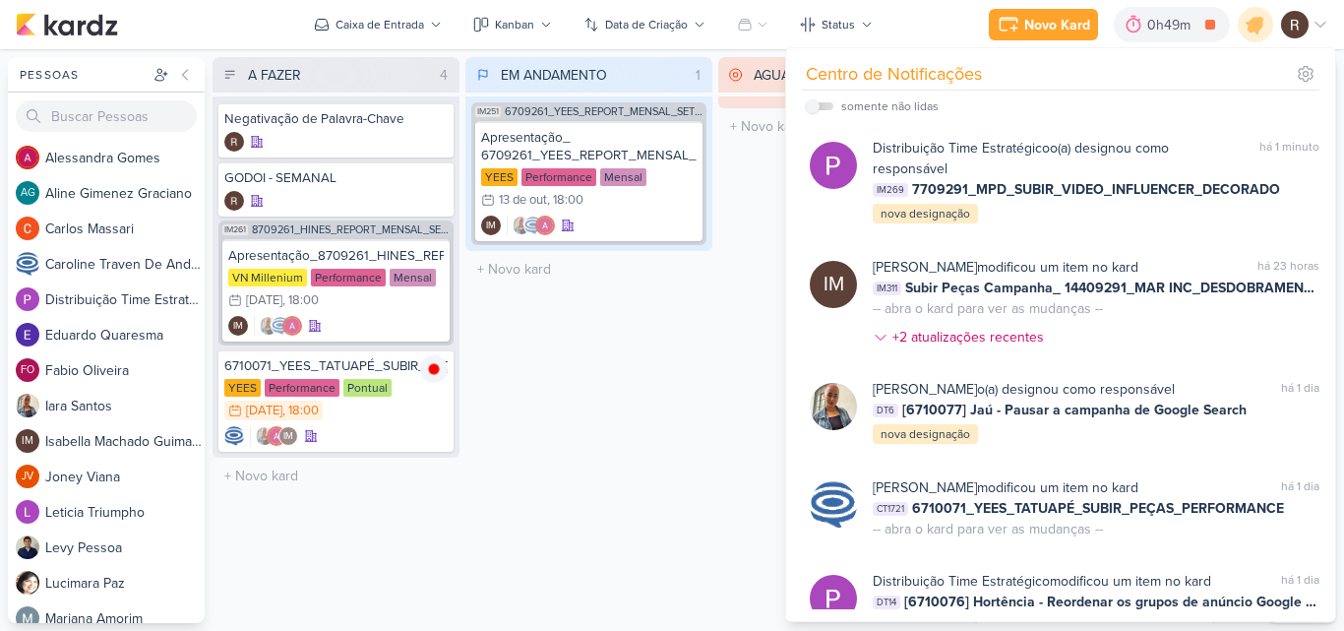
click at [738, 424] on div "AGUARDANDO 0 Mover Para Esquerda Mover Para Direita [GEOGRAPHIC_DATA] O título …" at bounding box center [841, 340] width 247 height 566
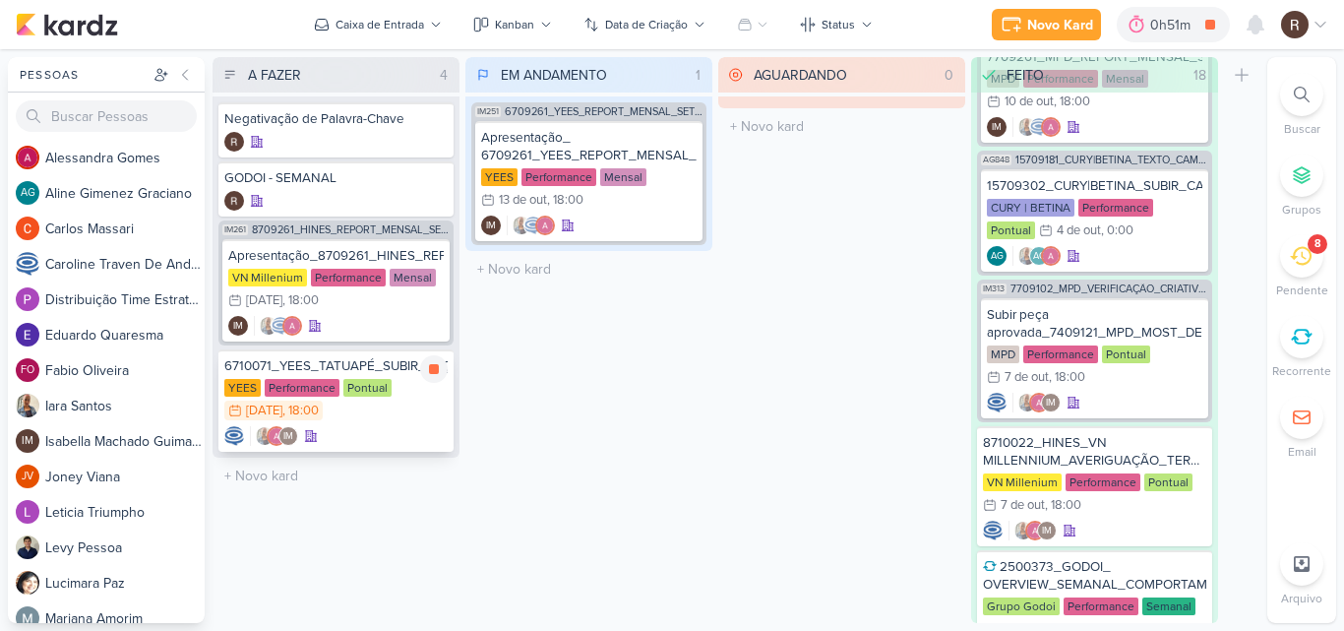
click at [327, 376] on div "6710071_YEES_TATUAPÉ_SUBIR_PEÇAS_PERFORMANCE [GEOGRAPHIC_DATA] Performance Pont…" at bounding box center [335, 400] width 235 height 102
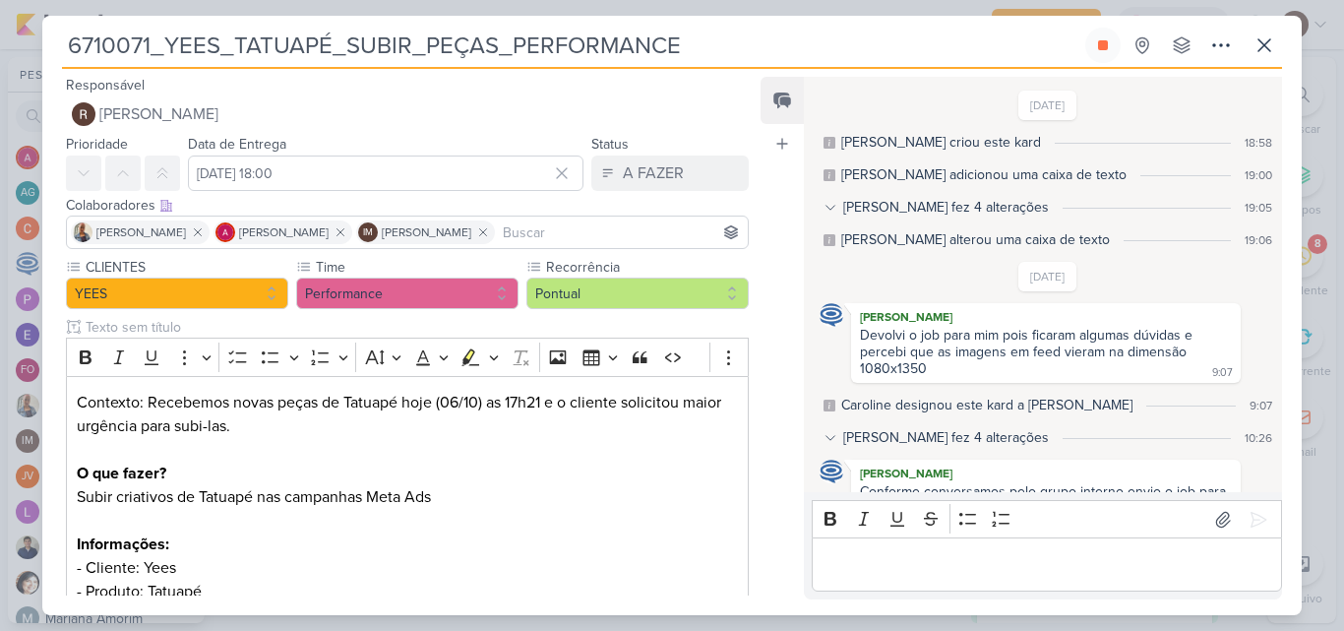
scroll to position [145, 0]
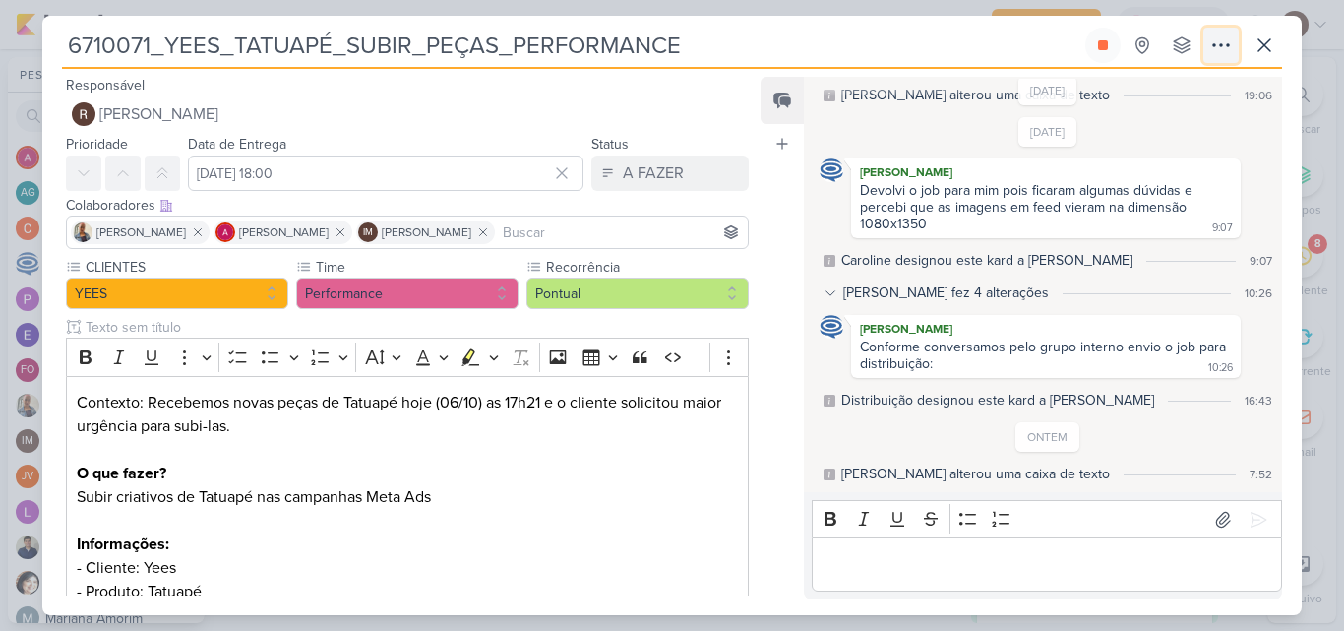
click at [1215, 50] on icon at bounding box center [1221, 45] width 24 height 24
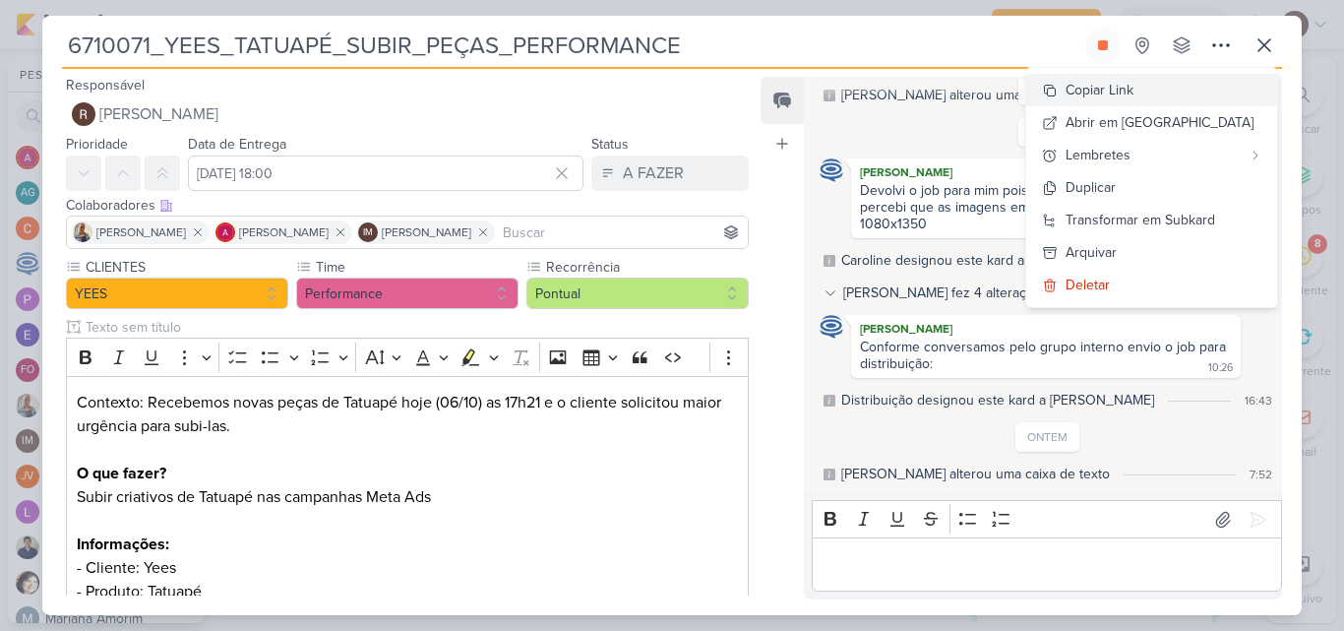
click at [1190, 93] on button "Copiar Link" at bounding box center [1151, 90] width 251 height 32
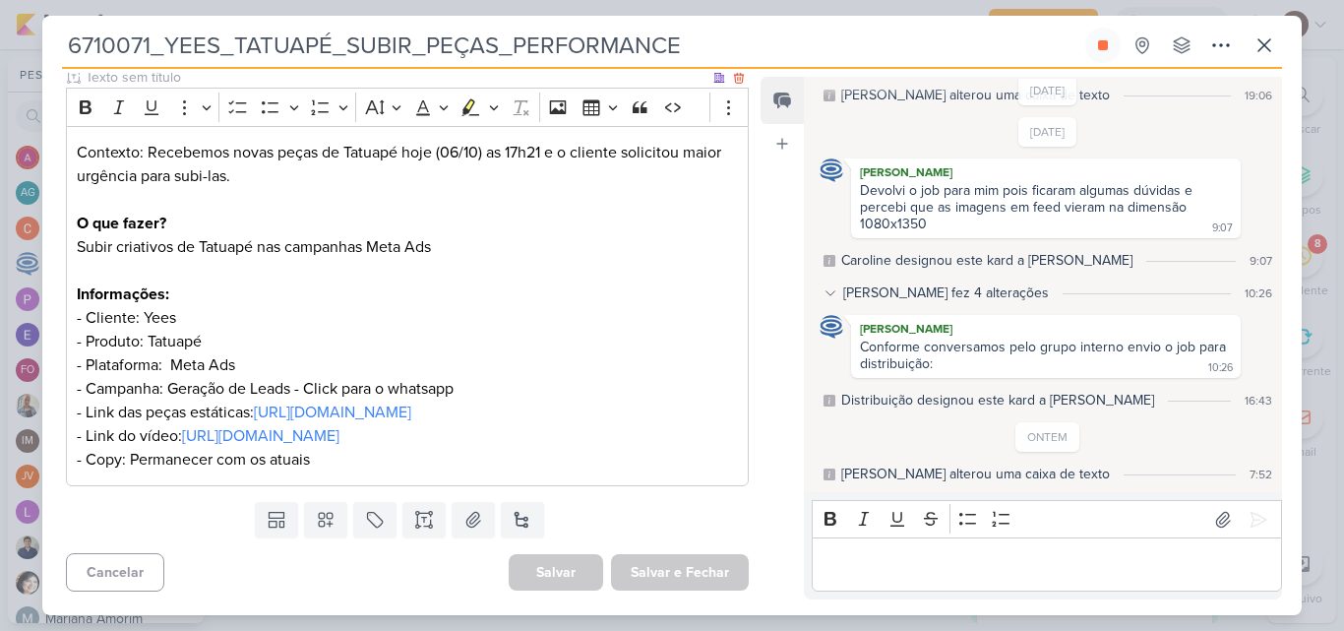
scroll to position [295, 0]
click at [1263, 53] on icon at bounding box center [1264, 45] width 24 height 24
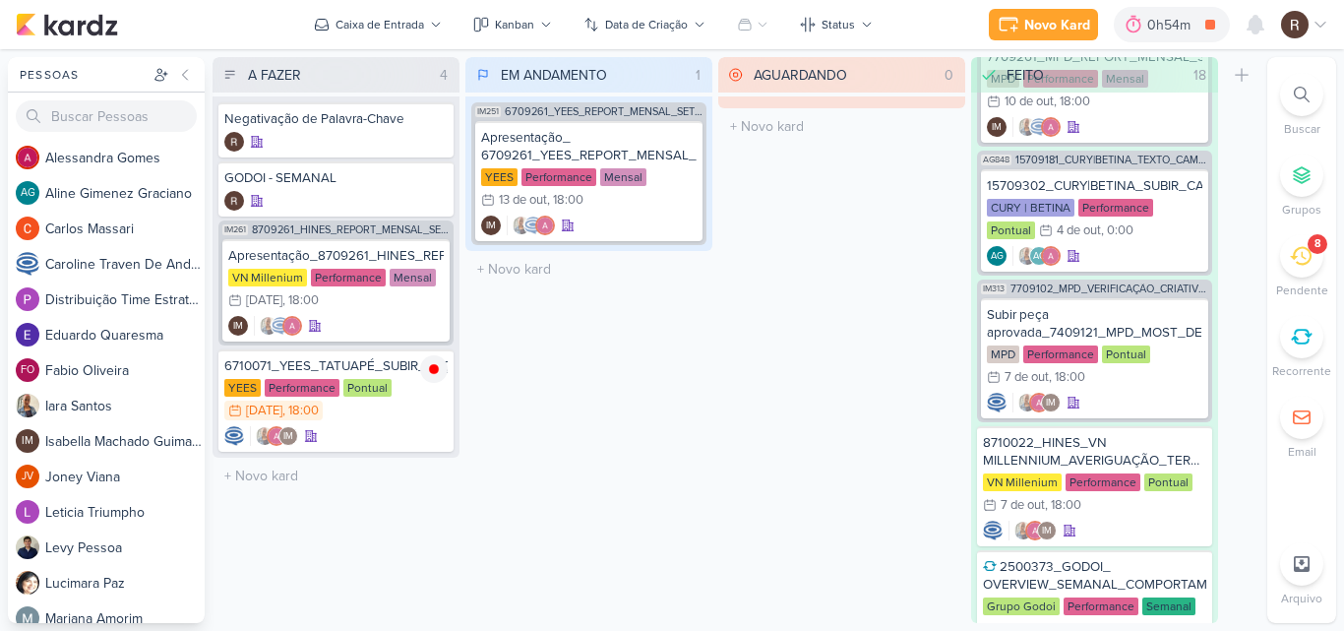
click at [564, 430] on div "EM ANDAMENTO 1 Mover Para Esquerda Mover Para Direita [GEOGRAPHIC_DATA] IM251 6…" at bounding box center [588, 340] width 247 height 566
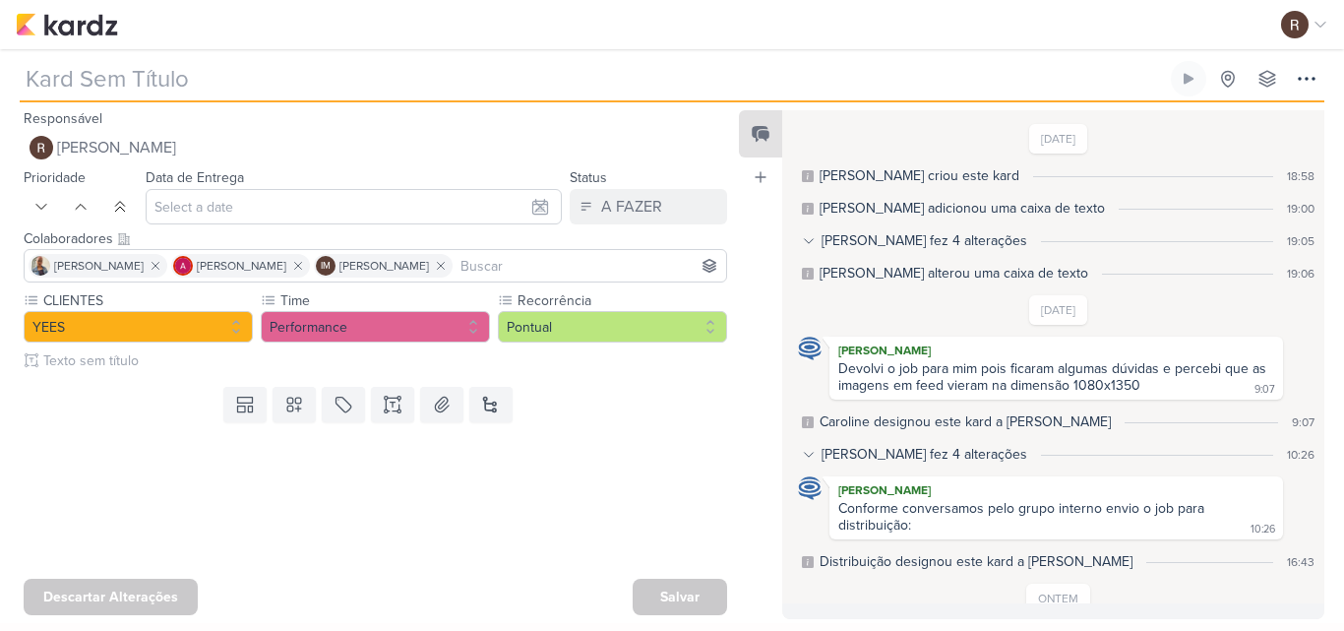
type input "6710071_YEES_TATUAPÉ_SUBIR_PEÇAS_PERFORMANCE"
type input "[DATE] 18:00"
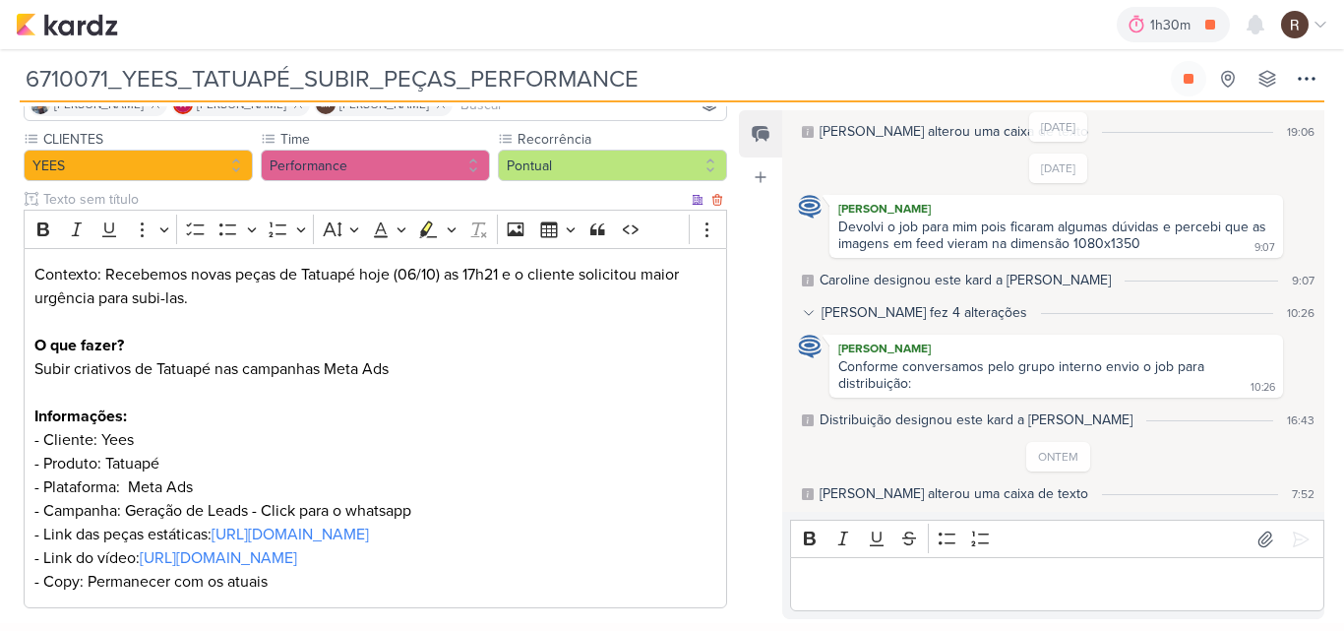
scroll to position [197, 0]
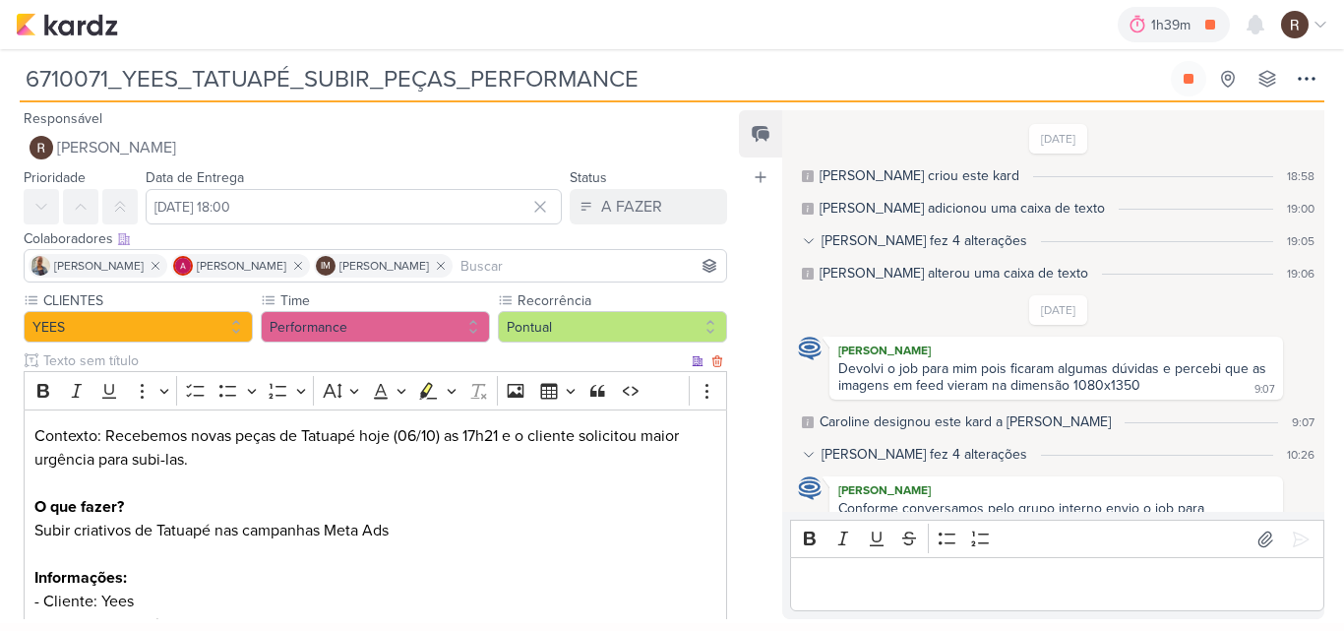
scroll to position [142, 0]
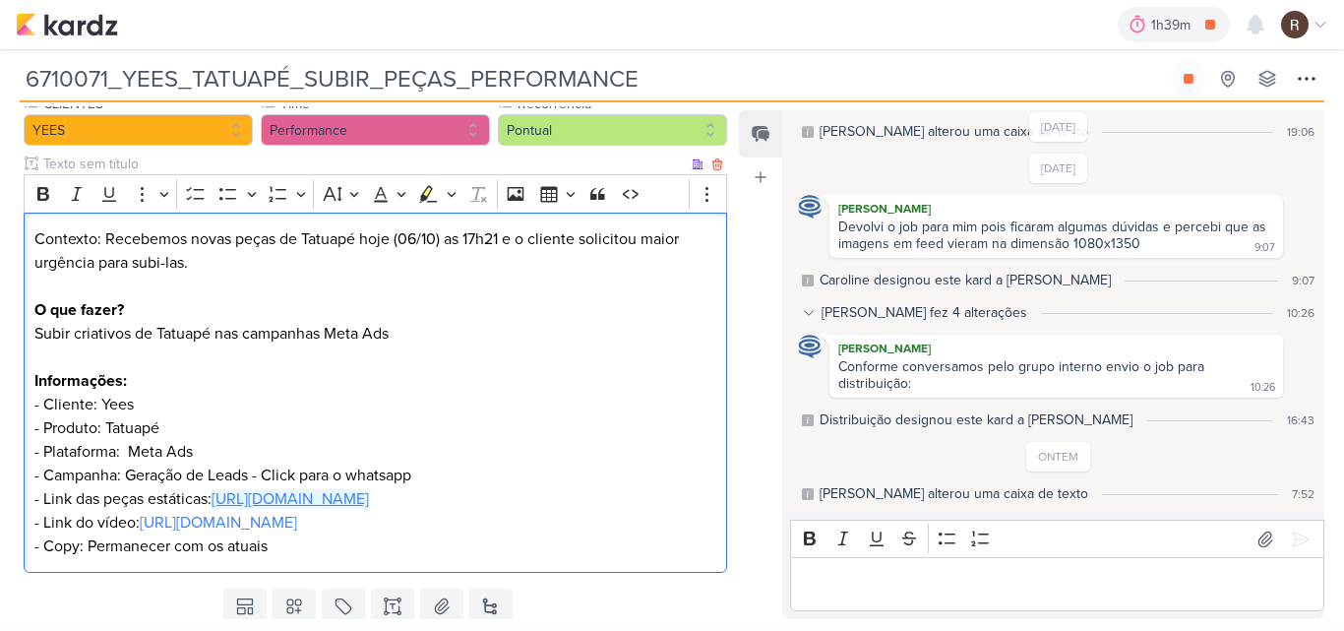
click at [273, 500] on link "[URL][DOMAIN_NAME]" at bounding box center [290, 499] width 157 height 20
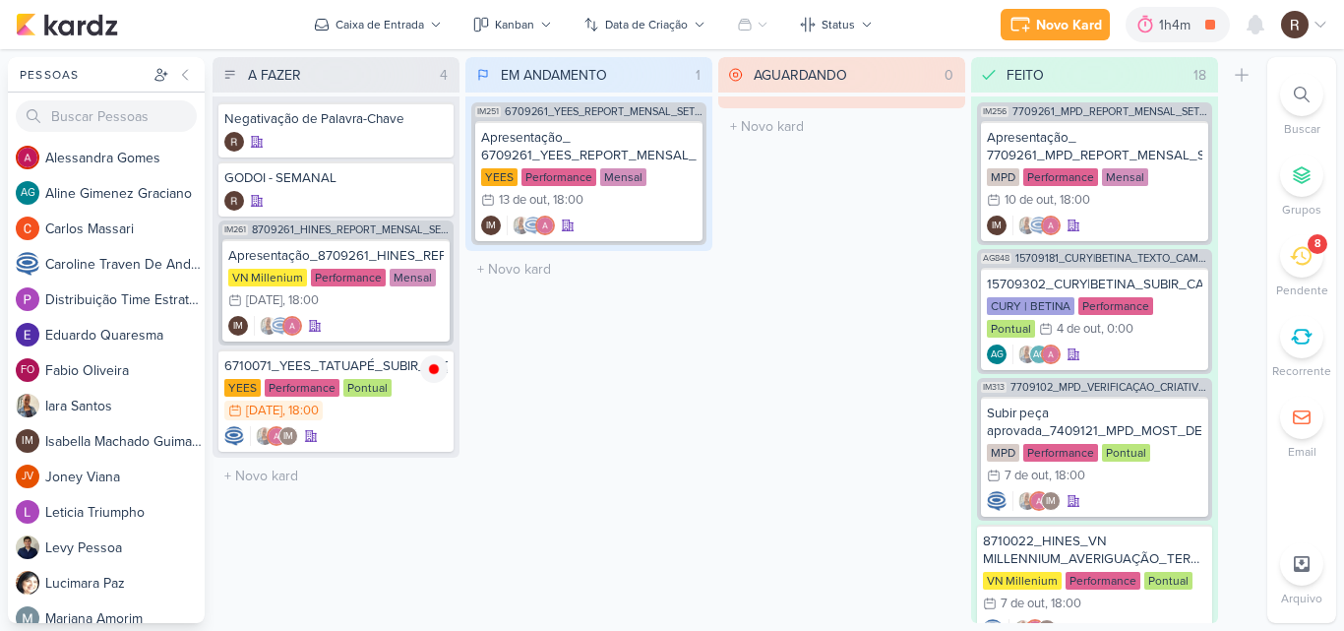
scroll to position [98, 0]
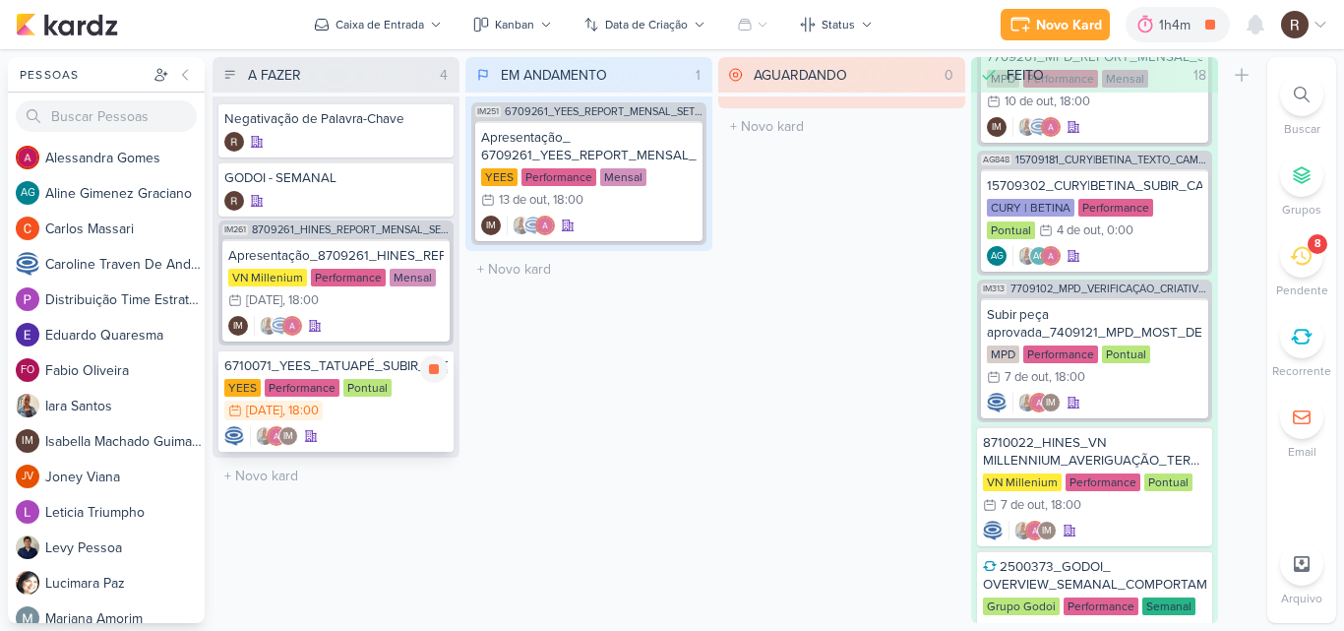
click at [355, 394] on div "Pontual" at bounding box center [367, 388] width 48 height 18
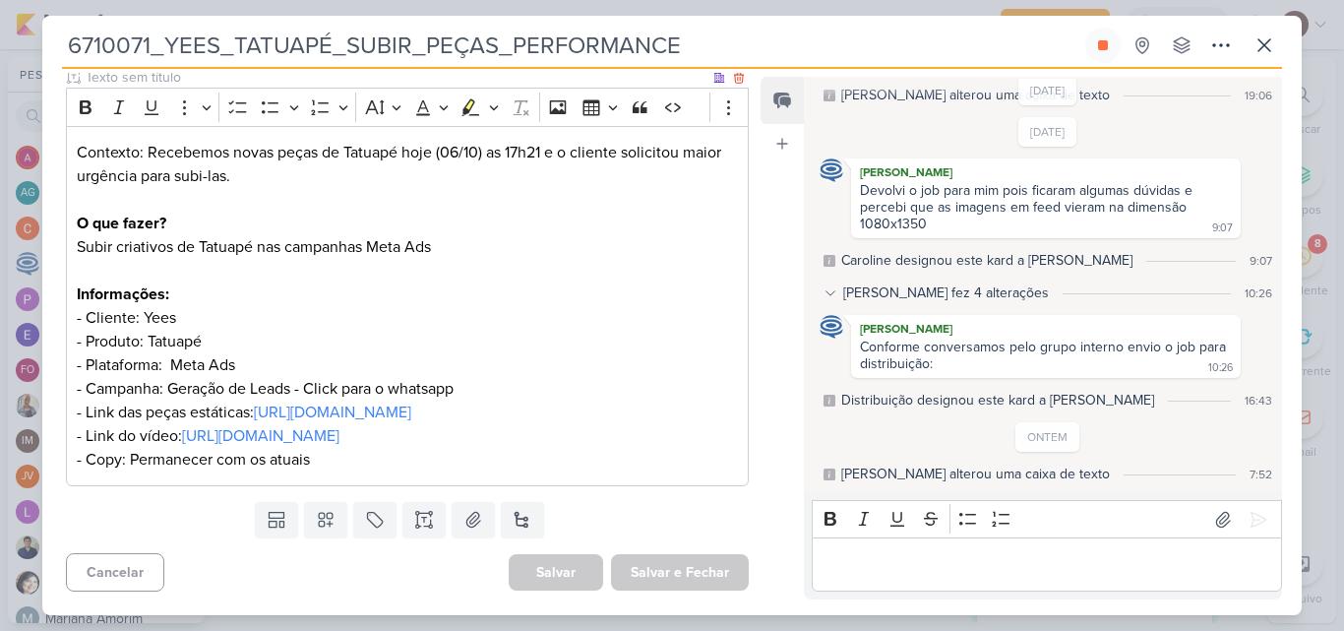
scroll to position [297, 0]
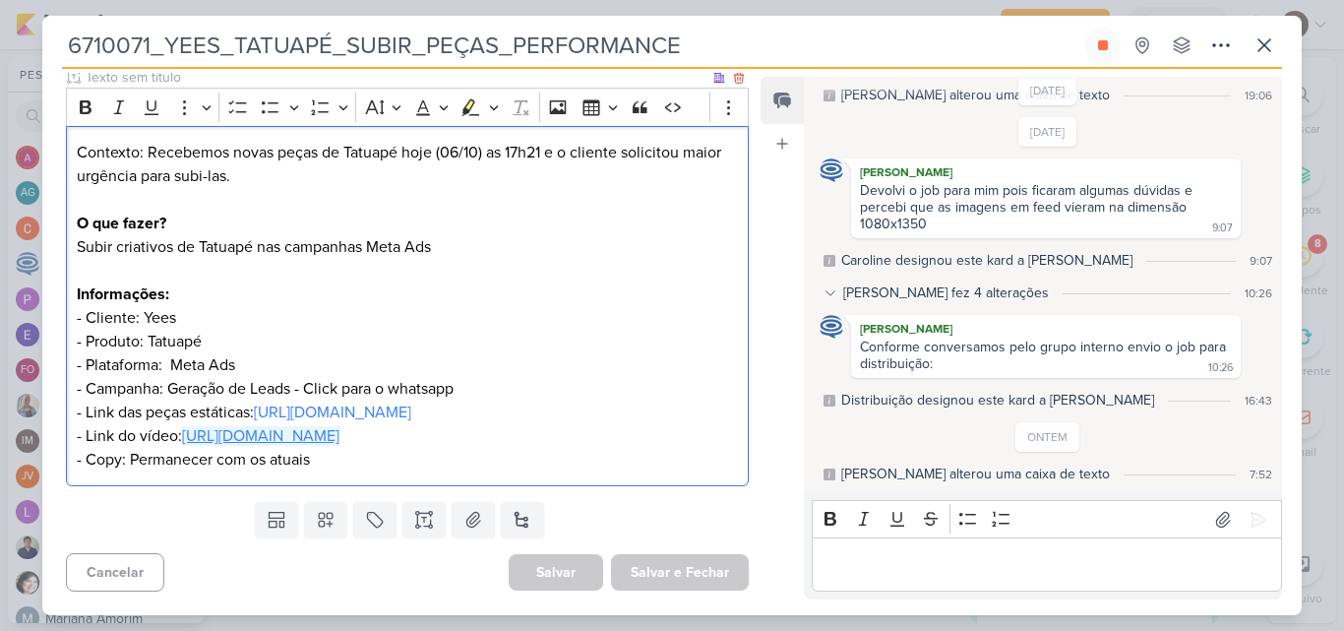
click at [234, 426] on link "[URL][DOMAIN_NAME]" at bounding box center [260, 436] width 157 height 20
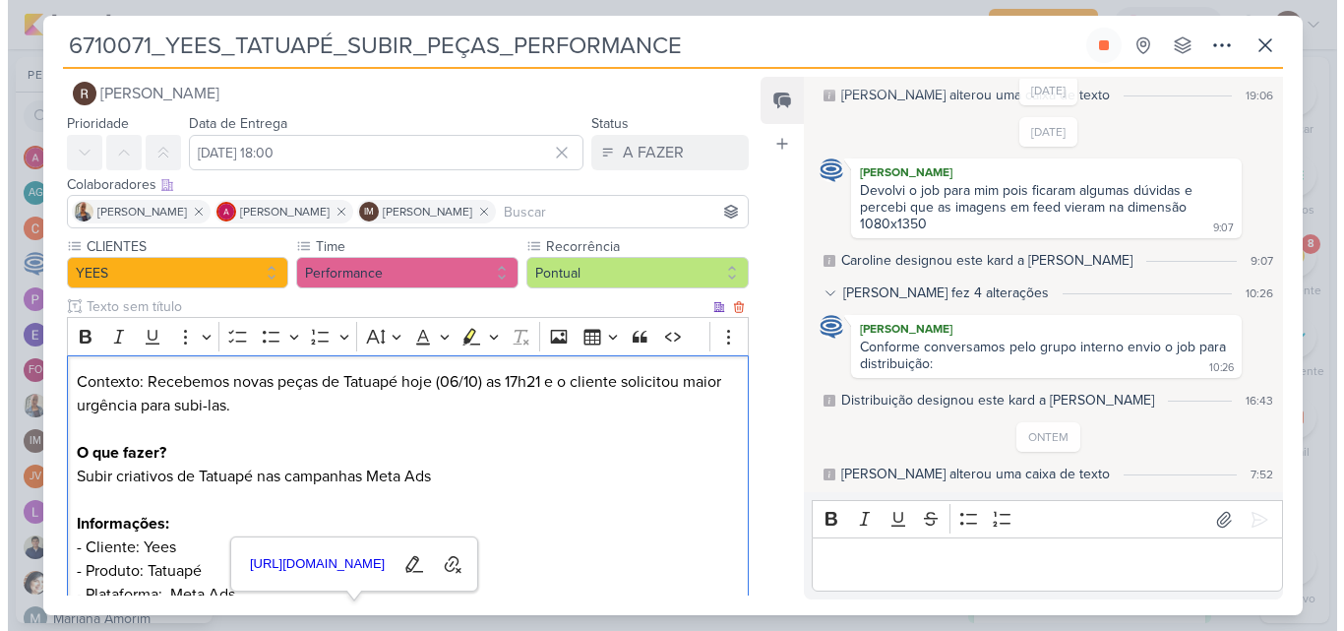
scroll to position [2, 0]
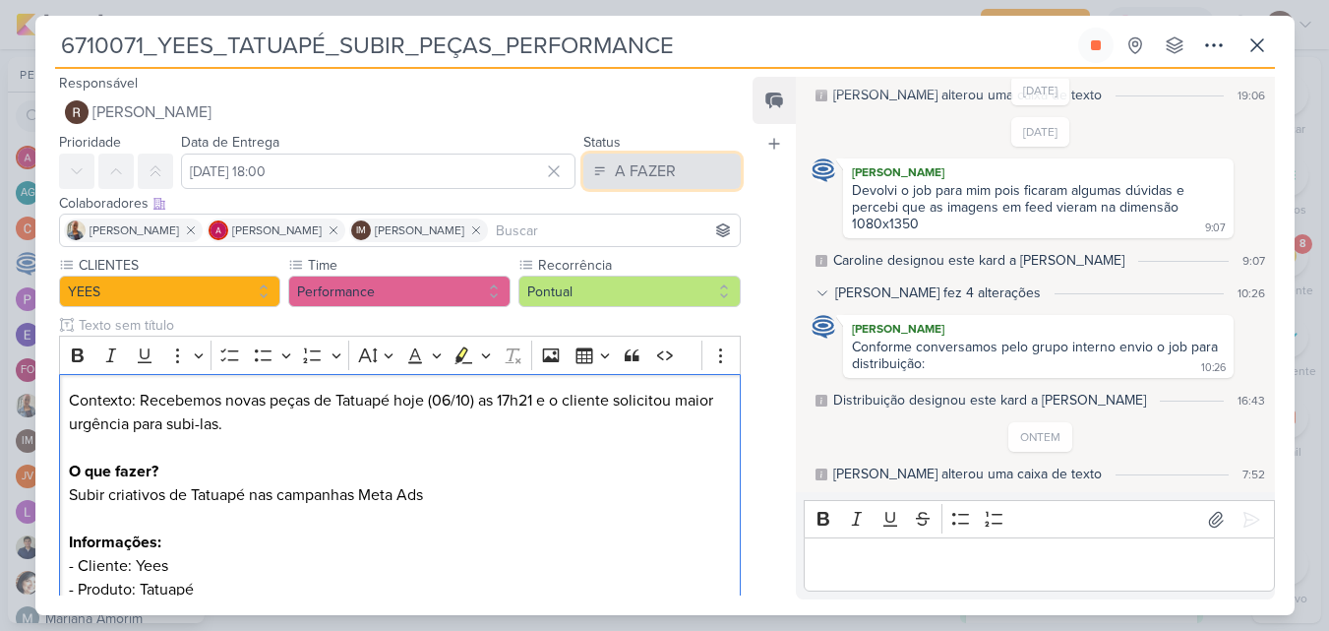
click at [657, 178] on div "A FAZER" at bounding box center [645, 171] width 61 height 24
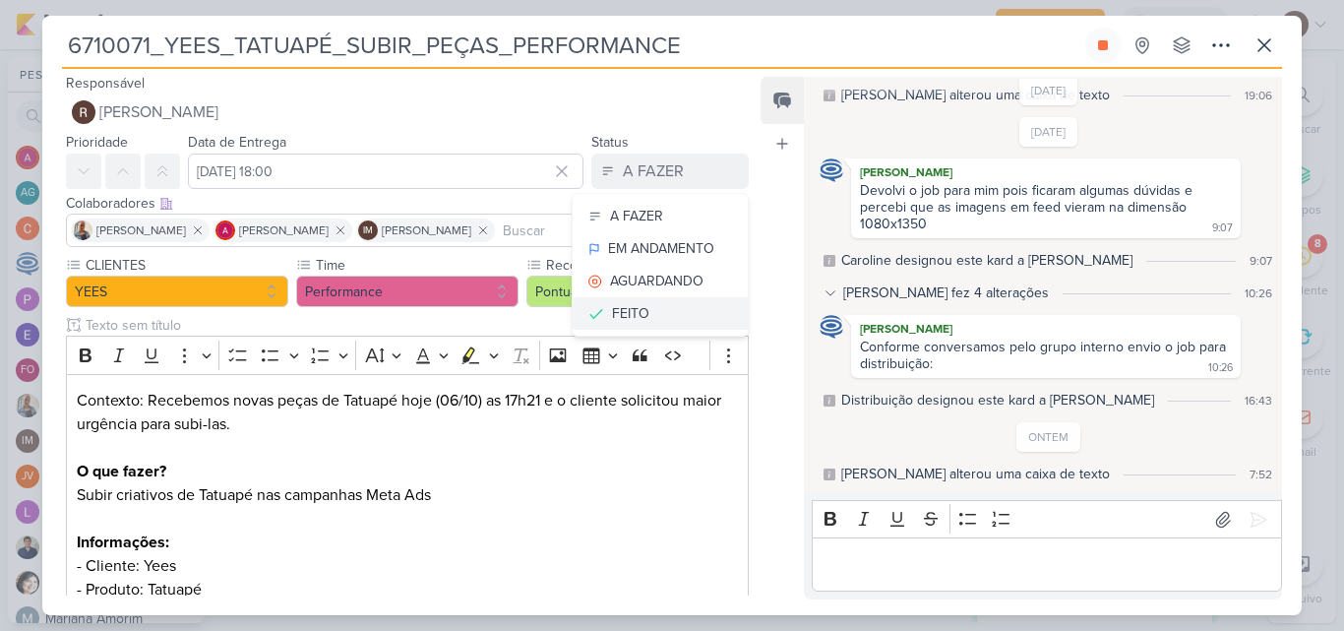
click at [631, 302] on button "FEITO" at bounding box center [660, 313] width 175 height 32
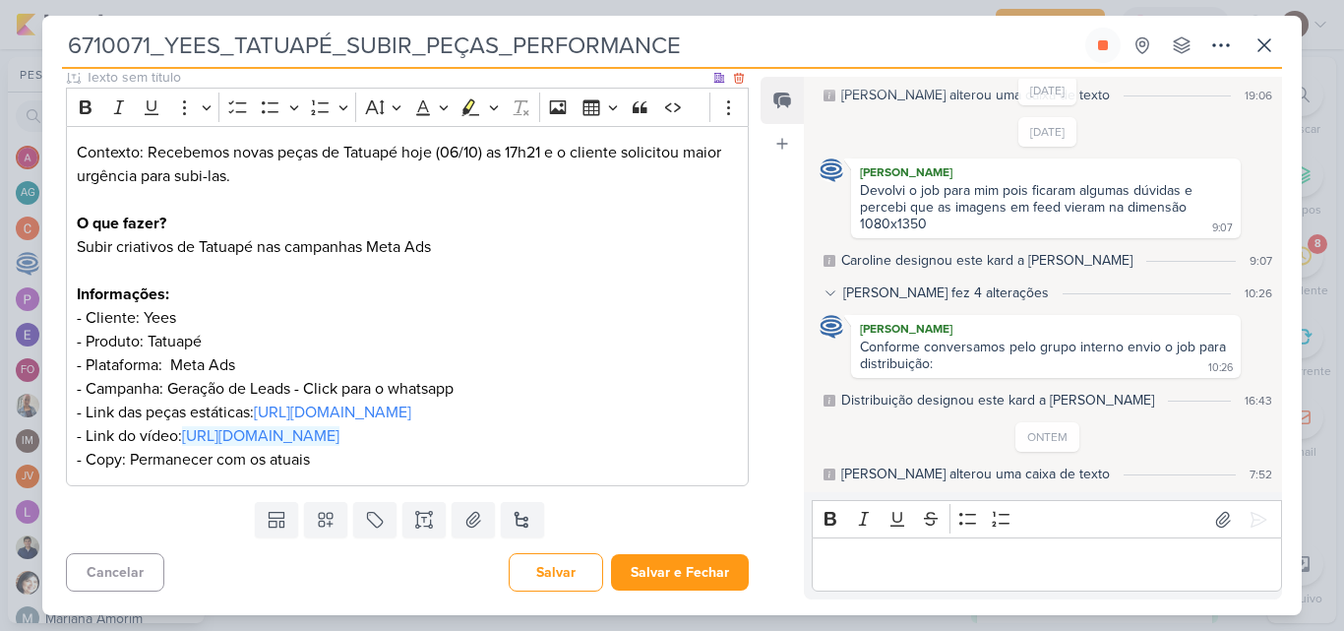
scroll to position [297, 0]
click at [692, 571] on button "Salvar e Fechar" at bounding box center [680, 572] width 138 height 36
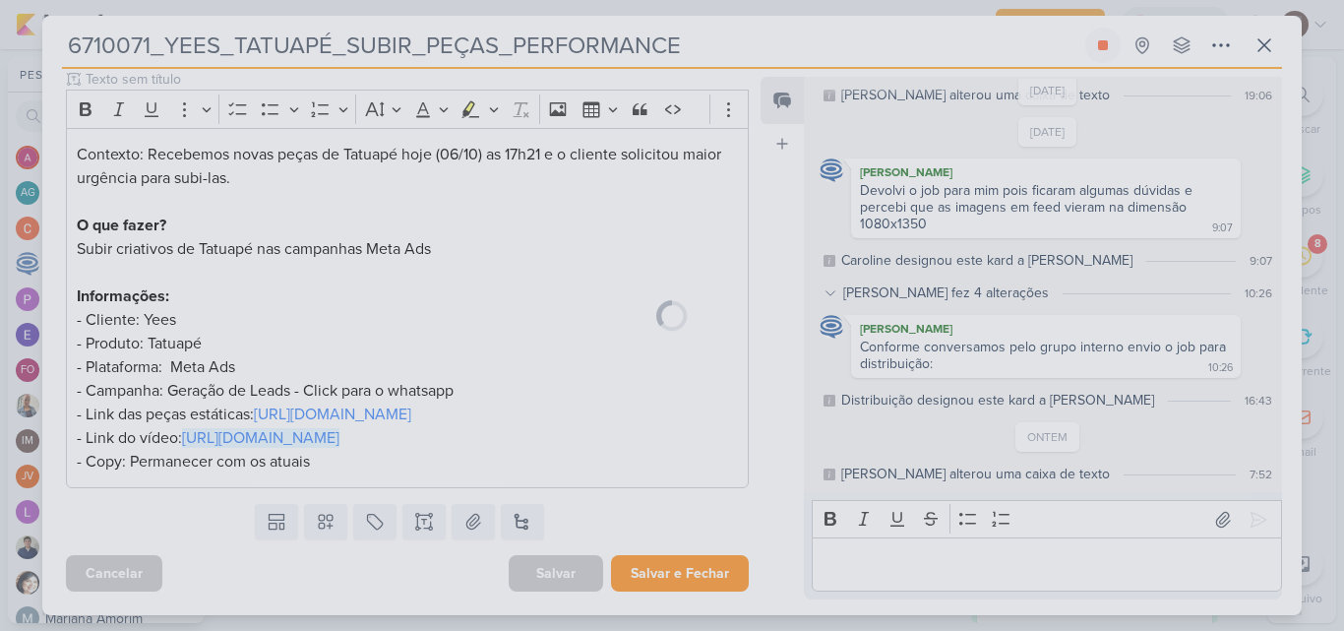
scroll to position [295, 0]
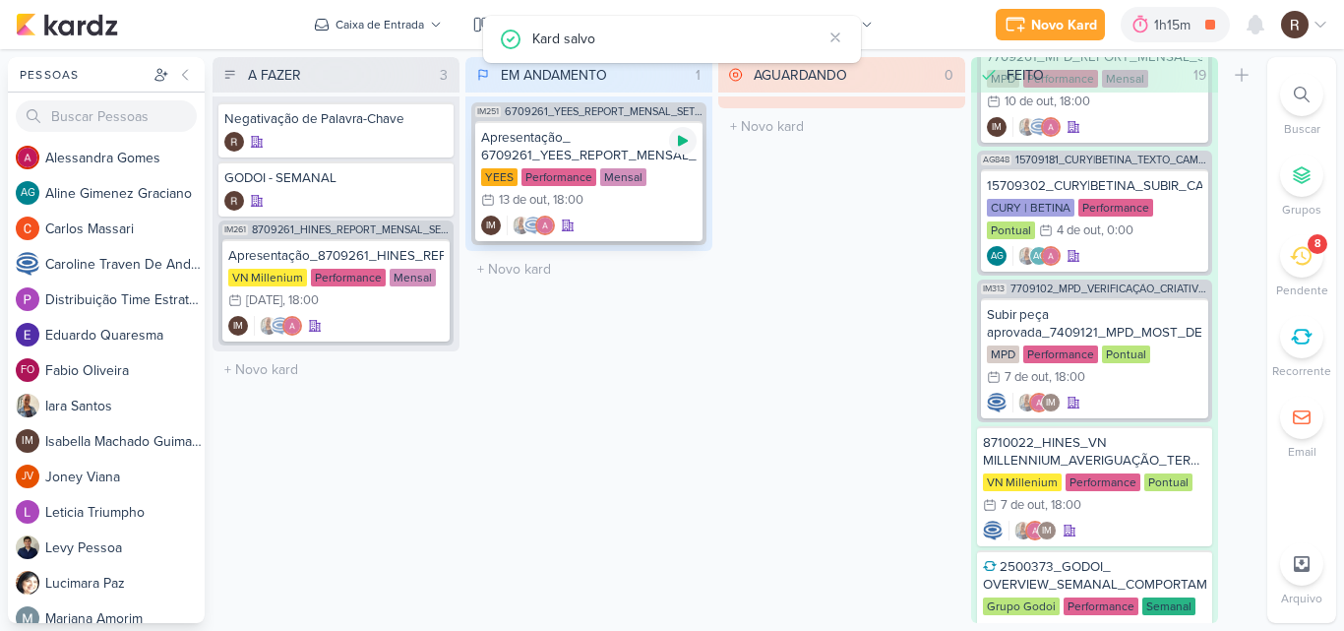
click at [684, 139] on icon at bounding box center [683, 141] width 10 height 11
